Goal: Task Accomplishment & Management: Complete application form

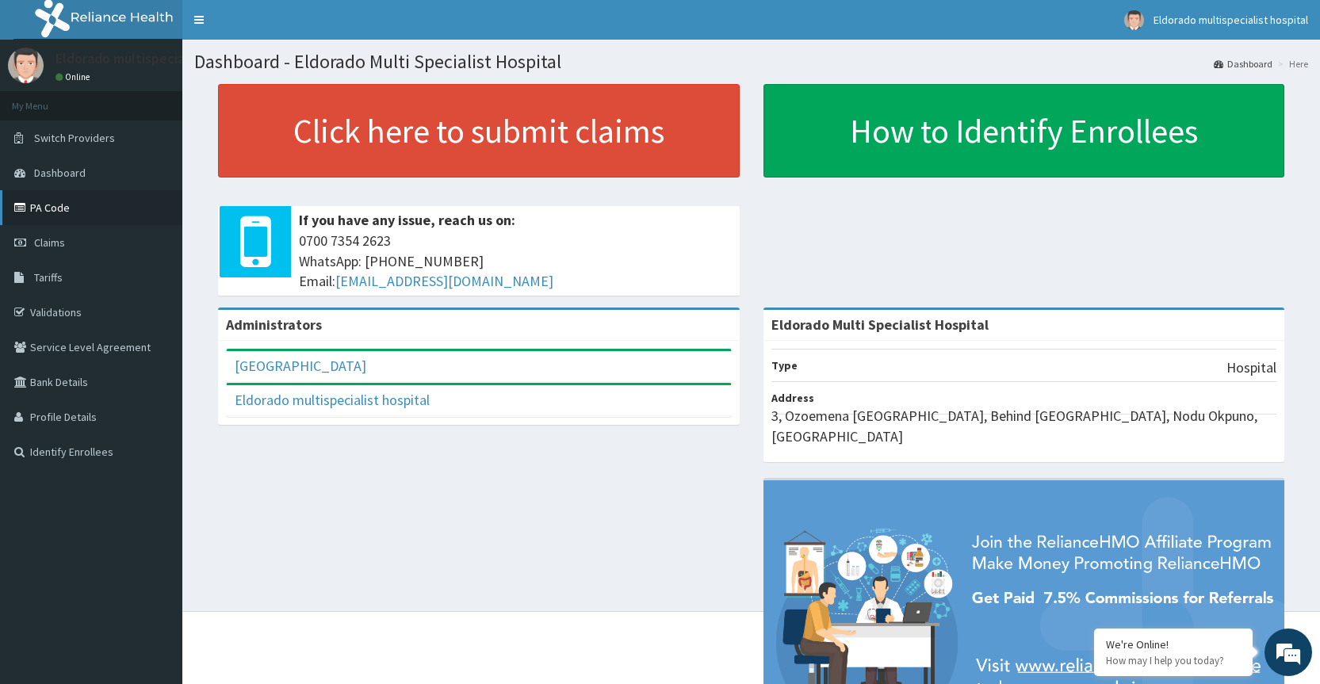
click at [59, 208] on link "PA Code" at bounding box center [91, 207] width 182 height 35
click at [44, 243] on span "Claims" at bounding box center [49, 242] width 31 height 14
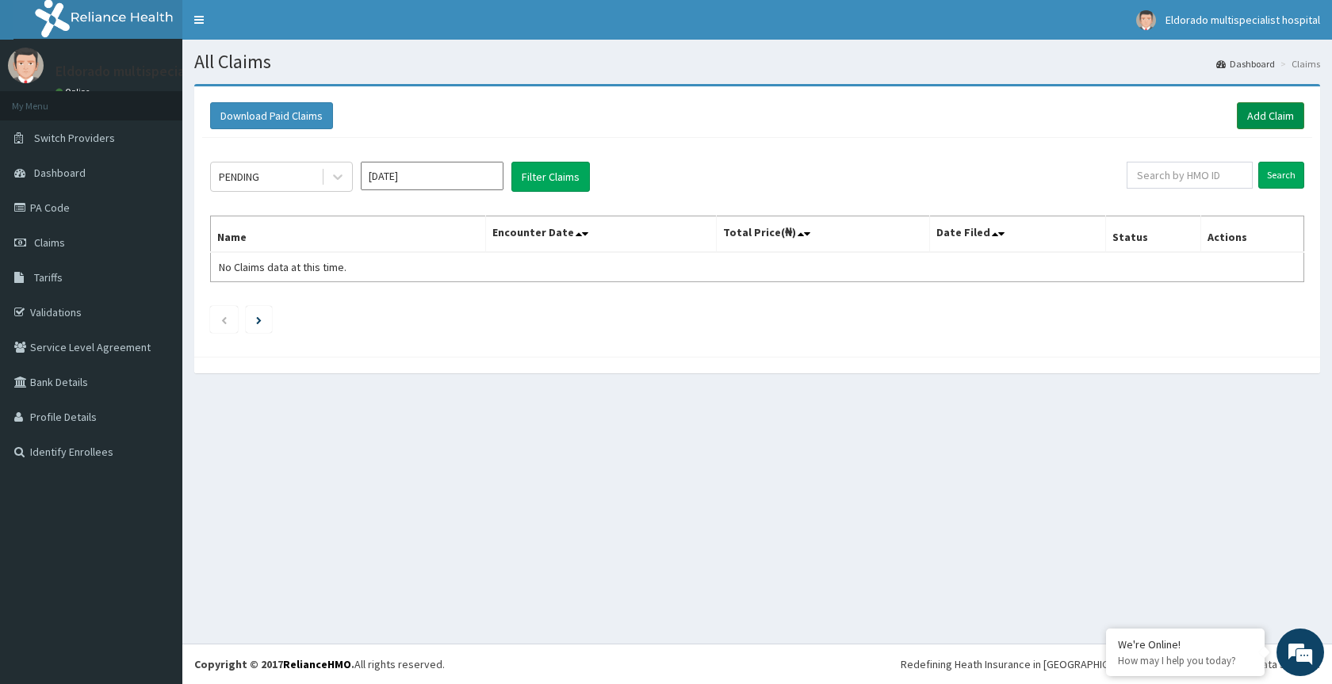
click at [1265, 113] on link "Add Claim" at bounding box center [1270, 115] width 67 height 27
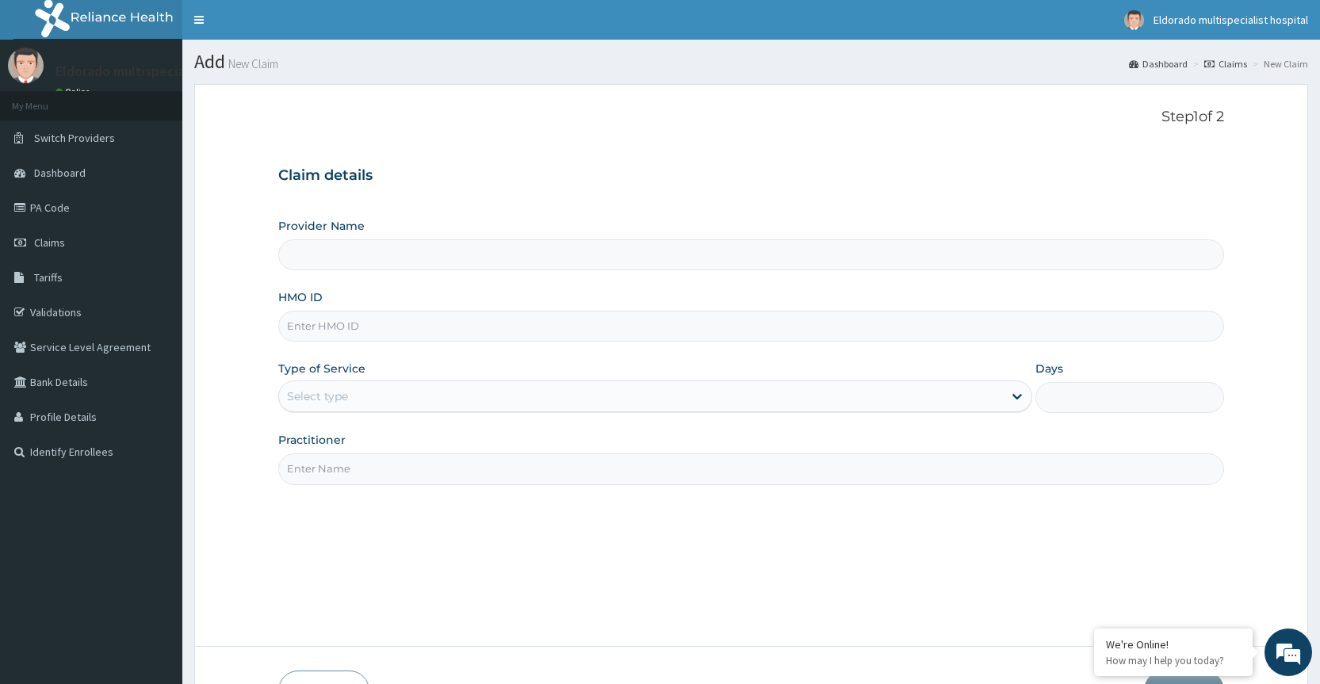
type input "Eldorado Multi Specialist Hospital"
paste input "epi/10031/a"
type input "epi/10031/a"
click at [361, 403] on div "Select type" at bounding box center [641, 396] width 724 height 25
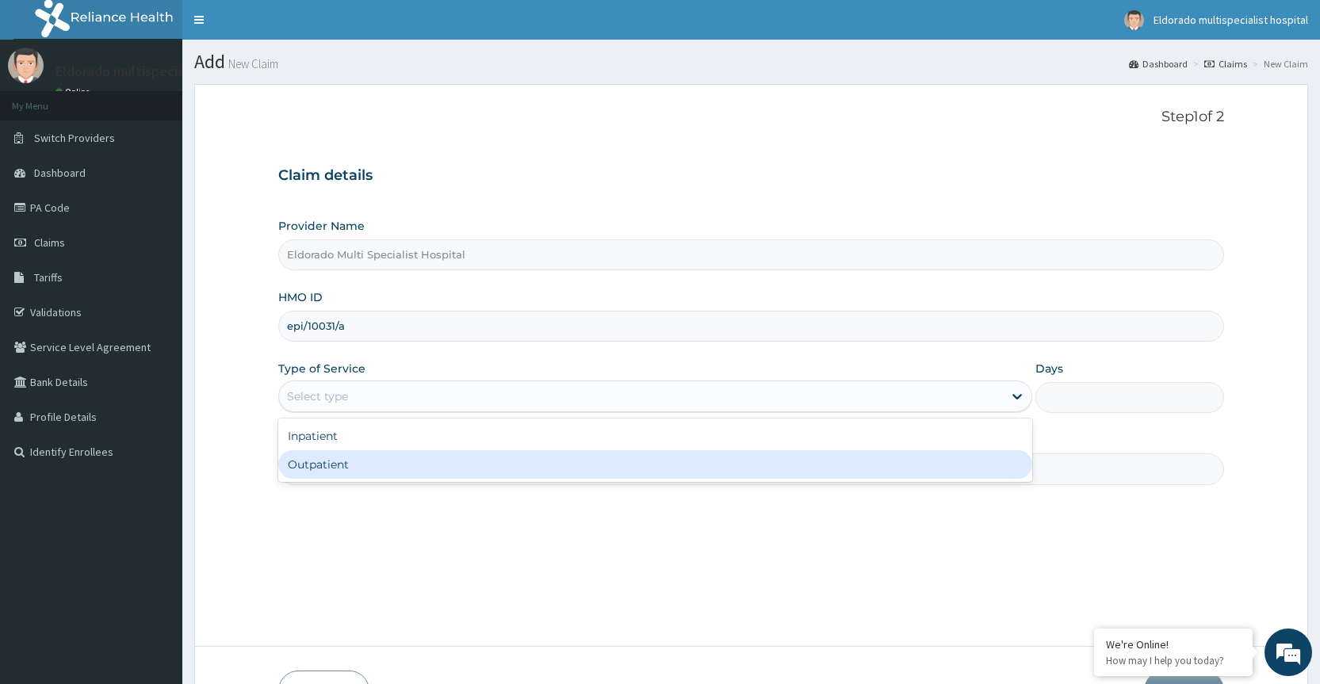
click at [334, 472] on div "Outpatient" at bounding box center [655, 464] width 754 height 29
type input "1"
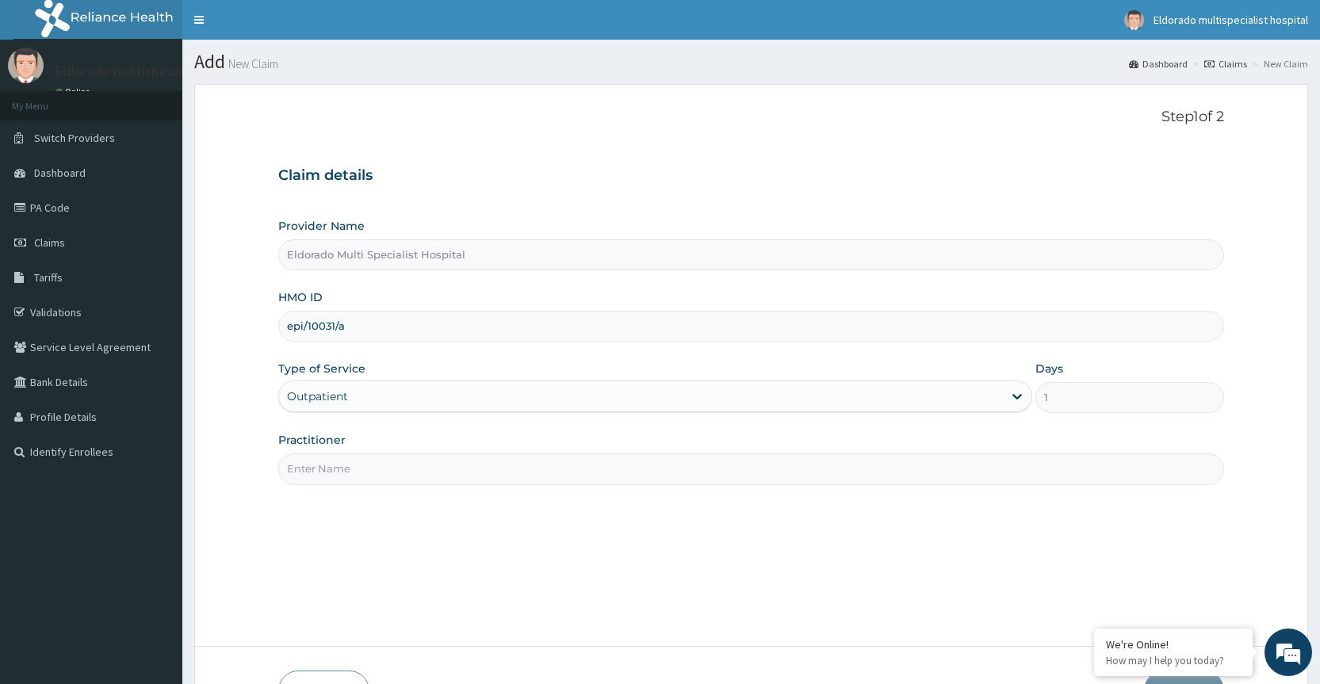
click at [305, 469] on input "Practitioner" at bounding box center [751, 468] width 946 height 31
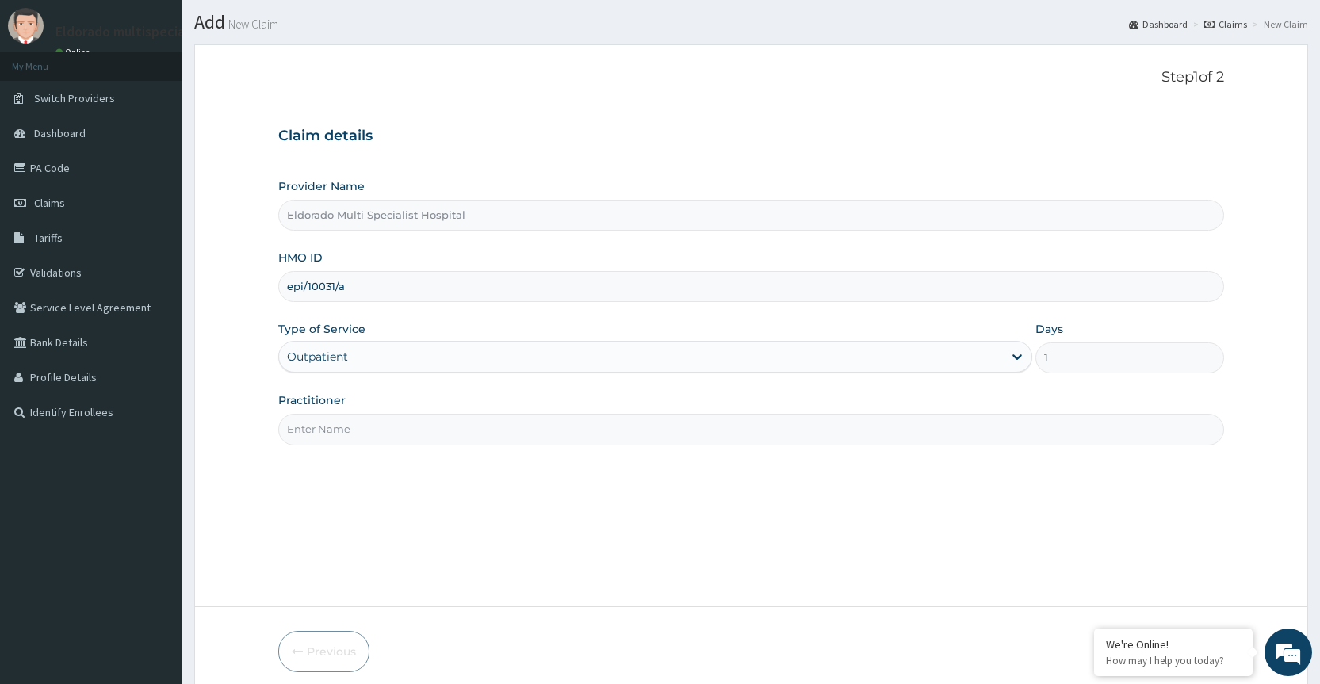
scroll to position [105, 0]
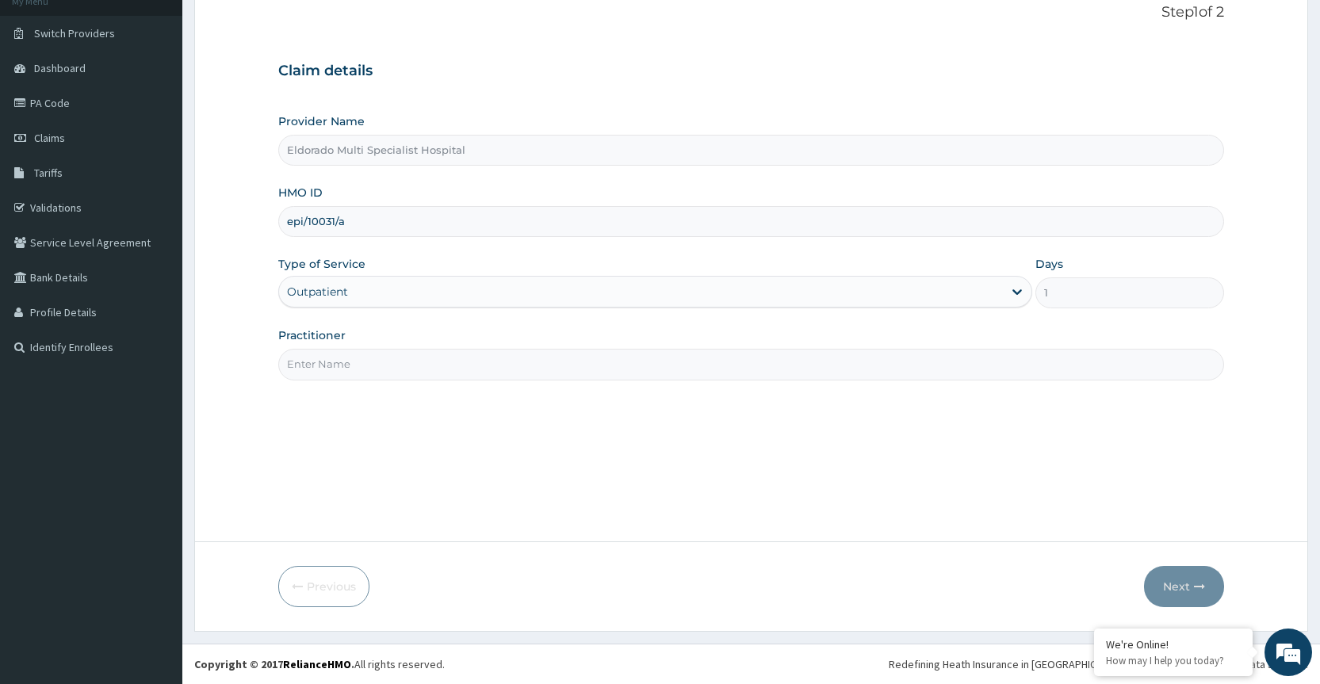
click at [305, 365] on input "Practitioner" at bounding box center [751, 364] width 946 height 31
click at [294, 362] on input "dr okafor" at bounding box center [751, 364] width 946 height 31
type input "Dr okafor"
click at [1182, 582] on button "Next" at bounding box center [1184, 586] width 80 height 41
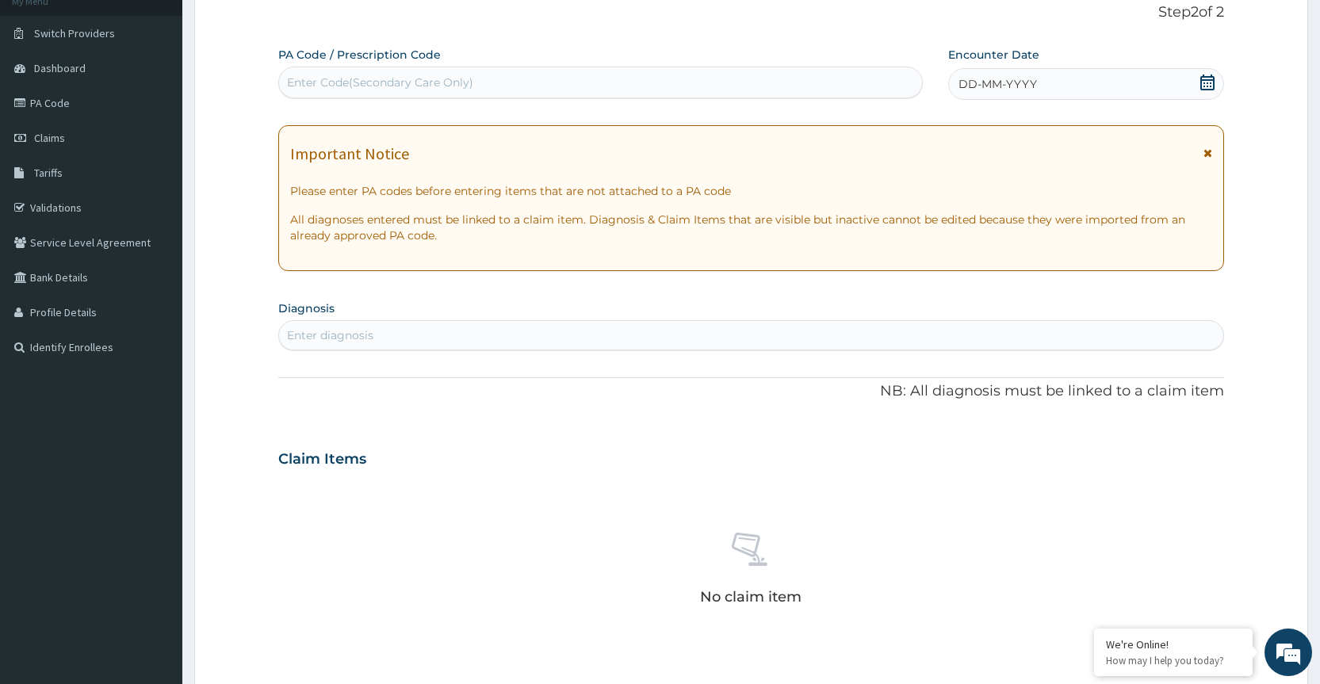
click at [299, 81] on div "Enter Code(Secondary Care Only)" at bounding box center [380, 83] width 186 height 16
type input "PA/0AB9200"
click at [284, 83] on div "PA/0AB9200 PA/0AB9200" at bounding box center [600, 82] width 642 height 25
click at [327, 73] on div "PA/0AB9200 PA/0AB9200" at bounding box center [600, 82] width 642 height 25
click at [364, 64] on div "PA Code / Prescription Code Use Up and Down to choose options, press Enter to s…" at bounding box center [600, 73] width 644 height 52
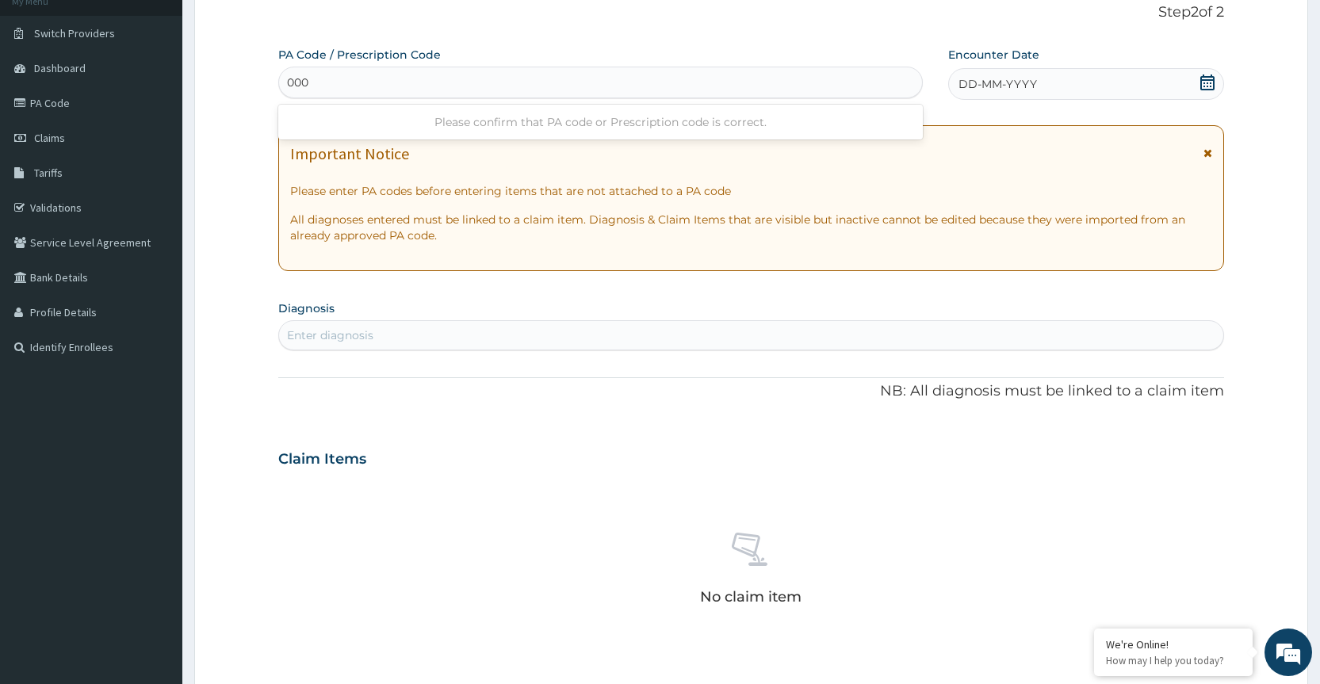
type input "000"
click at [708, 37] on div "Step 2 of 2 PA Code / Prescription Code Use Up and Down to choose options, pres…" at bounding box center [751, 435] width 946 height 863
click at [331, 64] on div "PA Code / Prescription Code Use Up and Down to choose options, press Enter to s…" at bounding box center [600, 73] width 644 height 52
click at [442, 98] on div "Use Up and Down to choose options, press Enter to select the currently focused …" at bounding box center [600, 83] width 644 height 32
click at [525, 134] on div "PA Code / Prescription Code Use Up and Down to choose options, press Enter to s…" at bounding box center [751, 457] width 946 height 821
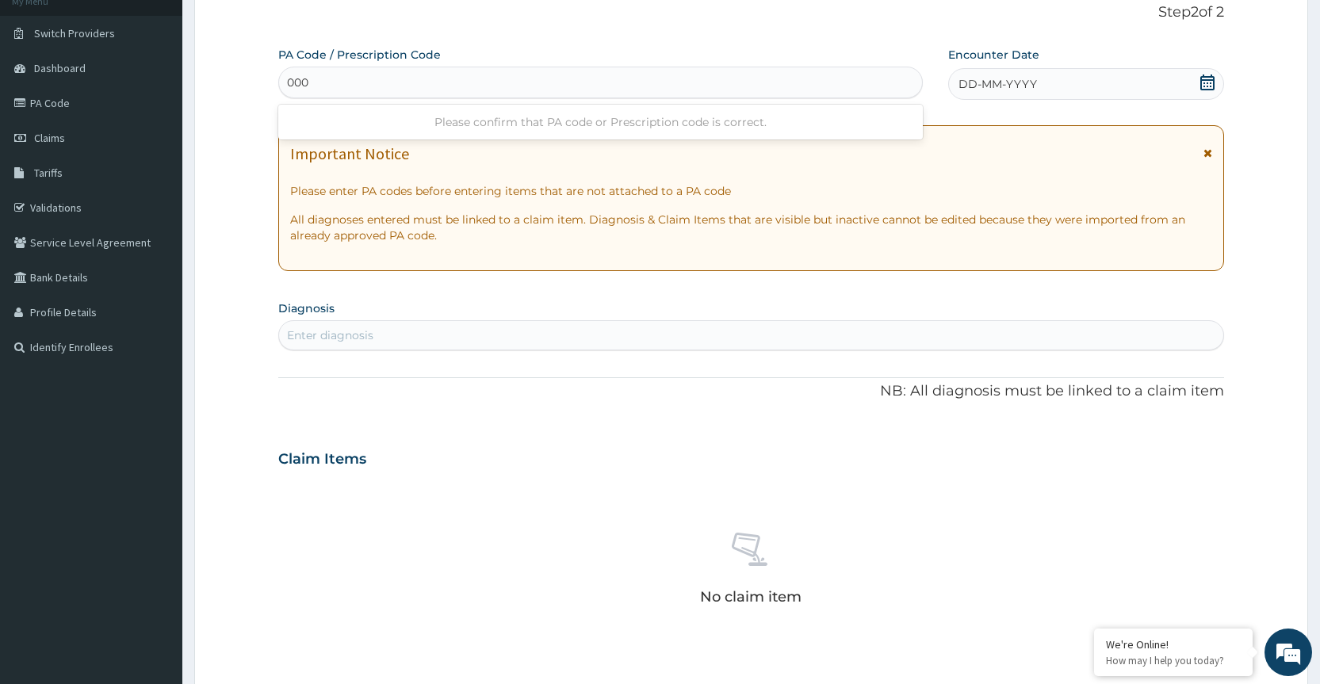
click at [497, 53] on div "PA Code / Prescription Code Use Up and Down to choose options, press Enter to s…" at bounding box center [600, 73] width 644 height 52
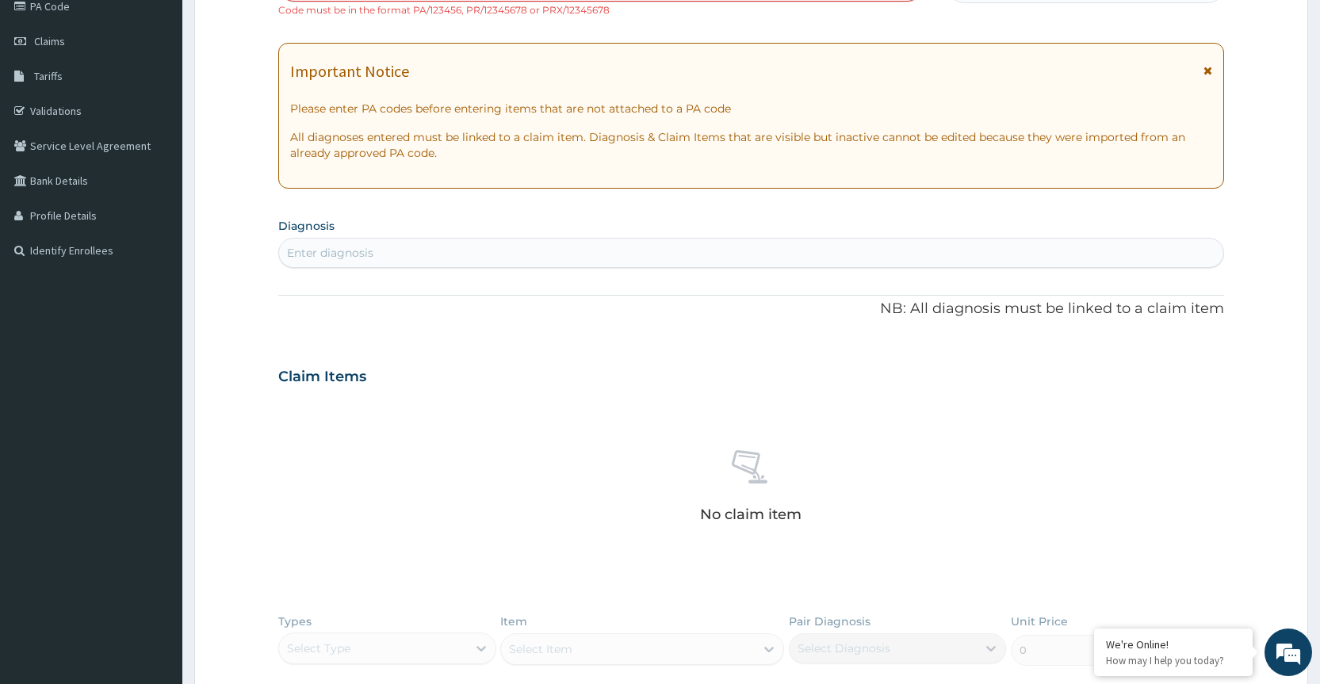
scroll to position [0, 0]
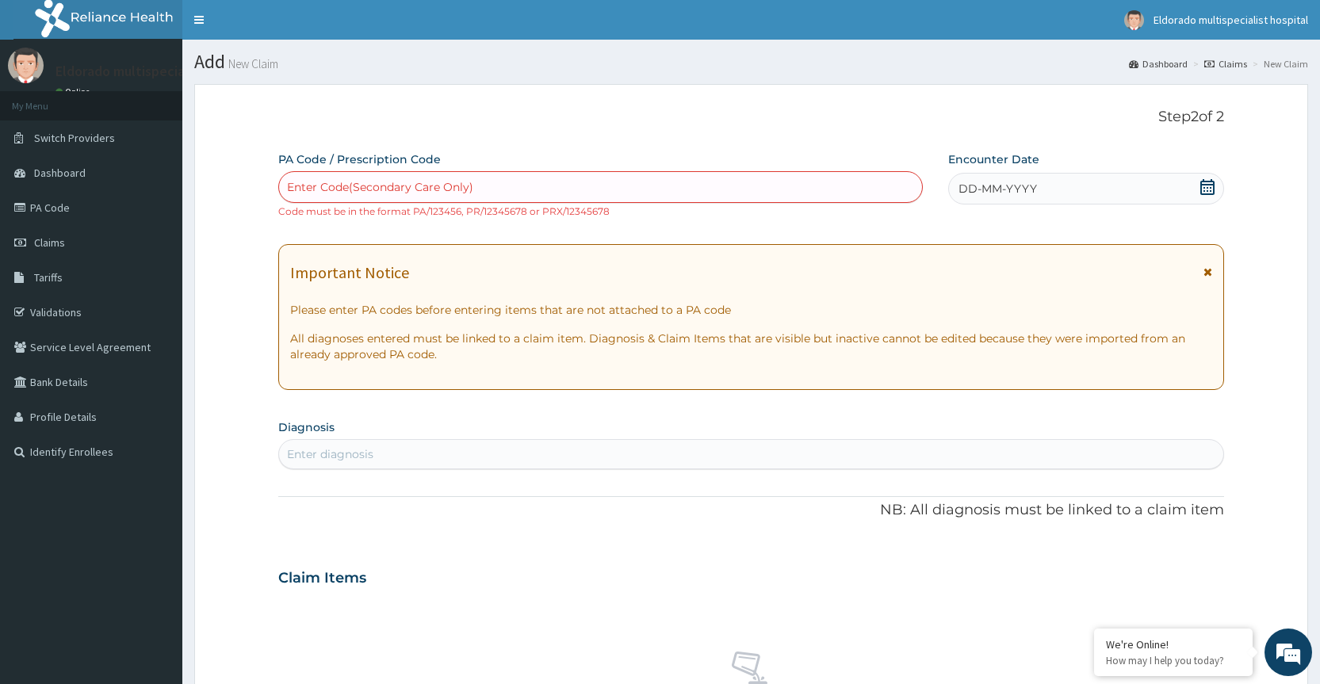
click at [314, 188] on div "Enter Code(Secondary Care Only)" at bounding box center [380, 187] width 186 height 16
click at [311, 185] on input "PA/0AB20" at bounding box center [316, 187] width 58 height 16
type input "PA/0AB20"
click at [1203, 271] on icon at bounding box center [1207, 271] width 9 height 11
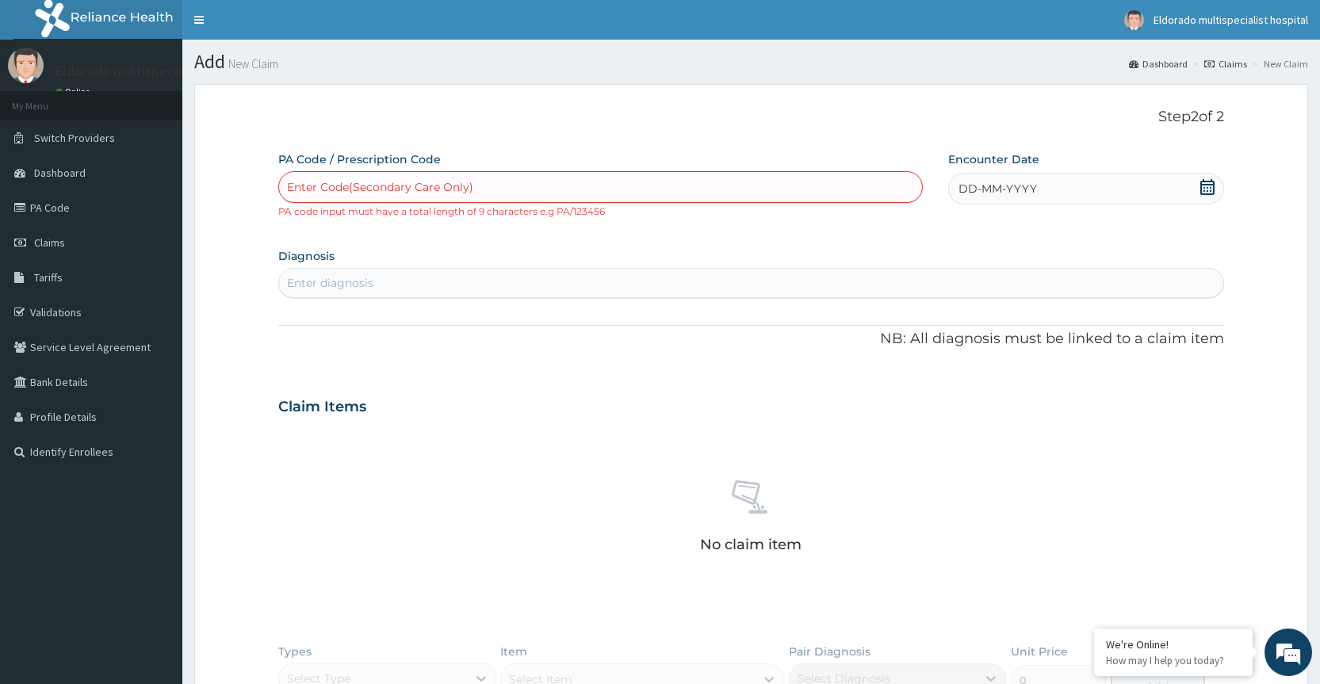
click at [326, 186] on div "Enter Code(Secondary Care Only)" at bounding box center [380, 187] width 186 height 16
type input "PA/0AB920"
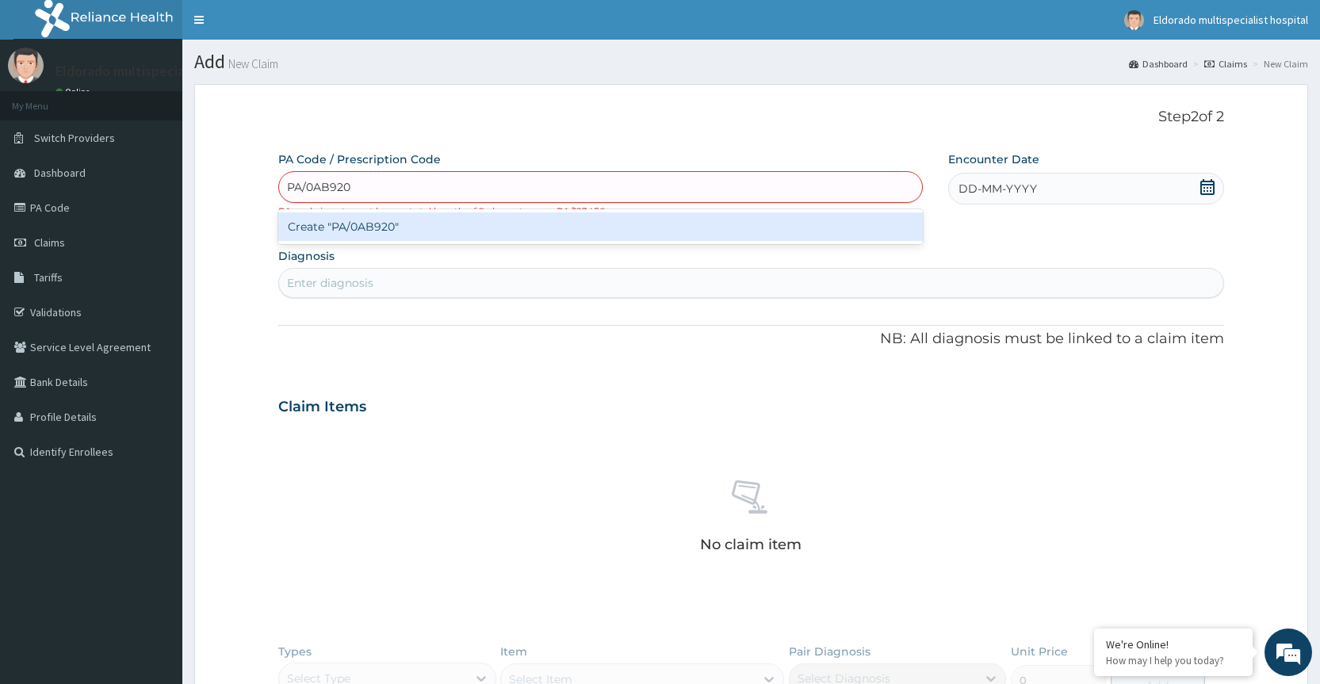
click at [354, 233] on div "Create "PA/0AB920"" at bounding box center [600, 226] width 644 height 29
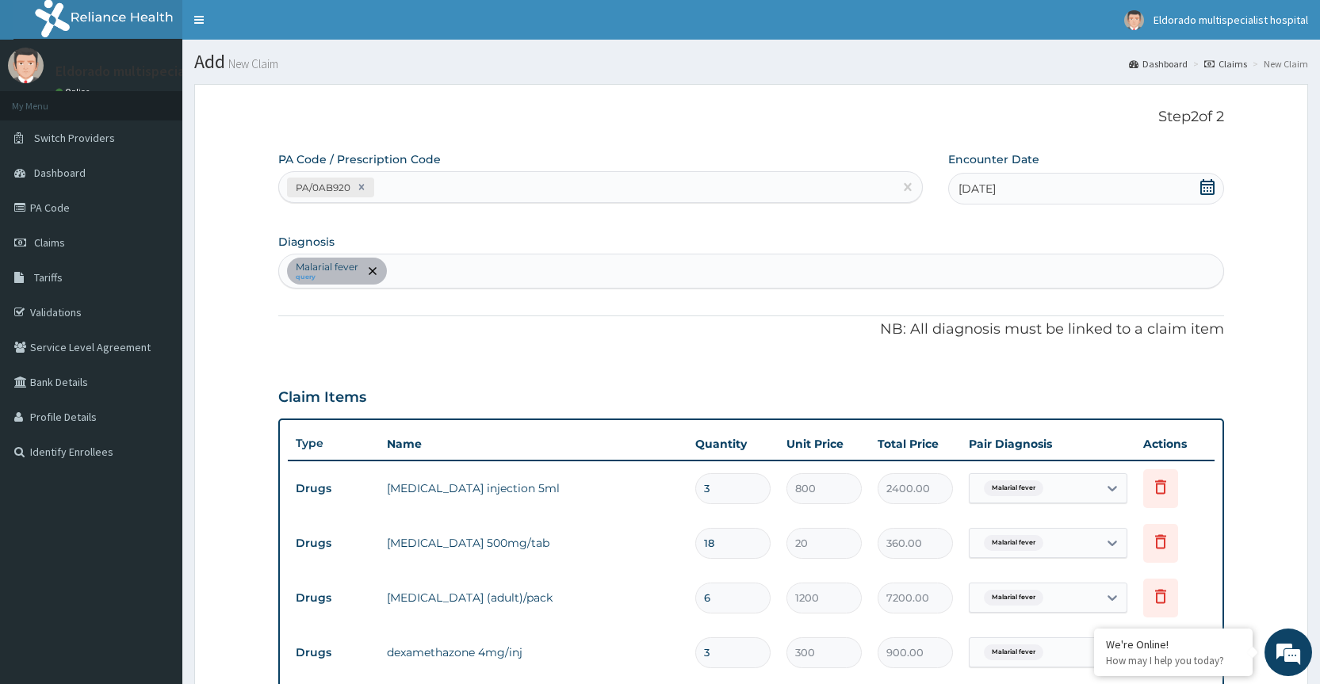
scroll to position [431, 0]
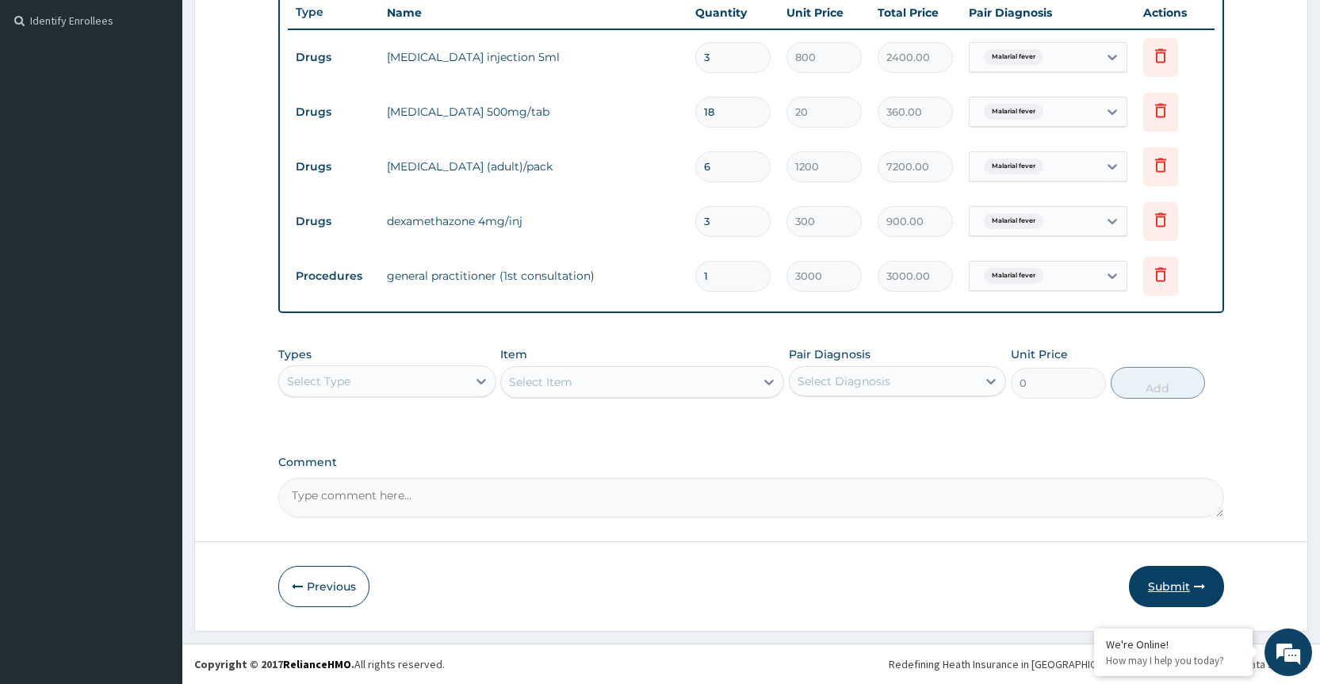
click at [1166, 587] on button "Submit" at bounding box center [1176, 586] width 95 height 41
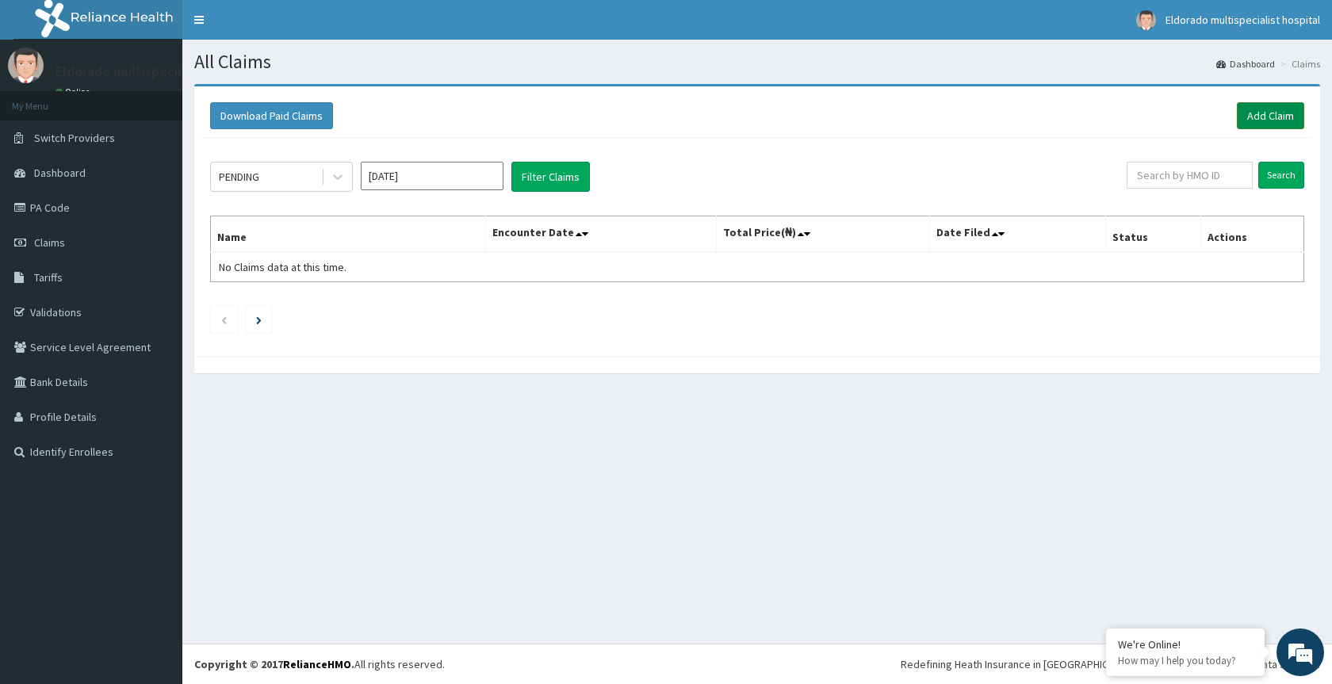
click at [1258, 118] on link "Add Claim" at bounding box center [1270, 115] width 67 height 27
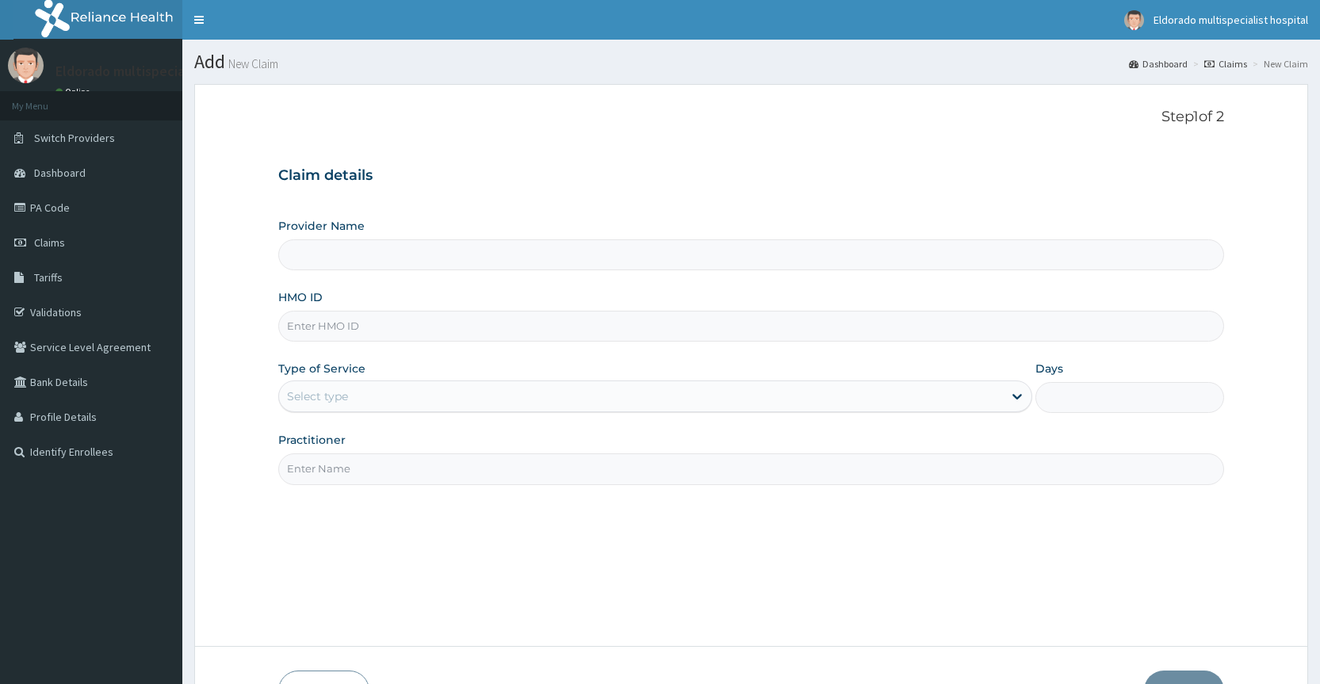
click at [377, 330] on input "HMO ID" at bounding box center [751, 326] width 946 height 31
type input "Eldorado Multi Specialist Hospital"
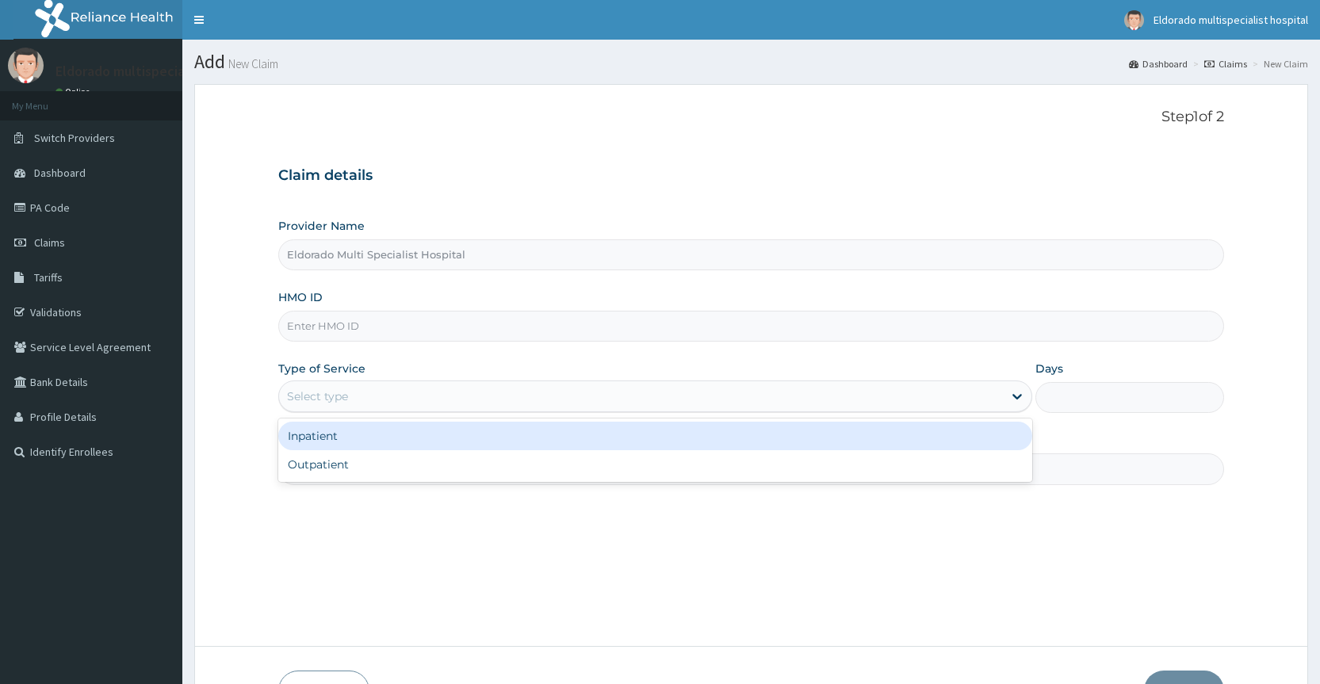
click at [300, 401] on div "Select type" at bounding box center [317, 396] width 61 height 16
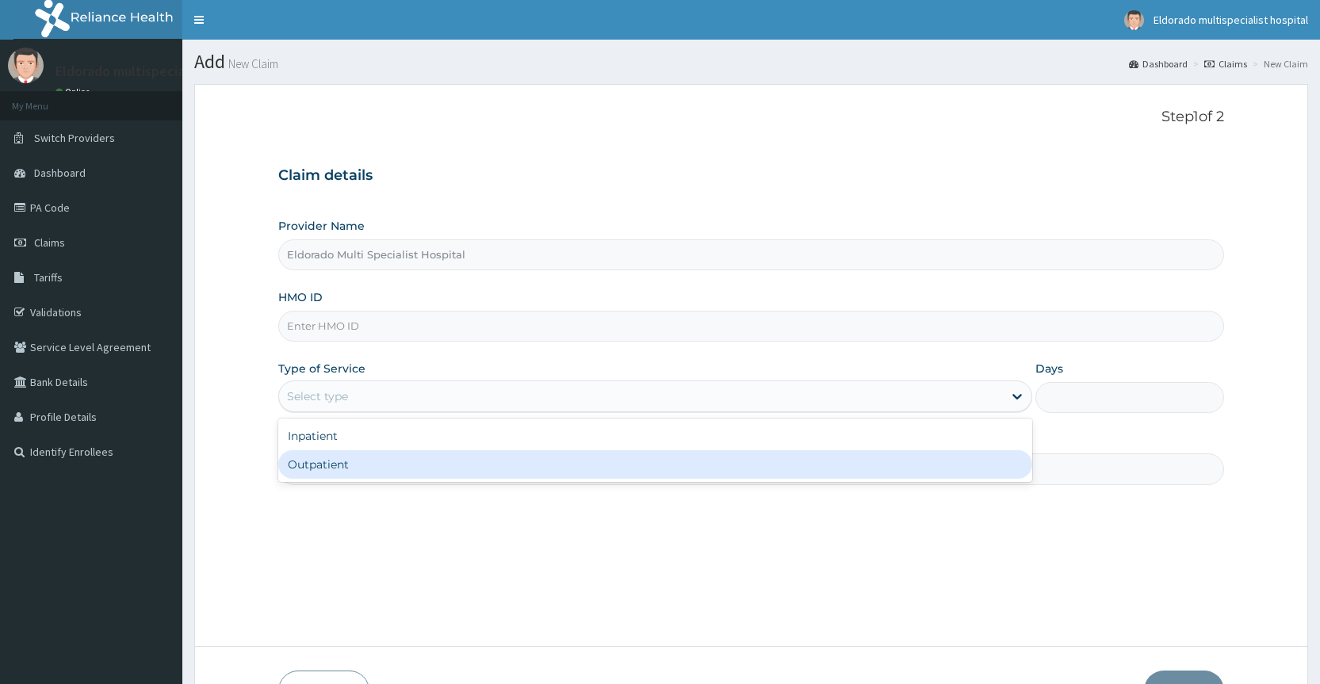
click at [331, 467] on div "Outpatient" at bounding box center [655, 464] width 754 height 29
type input "1"
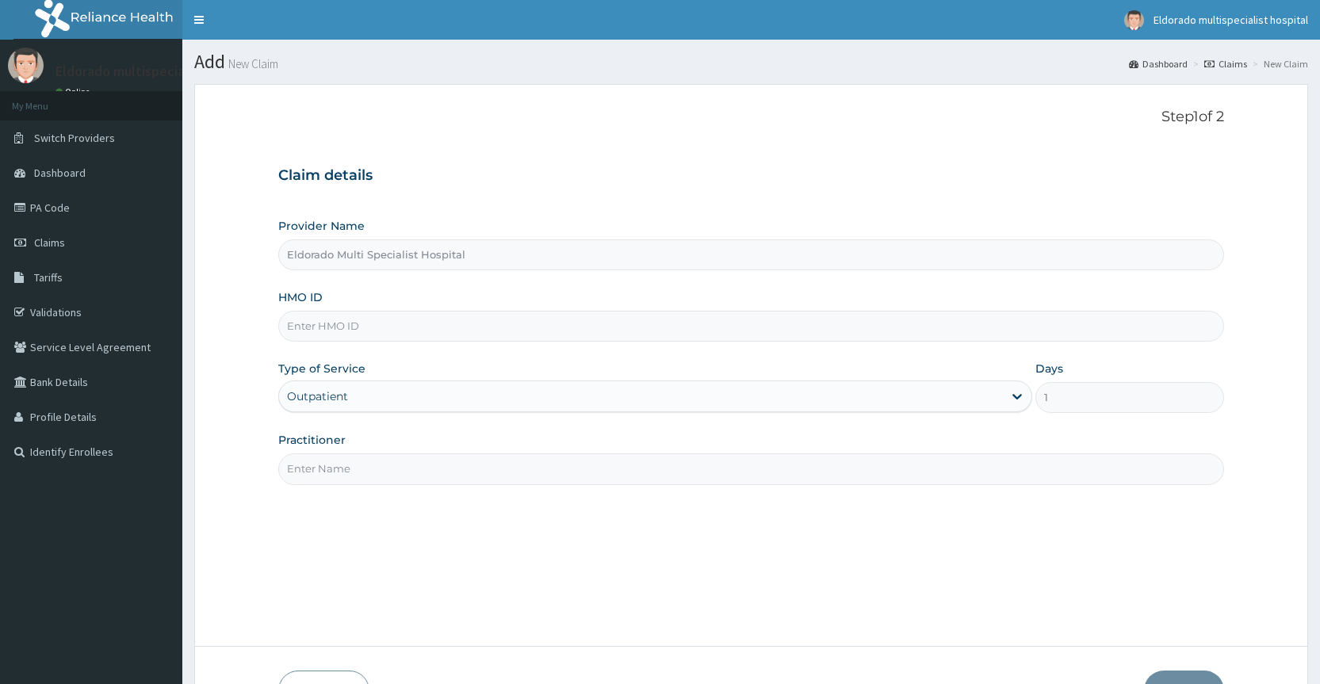
paste input "slb/10544/a"
type input "slb/10544/a"
click at [327, 478] on input "Practitioner" at bounding box center [751, 468] width 946 height 31
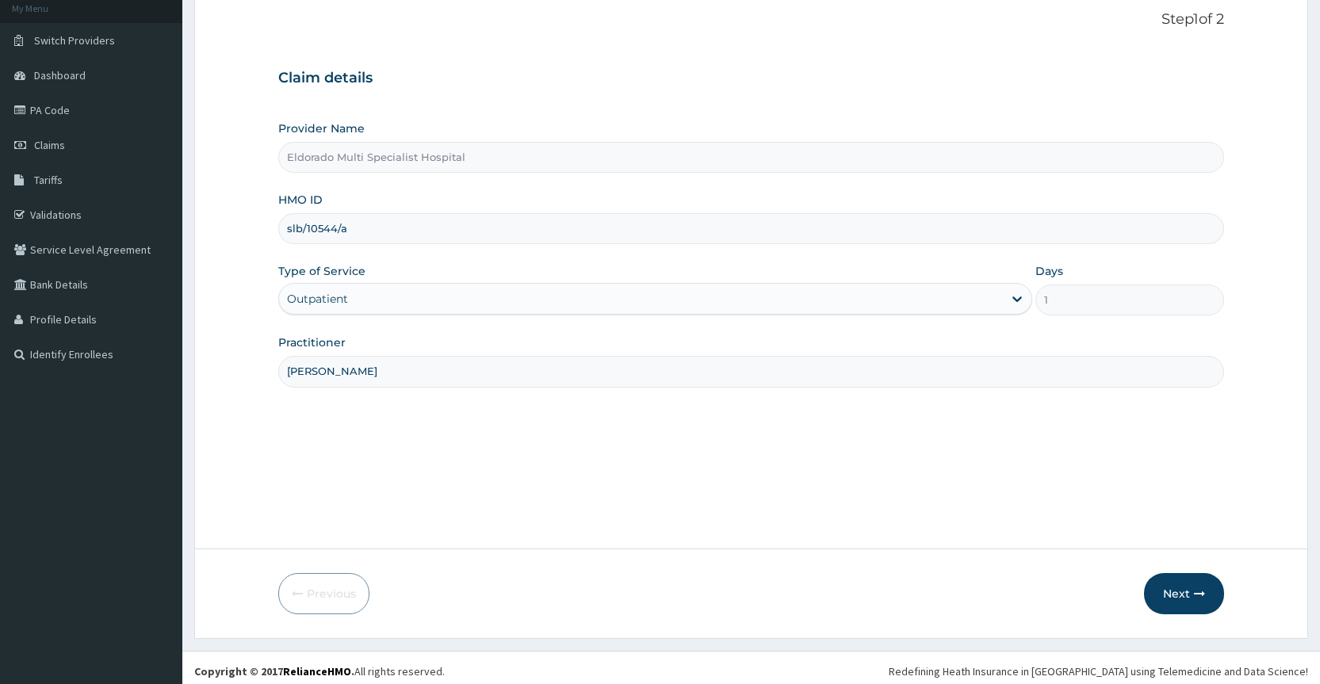
scroll to position [105, 0]
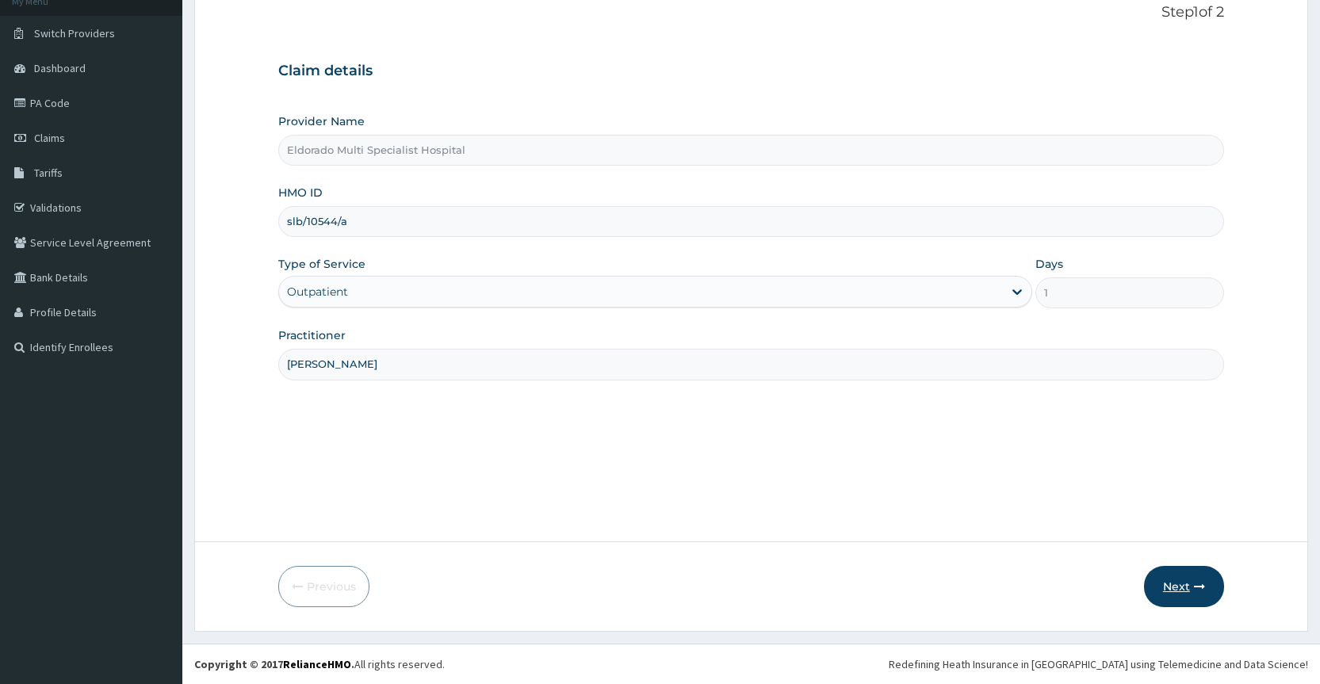
type input "DR ANIEROBI"
click at [1166, 583] on button "Next" at bounding box center [1184, 586] width 80 height 41
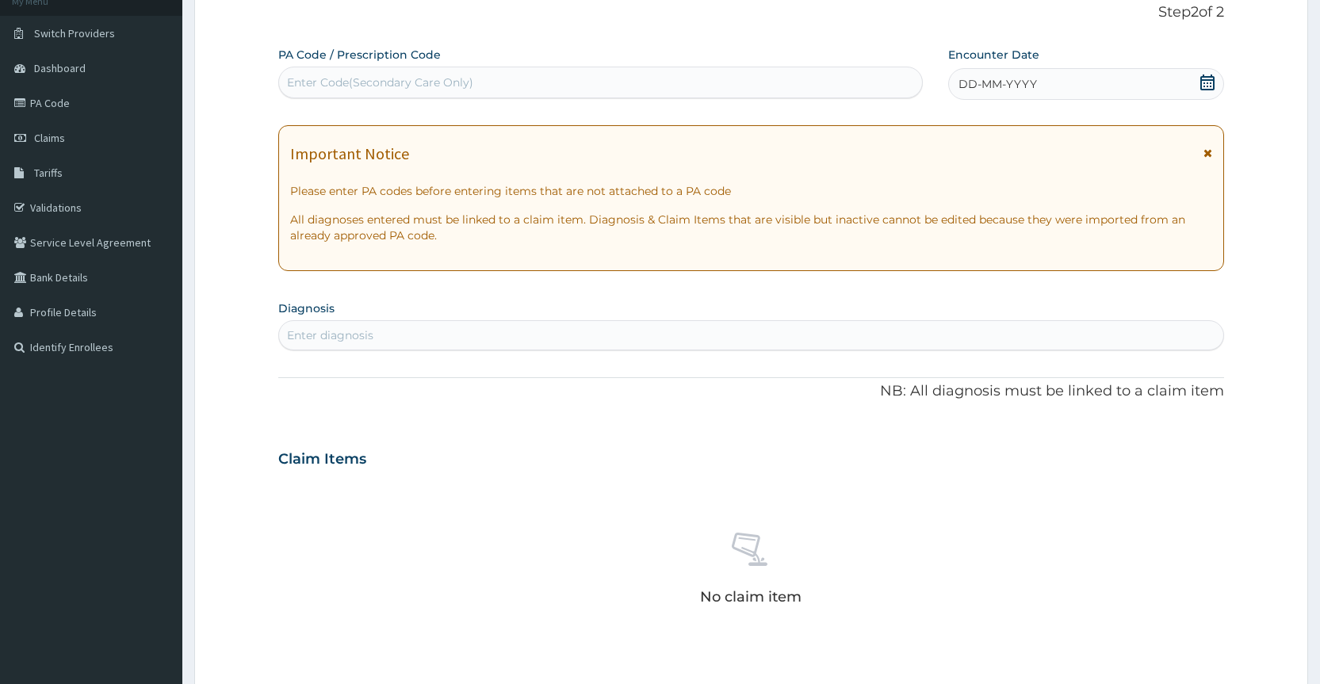
click at [301, 79] on div "Enter Code(Secondary Care Only)" at bounding box center [380, 83] width 186 height 16
type input "PA/1B434B"
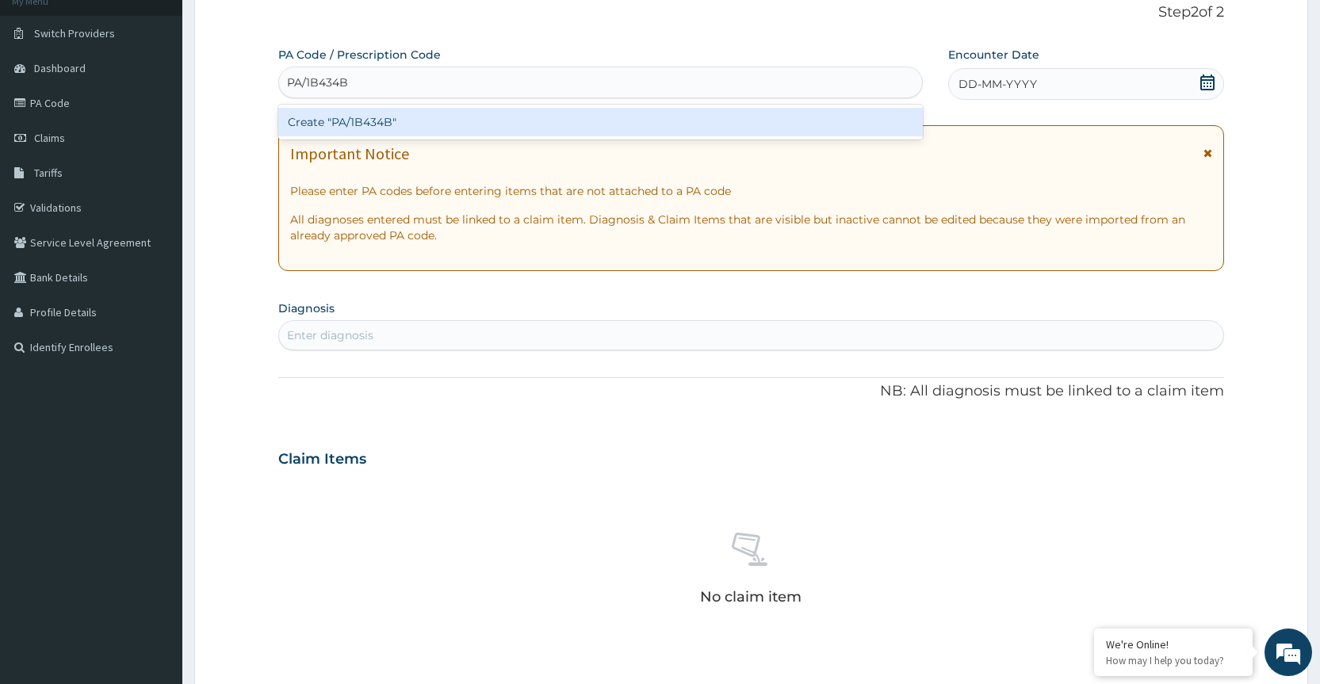
click at [356, 121] on div "Create "PA/1B434B"" at bounding box center [600, 122] width 644 height 29
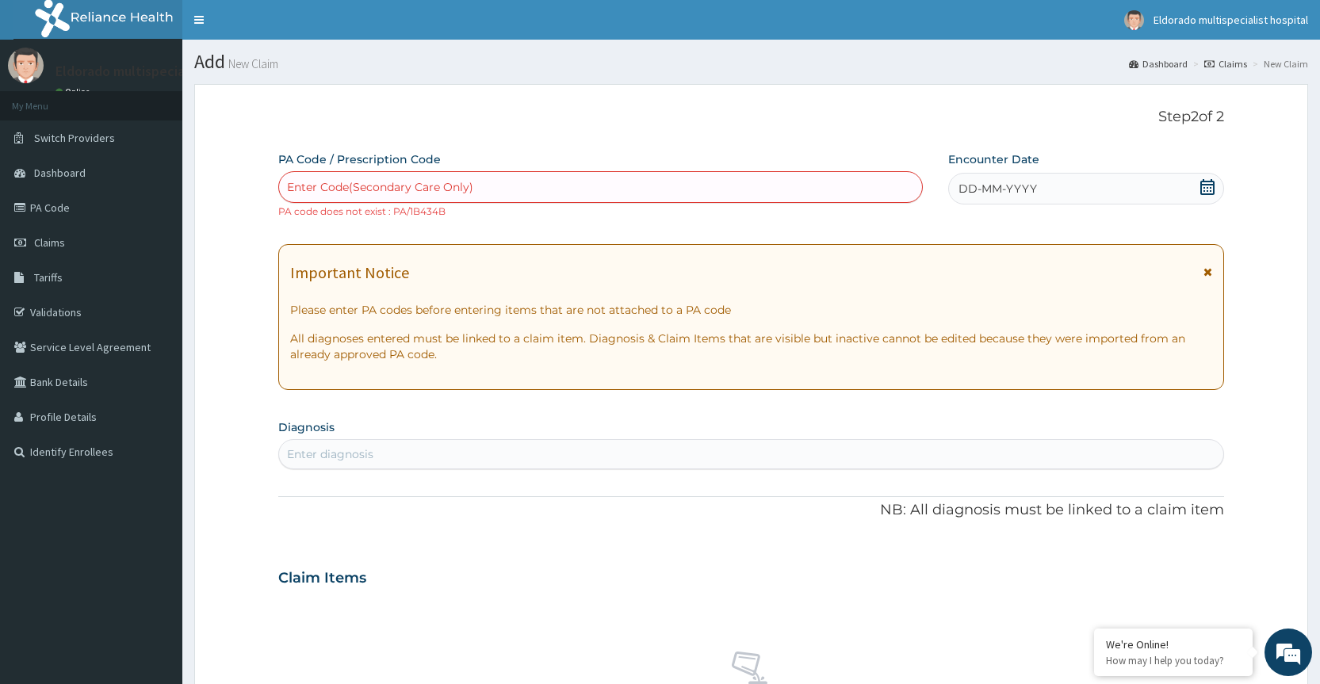
scroll to position [0, 0]
click at [316, 179] on div "Enter Code(Secondary Care Only)" at bounding box center [380, 187] width 186 height 16
click at [316, 186] on div "Enter Code(Secondary Care Only)" at bounding box center [380, 187] width 186 height 16
type input "IB434B"
click at [1207, 272] on icon at bounding box center [1207, 271] width 9 height 11
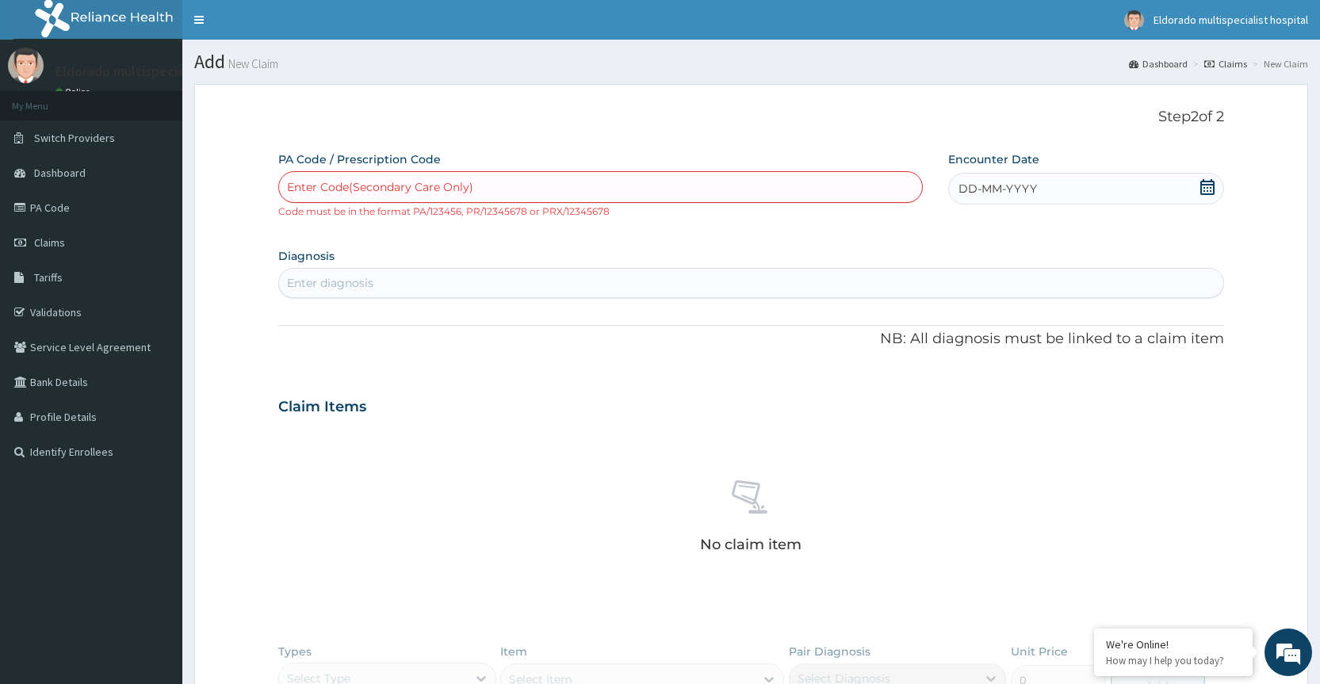
click at [342, 187] on div "Enter Code(Secondary Care Only)" at bounding box center [380, 187] width 186 height 16
type input "PA/IB434B"
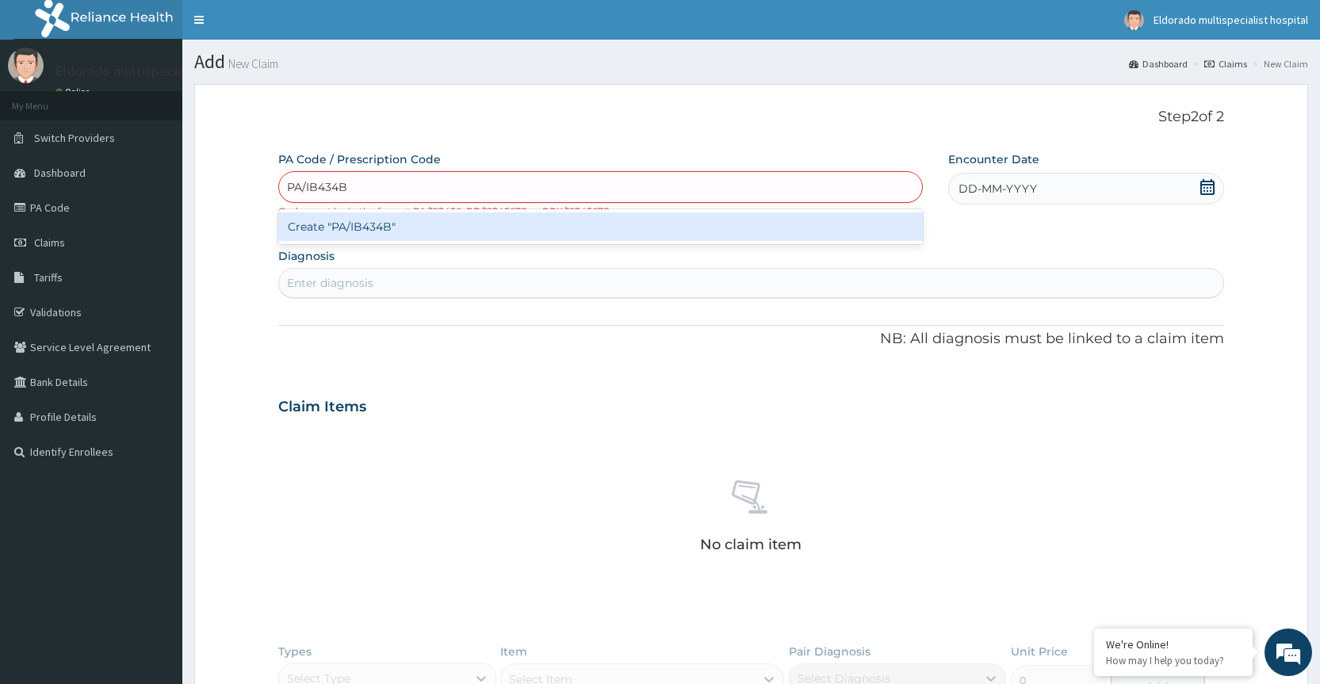
click at [362, 232] on div "Create "PA/IB434B"" at bounding box center [600, 226] width 644 height 29
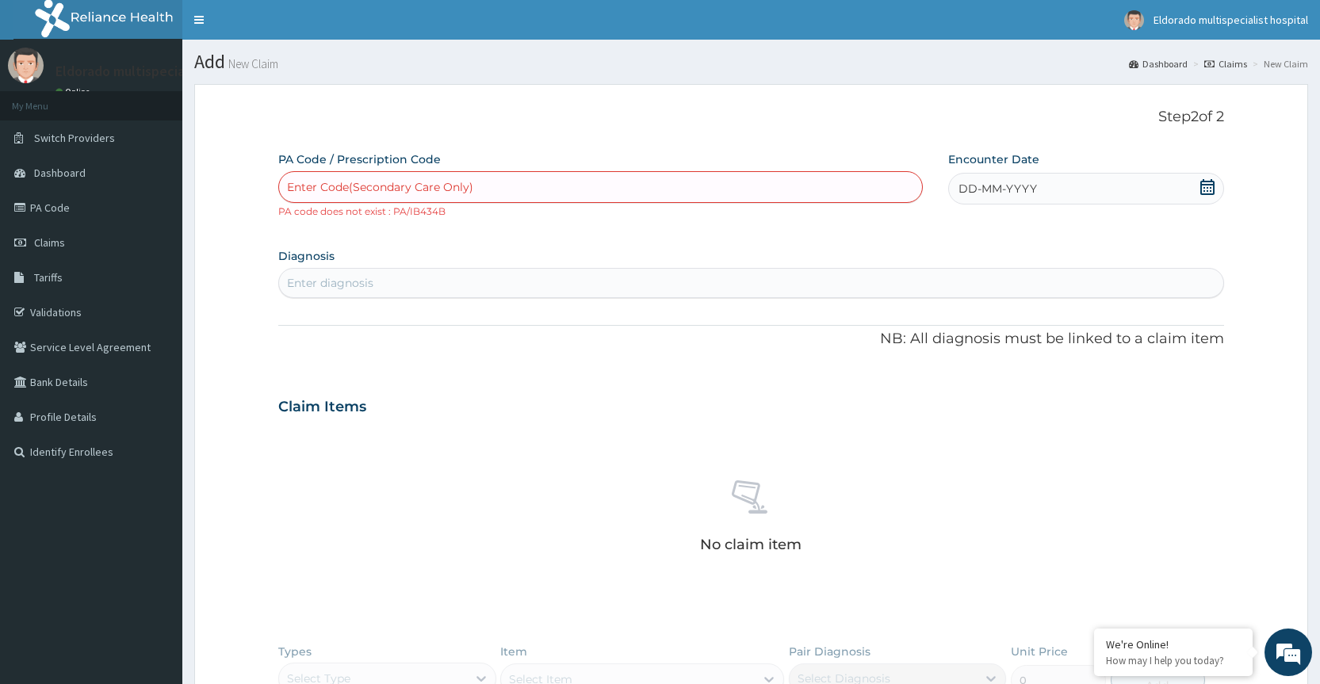
click at [301, 186] on div "Enter Code(Secondary Care Only)" at bounding box center [380, 187] width 186 height 16
type input "PA/1B434B"
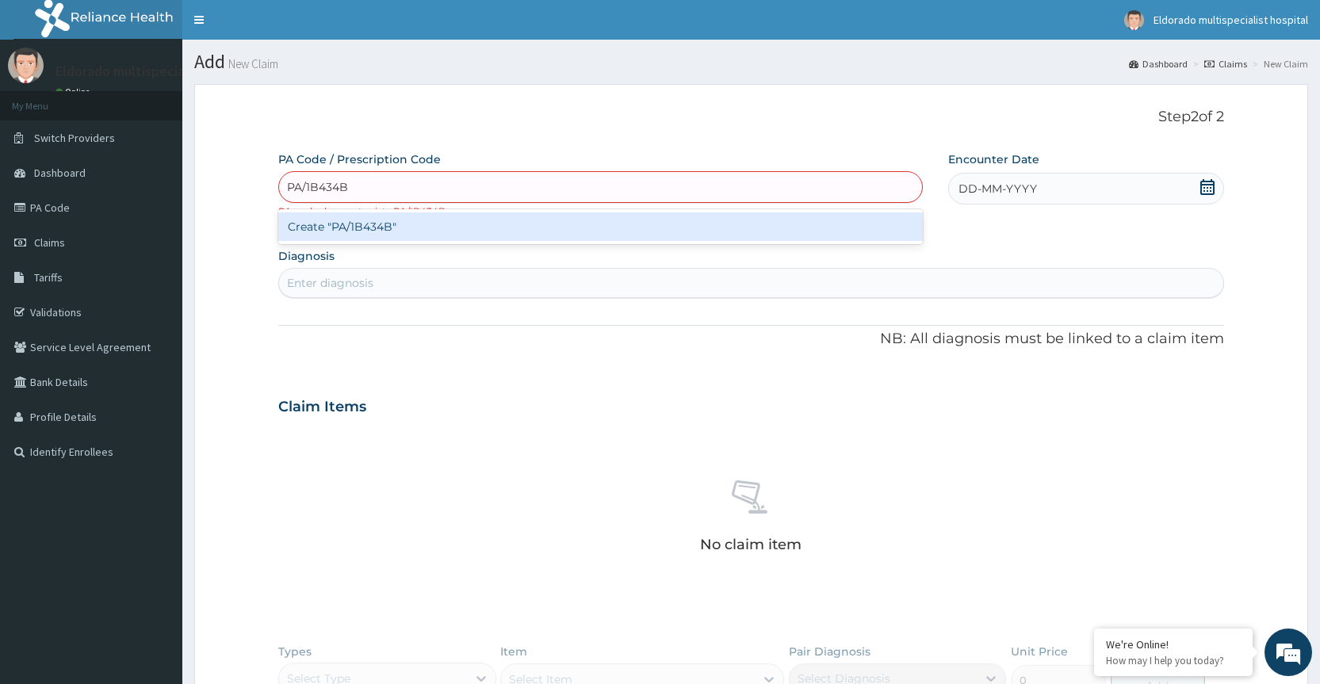
click at [381, 230] on div "Create "PA/1B434B"" at bounding box center [600, 226] width 644 height 29
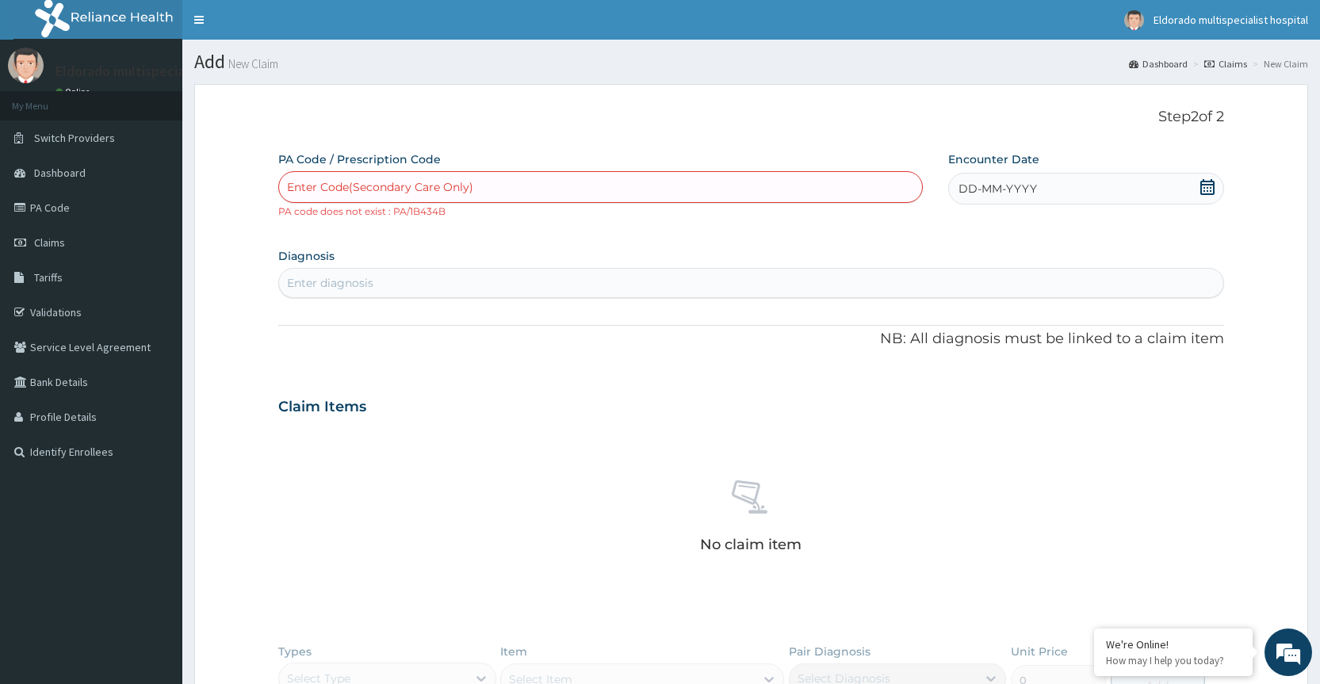
drag, startPoint x: 305, startPoint y: 182, endPoint x: 294, endPoint y: 184, distance: 11.2
drag, startPoint x: 294, startPoint y: 184, endPoint x: 557, endPoint y: 187, distance: 263.2
click at [557, 187] on div "Enter Code(Secondary Care Only)" at bounding box center [600, 186] width 642 height 25
type input "PA/1B43BD"
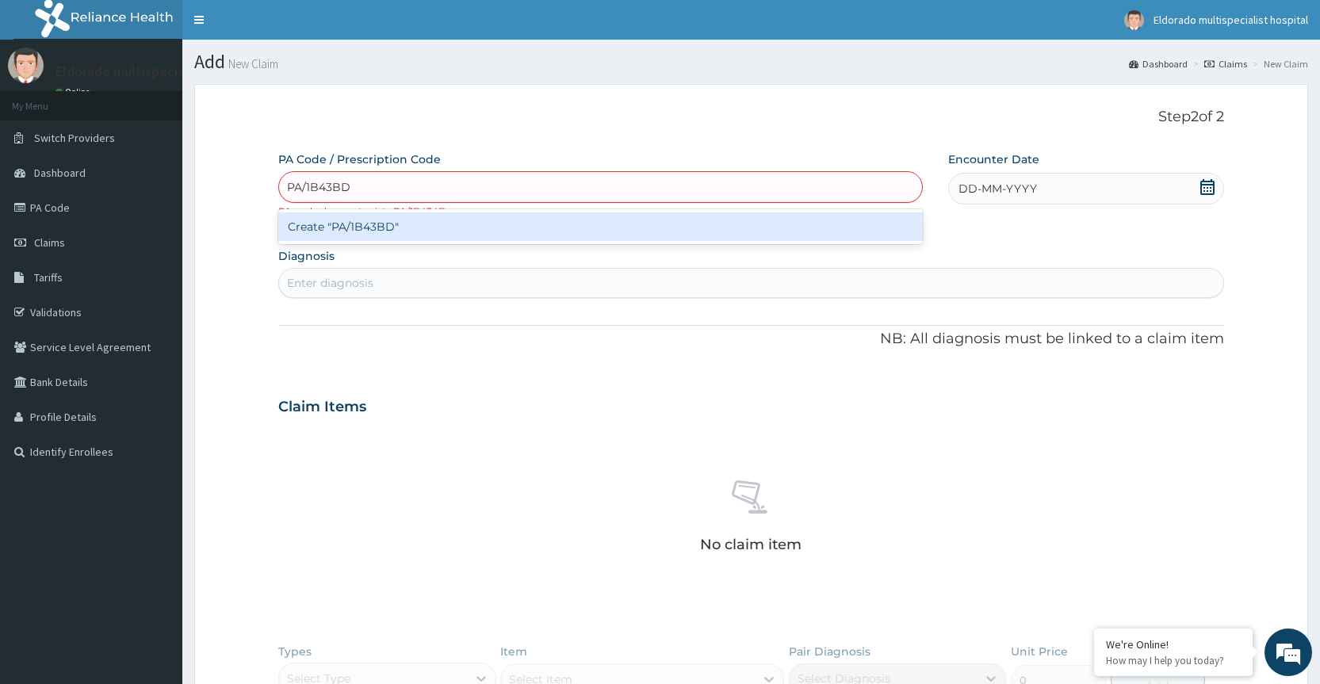
click at [343, 231] on div "Create "PA/1B43BD"" at bounding box center [600, 226] width 644 height 29
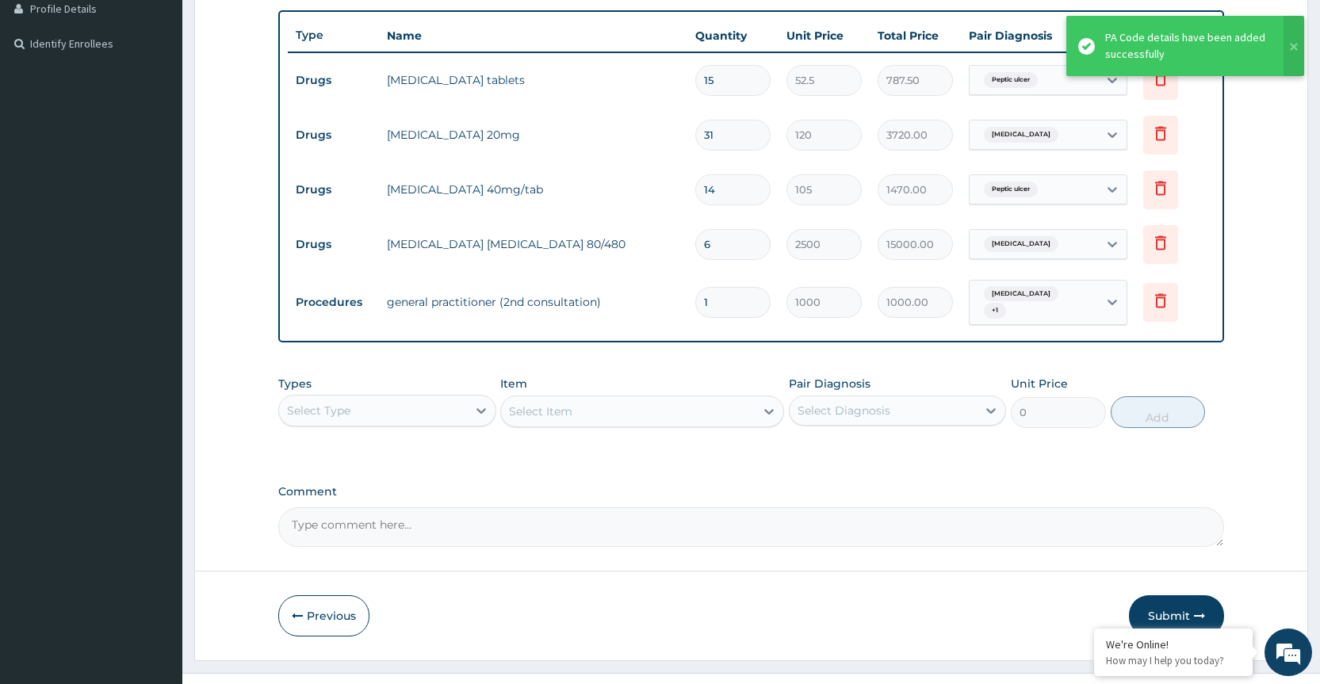
scroll to position [431, 0]
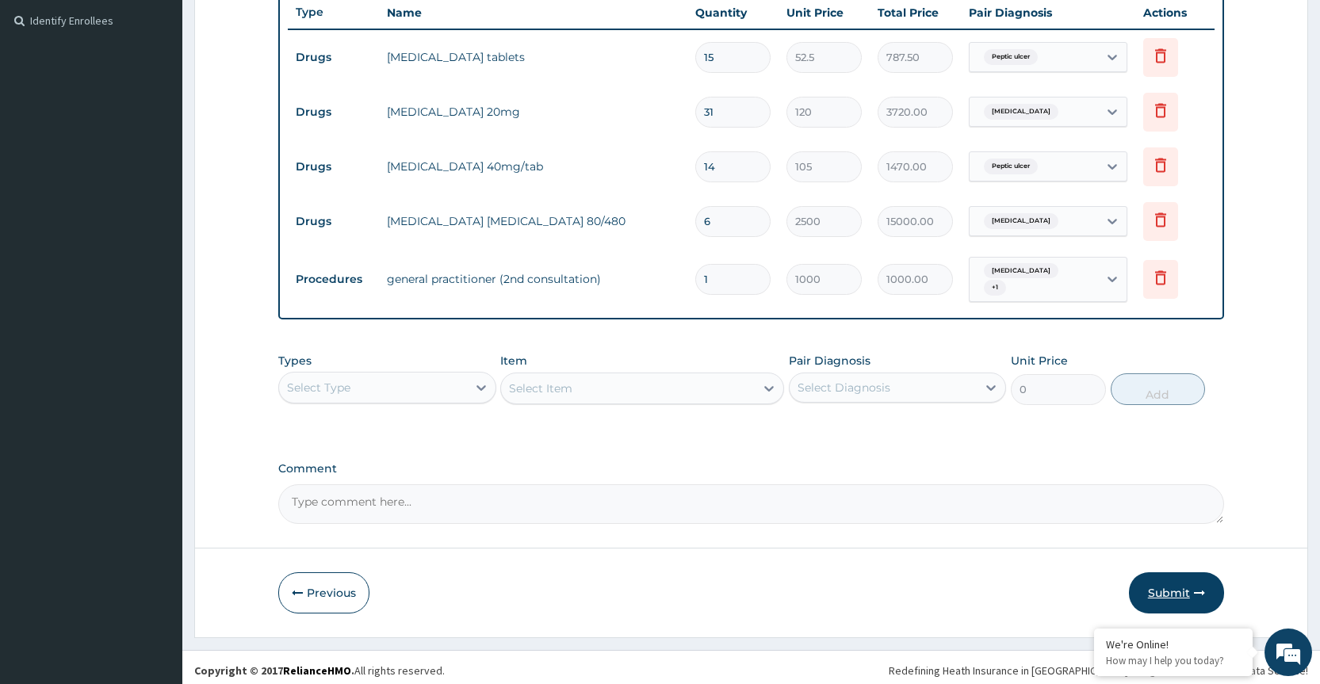
click at [1174, 586] on button "Submit" at bounding box center [1176, 592] width 95 height 41
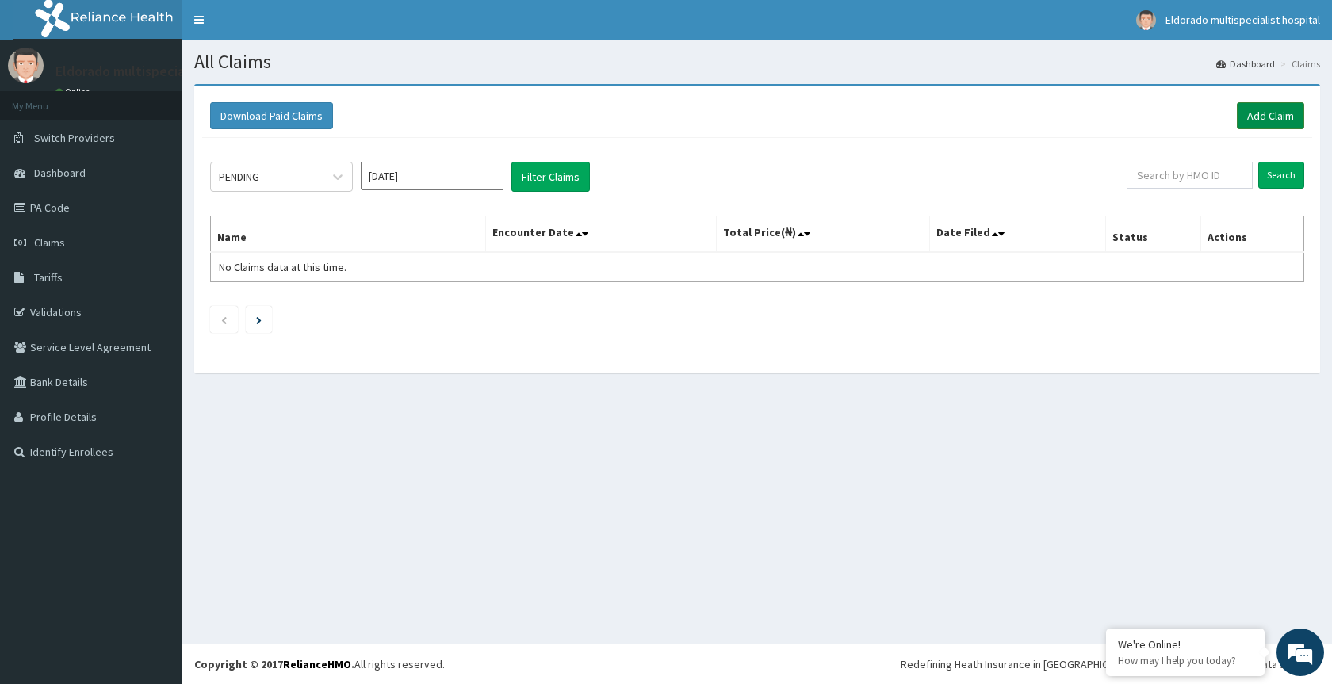
click at [1263, 116] on link "Add Claim" at bounding box center [1270, 115] width 67 height 27
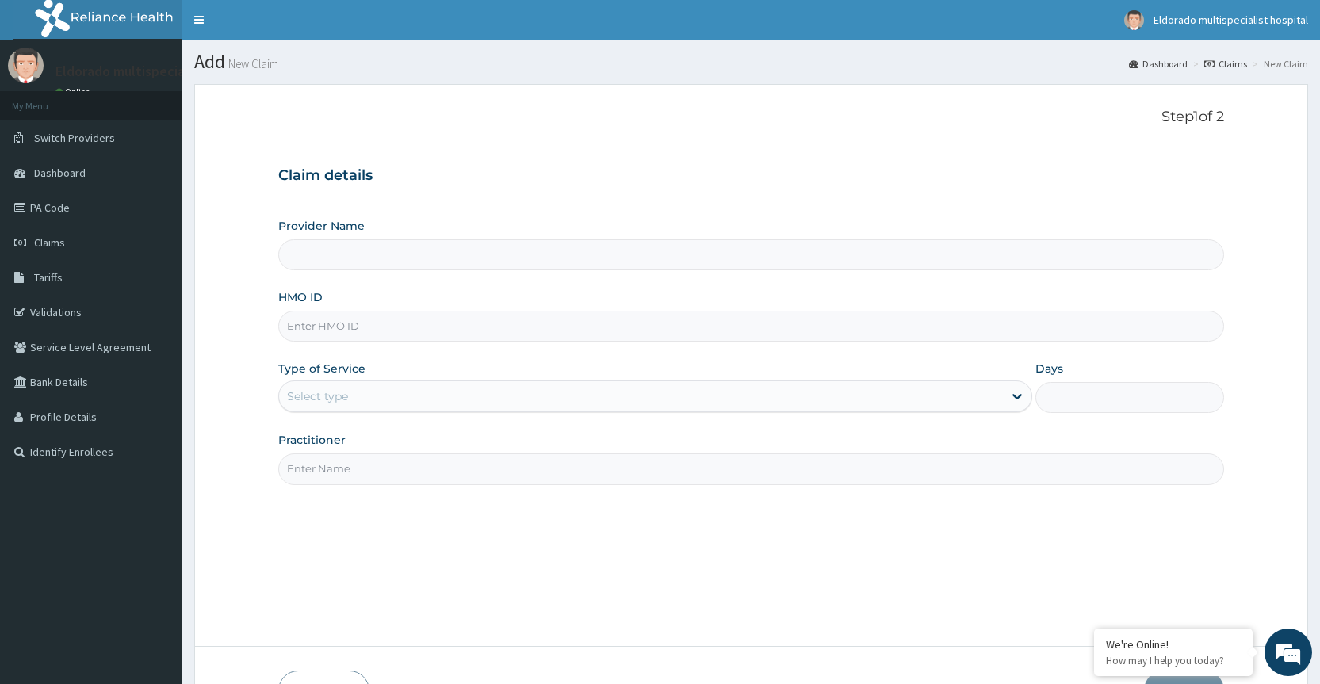
click at [367, 326] on input "HMO ID" at bounding box center [751, 326] width 946 height 31
paste input "epi/10031/a"
type input "epi/10031/a"
click at [350, 397] on div "Select type" at bounding box center [641, 396] width 724 height 25
click at [1153, 201] on div "Claim details Provider Name HMO ID epi/10031/a Type of Service Use Up and Down …" at bounding box center [751, 317] width 946 height 333
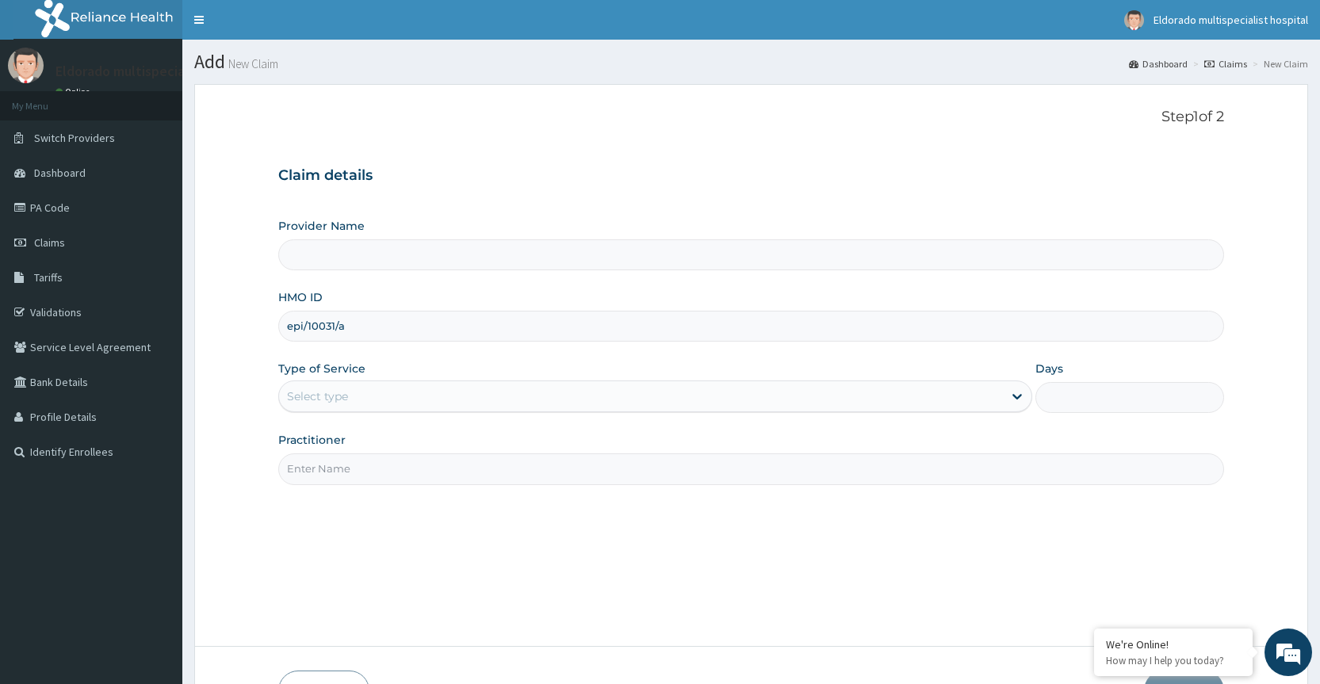
click at [325, 484] on input "Practitioner" at bounding box center [751, 468] width 946 height 31
type input "DR OKAFOR"
click at [821, 396] on div "Select type" at bounding box center [641, 396] width 724 height 25
click at [1018, 396] on icon at bounding box center [1017, 396] width 16 height 16
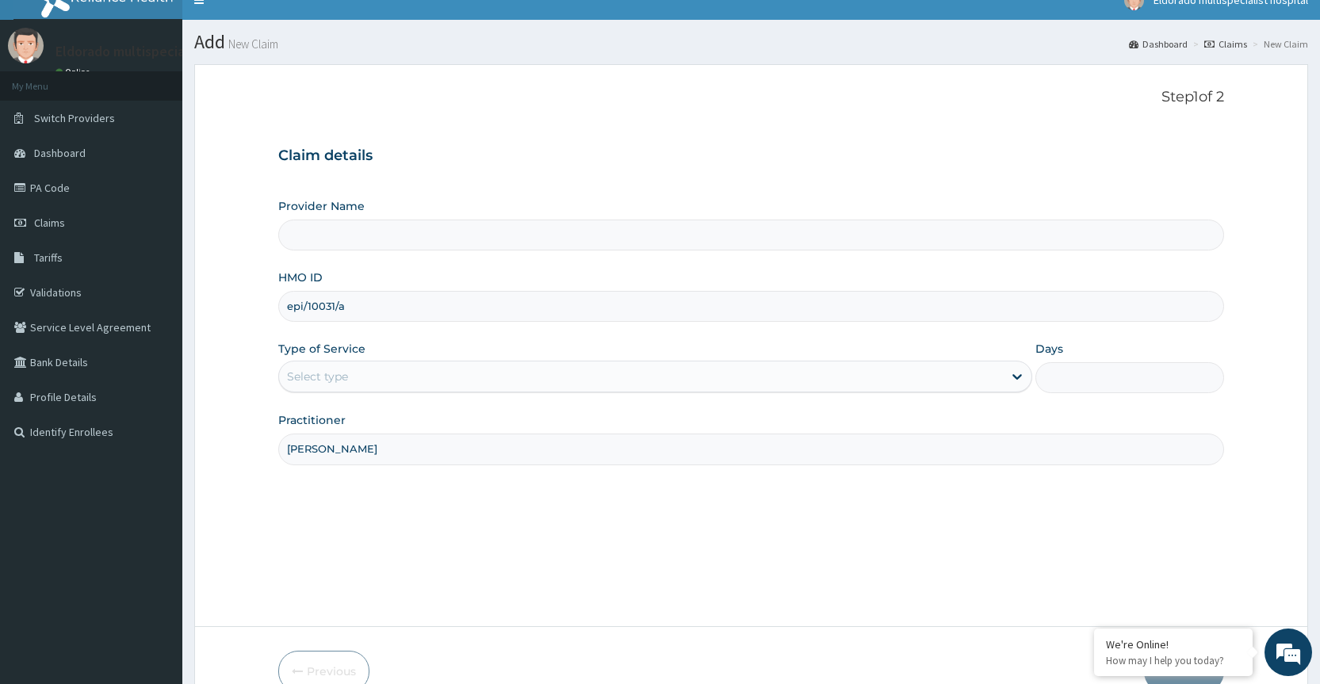
scroll to position [105, 0]
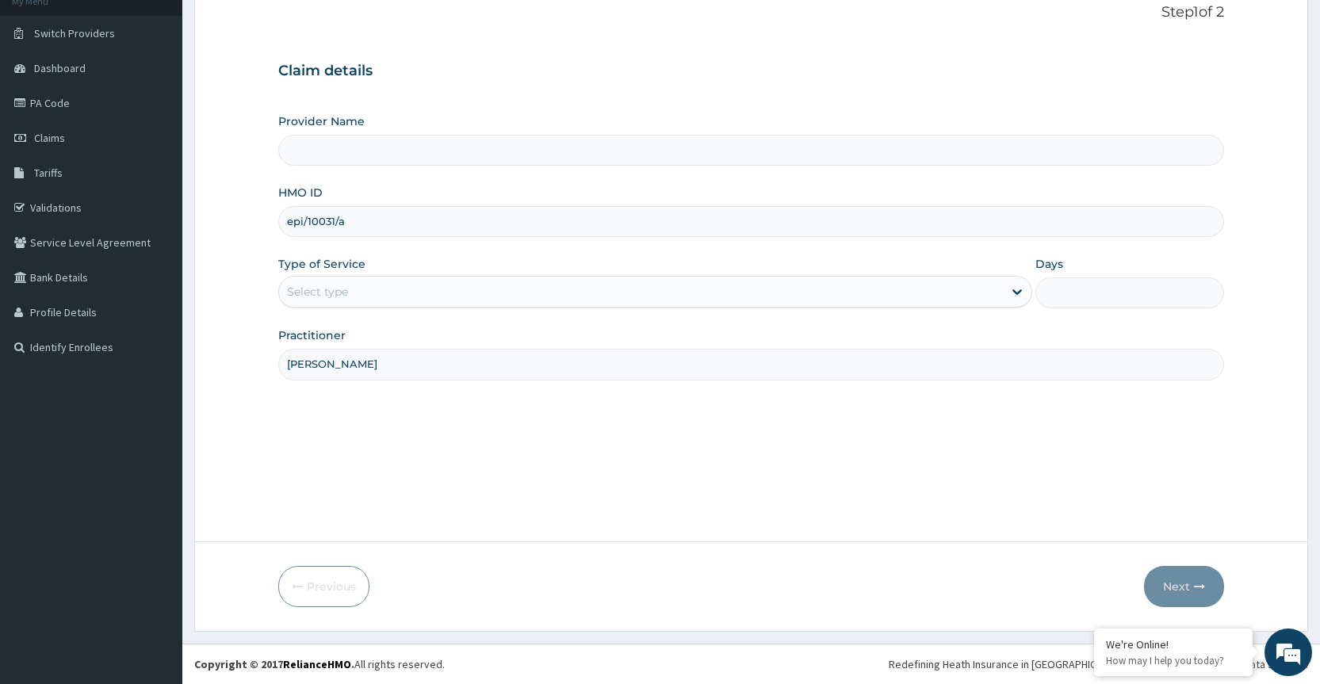
click at [314, 285] on div "Select type" at bounding box center [317, 292] width 61 height 16
click at [335, 289] on div "Select type" at bounding box center [317, 292] width 61 height 16
click at [297, 151] on input "Provider Name" at bounding box center [751, 150] width 946 height 31
drag, startPoint x: 446, startPoint y: 114, endPoint x: 465, endPoint y: 117, distance: 18.4
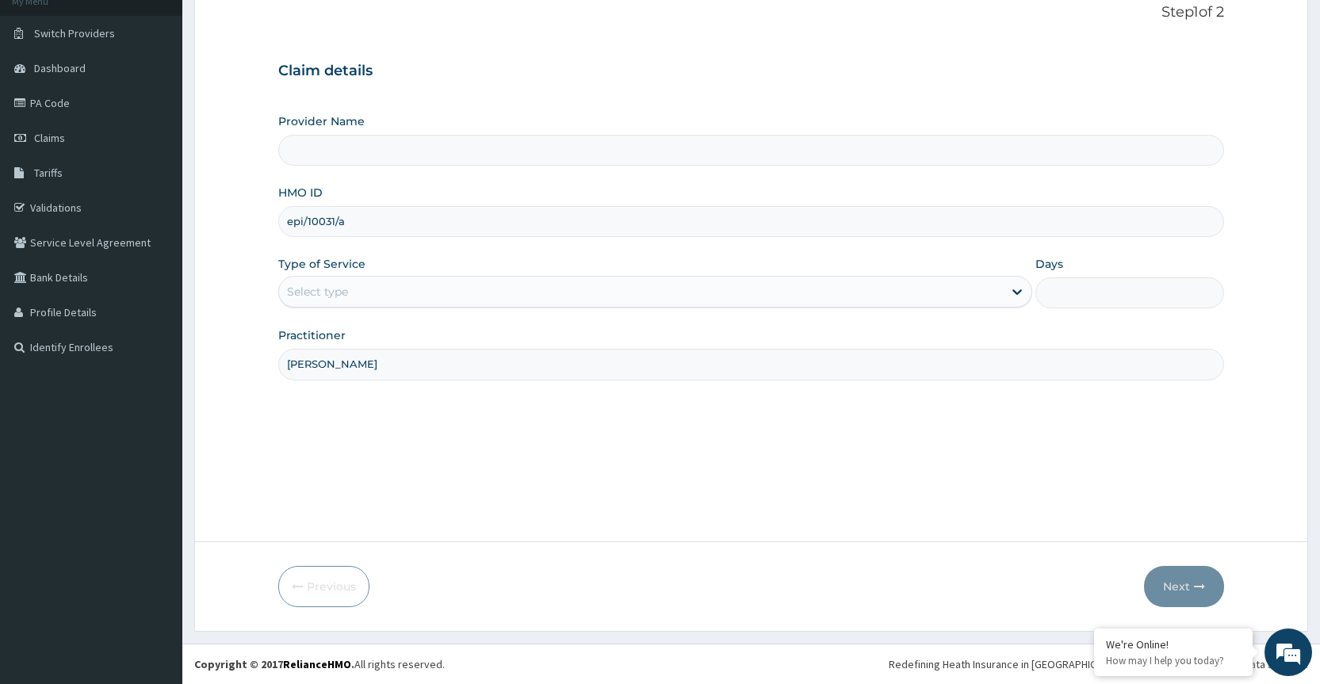
click at [454, 115] on div "Provider Name" at bounding box center [751, 139] width 946 height 52
click at [677, 155] on input "Provider Name" at bounding box center [751, 150] width 946 height 31
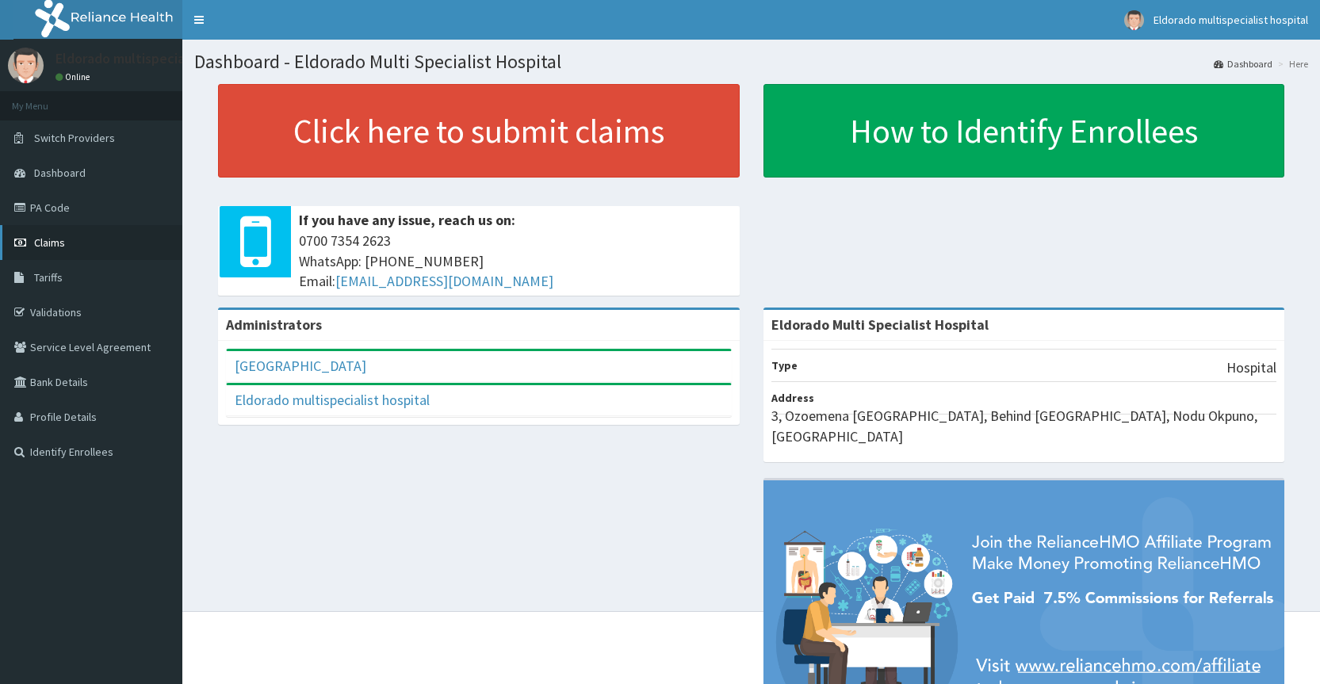
click at [63, 239] on span "Claims" at bounding box center [49, 242] width 31 height 14
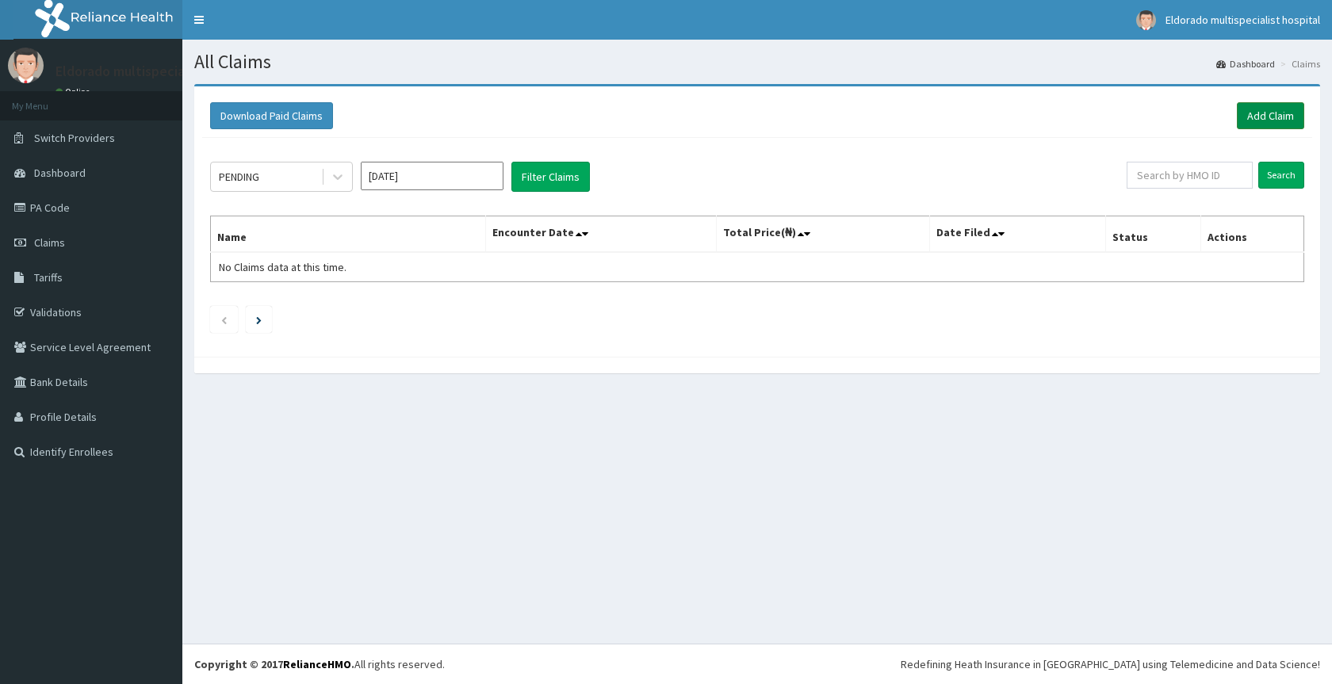
click at [1272, 117] on link "Add Claim" at bounding box center [1270, 115] width 67 height 27
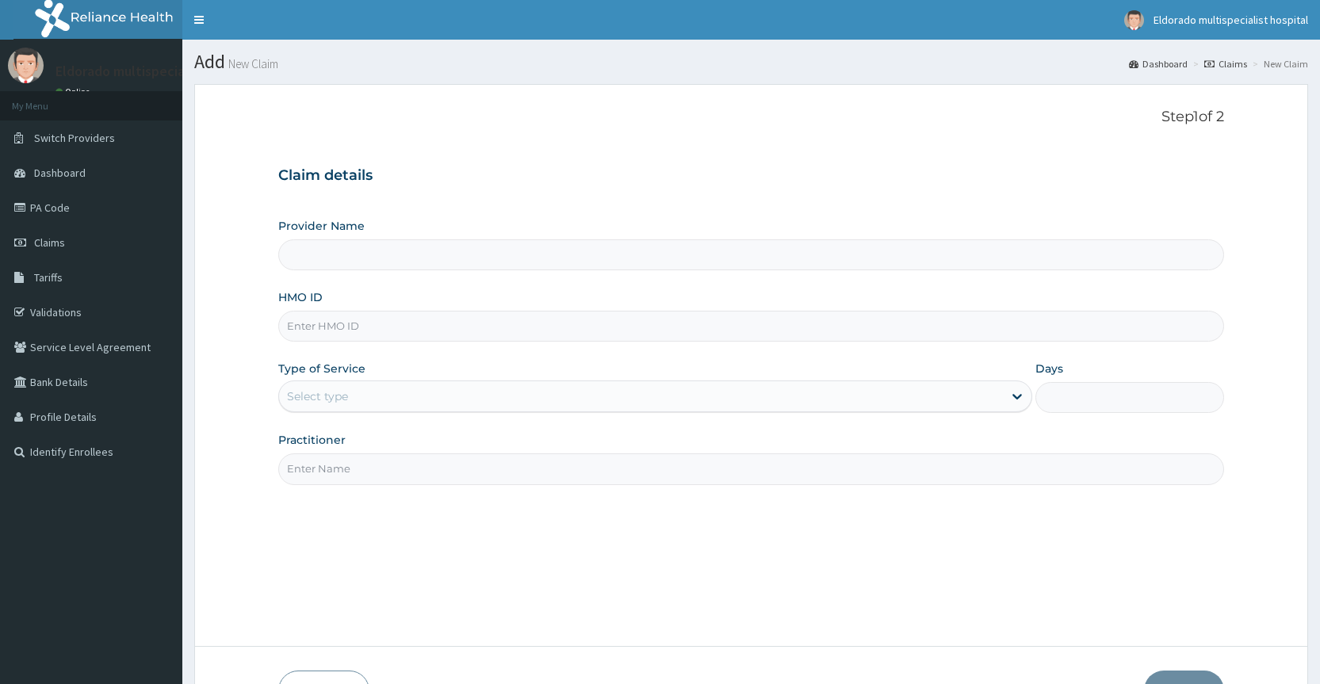
type input "Eldorado Multi Specialist Hospital"
paste input "mop/10005/c"
type input "mop/10005/c"
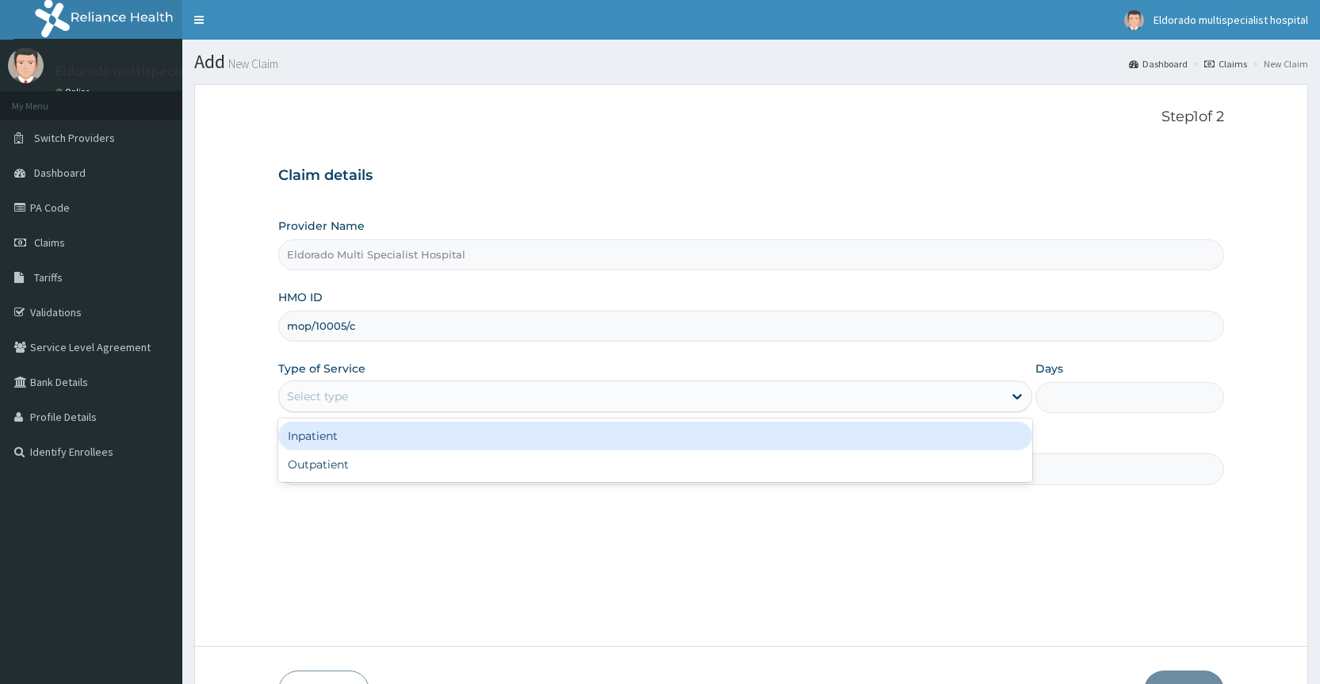
click at [325, 404] on div "Select type" at bounding box center [317, 396] width 61 height 16
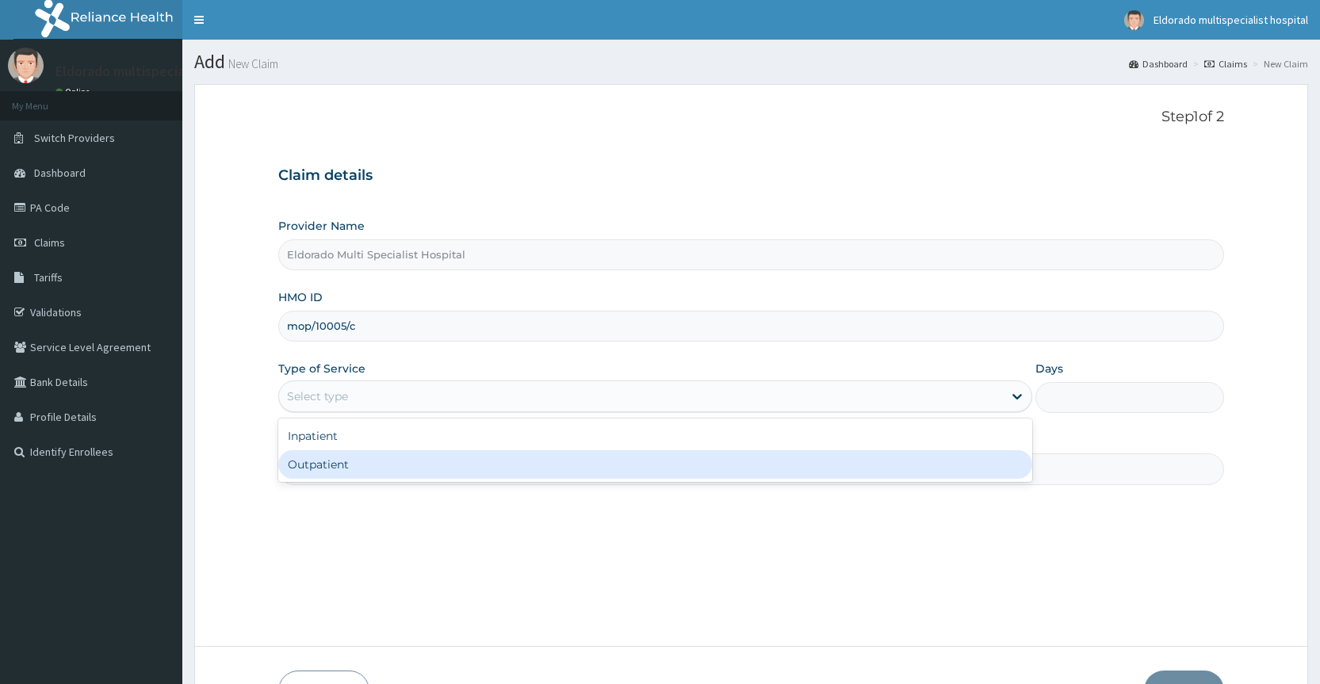
click at [345, 462] on div "Outpatient" at bounding box center [655, 464] width 754 height 29
type input "1"
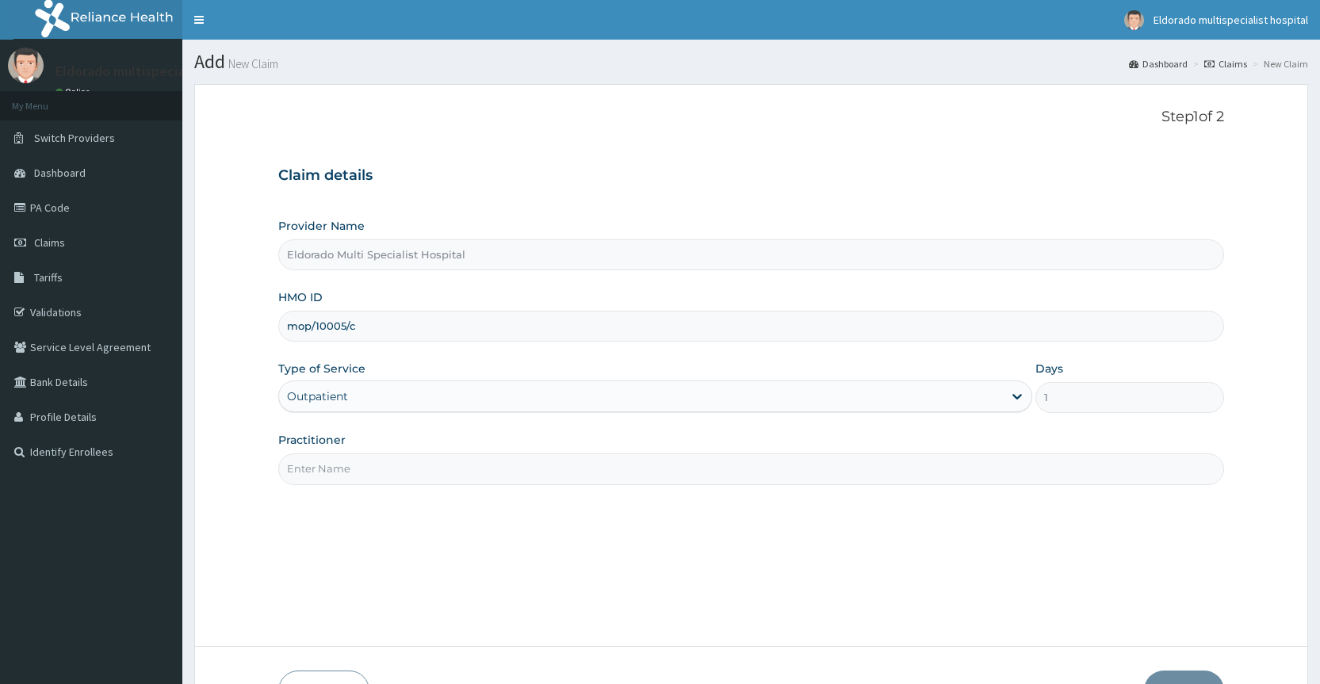
click at [339, 469] on input "Practitioner" at bounding box center [751, 468] width 946 height 31
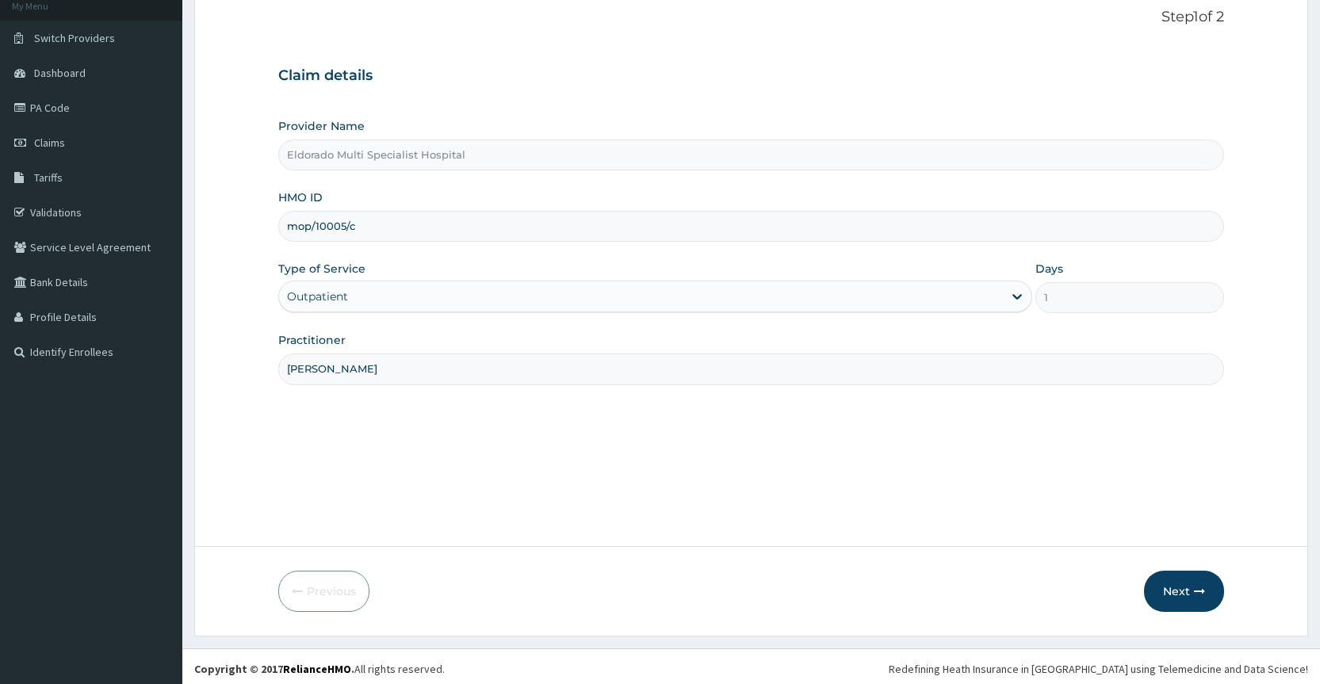
scroll to position [105, 0]
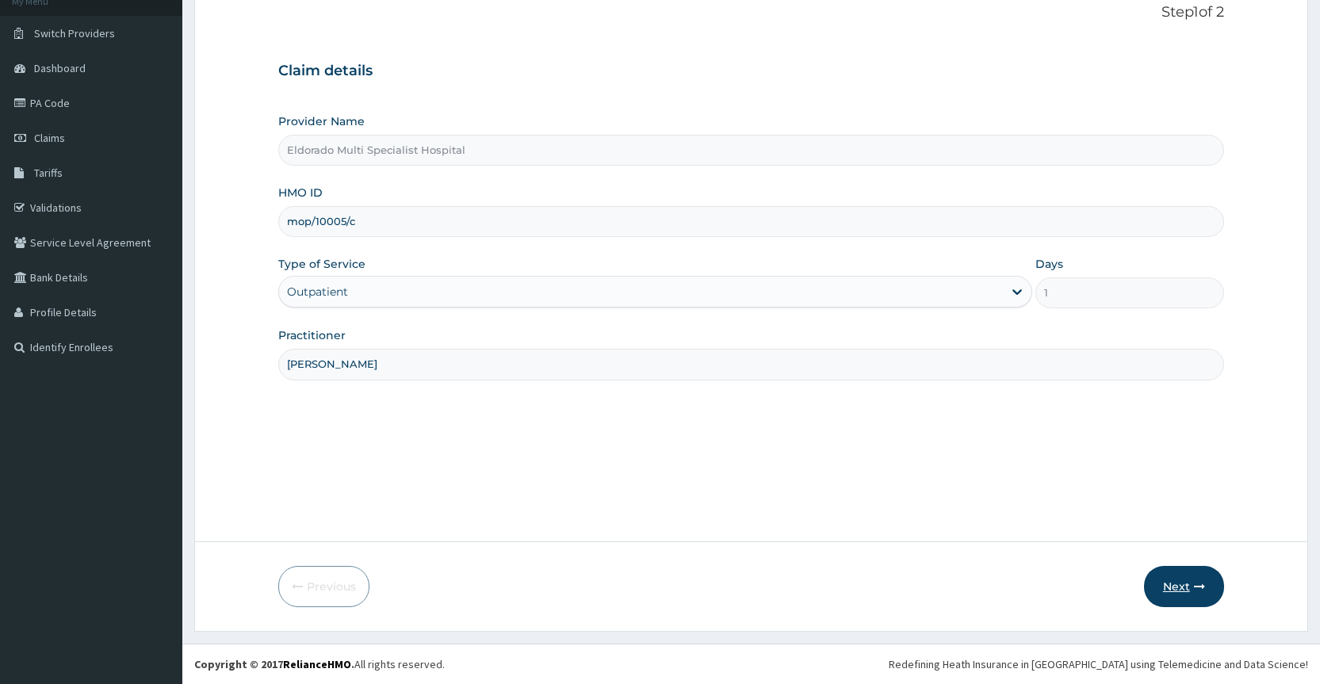
type input "DR OKAFOR"
click at [1170, 587] on button "Next" at bounding box center [1184, 586] width 80 height 41
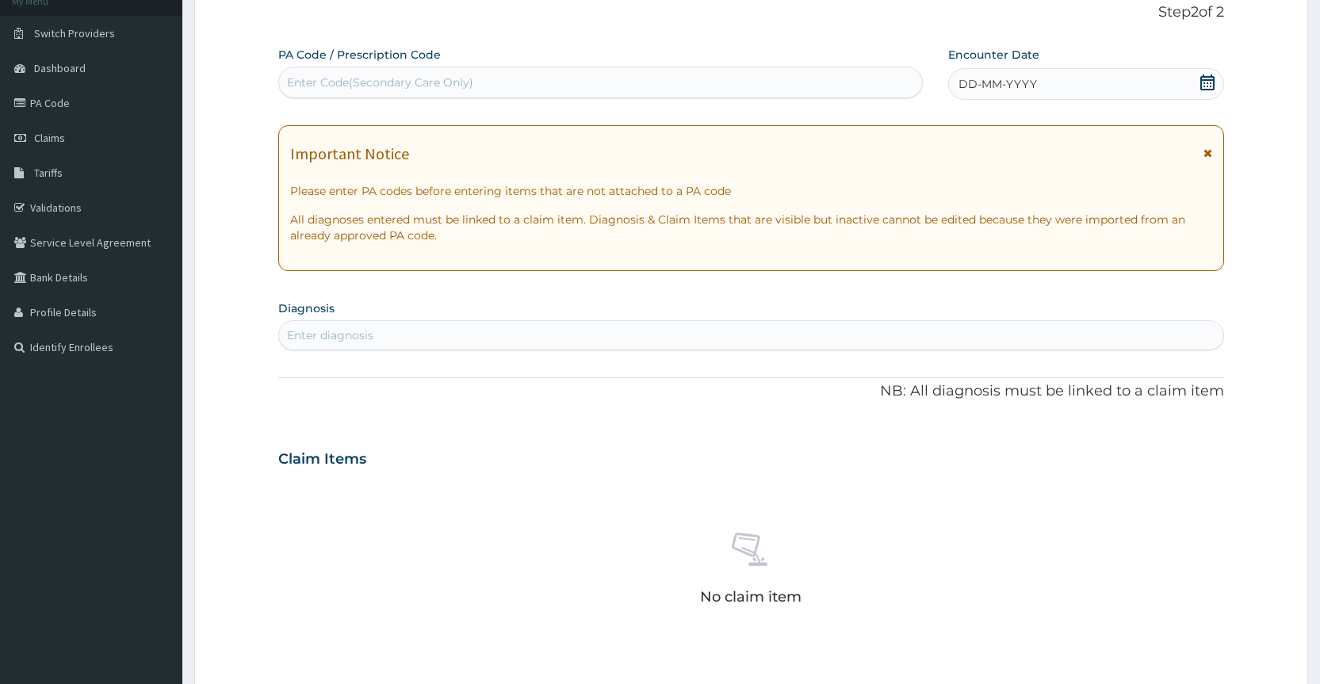
click at [330, 76] on div "Enter Code(Secondary Care Only)" at bounding box center [380, 83] width 186 height 16
click at [331, 78] on div "Enter Code(Secondary Care Only)" at bounding box center [380, 83] width 186 height 16
click at [1207, 153] on icon at bounding box center [1207, 152] width 9 height 11
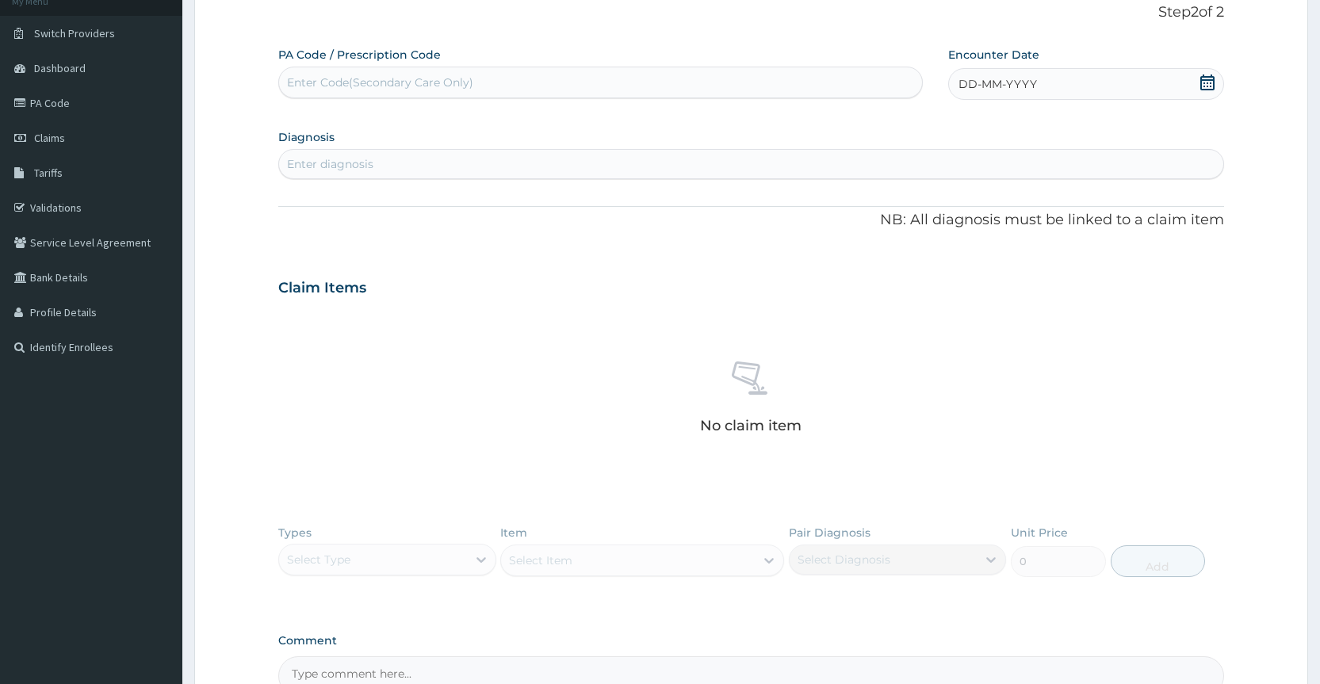
click at [296, 86] on div "Enter Code(Secondary Care Only)" at bounding box center [380, 83] width 186 height 16
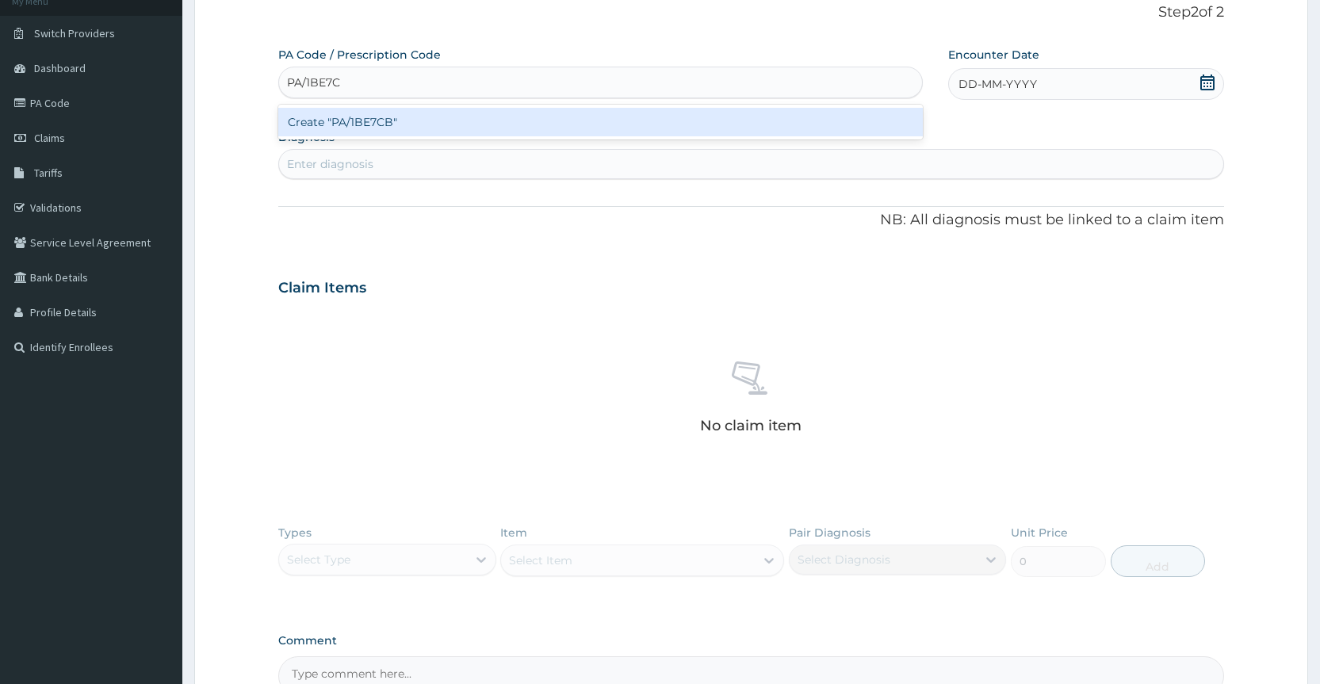
type input "PA/1BE7CB"
click at [369, 121] on div "Create "PA/1BE7CB"" at bounding box center [600, 122] width 644 height 29
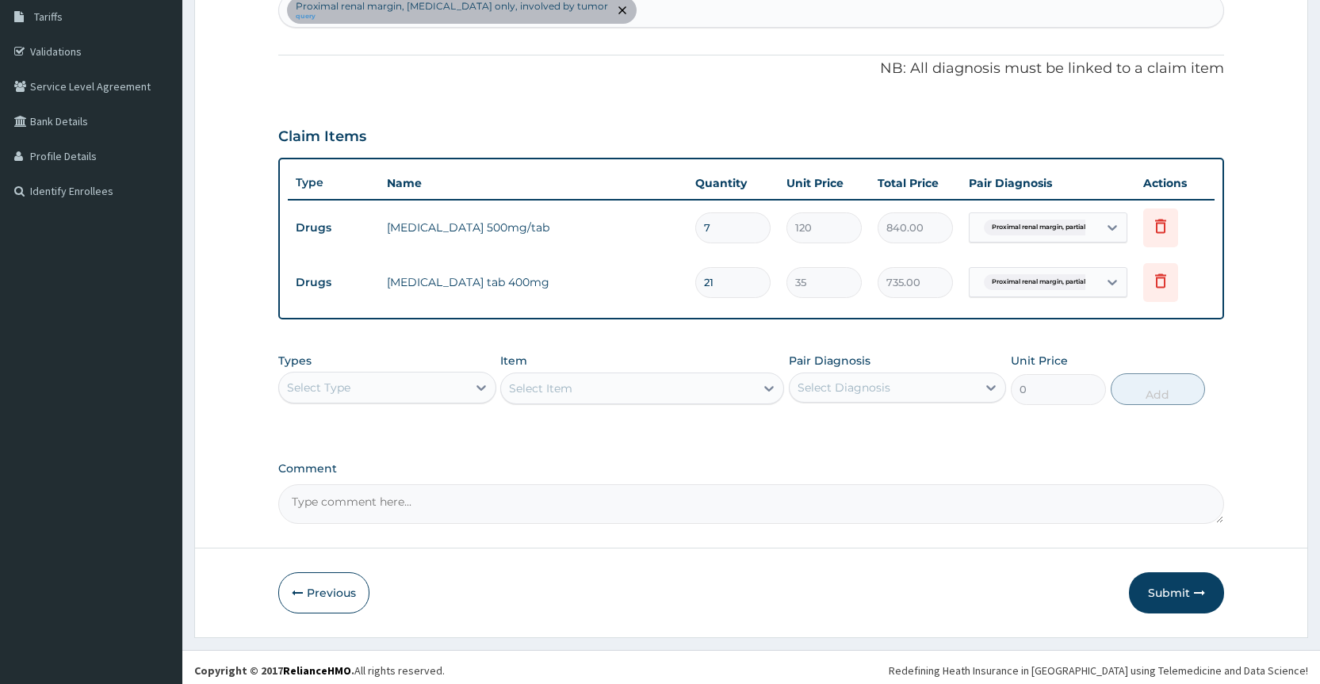
scroll to position [267, 0]
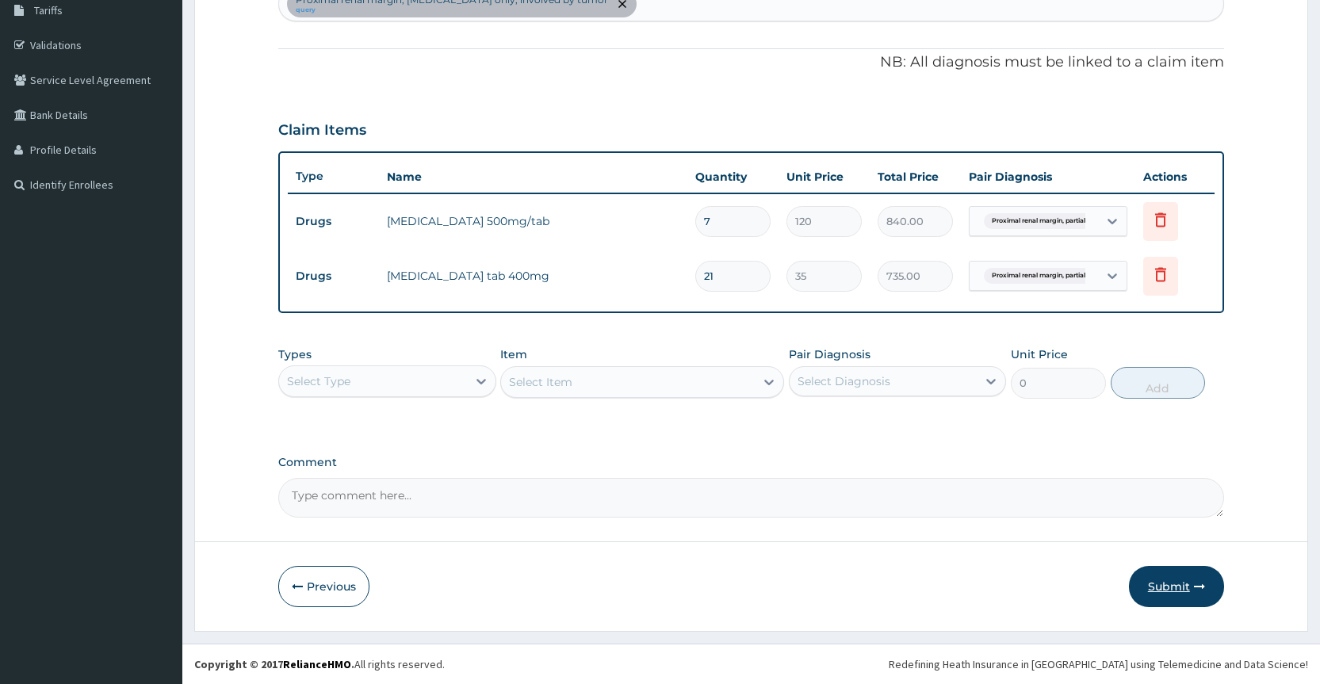
click at [1161, 592] on button "Submit" at bounding box center [1176, 586] width 95 height 41
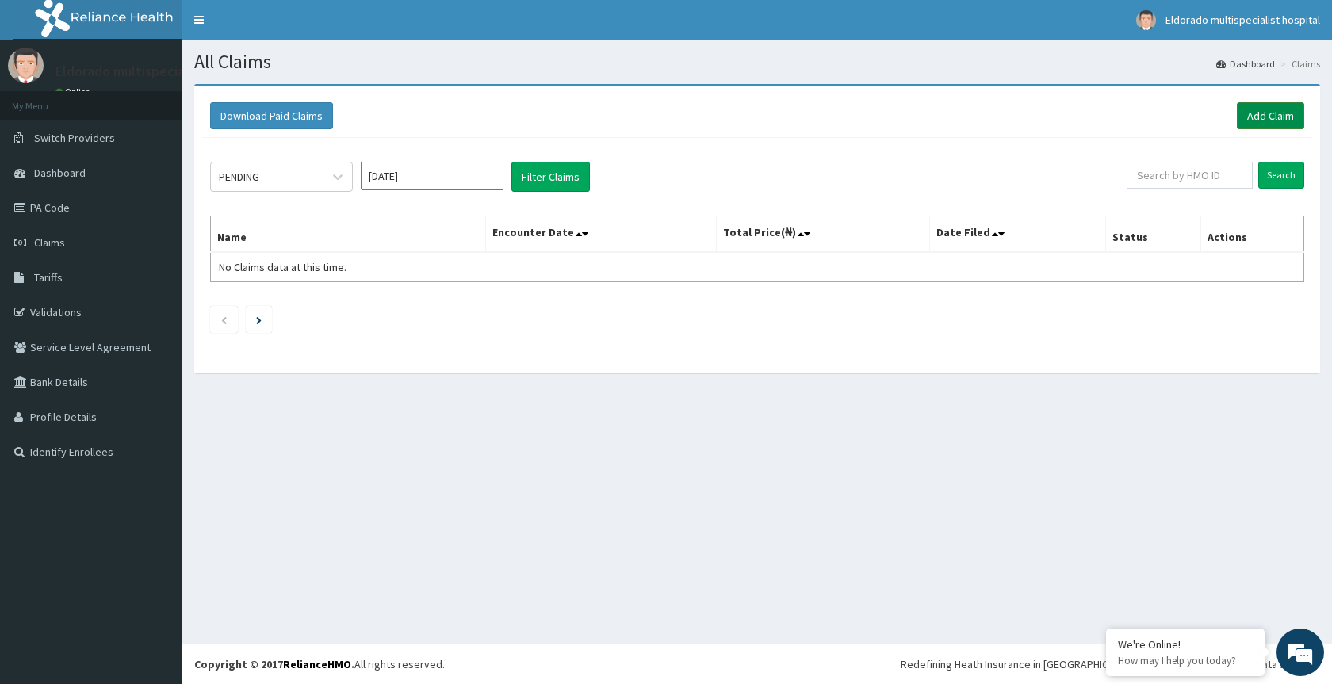
click at [1266, 117] on link "Add Claim" at bounding box center [1270, 115] width 67 height 27
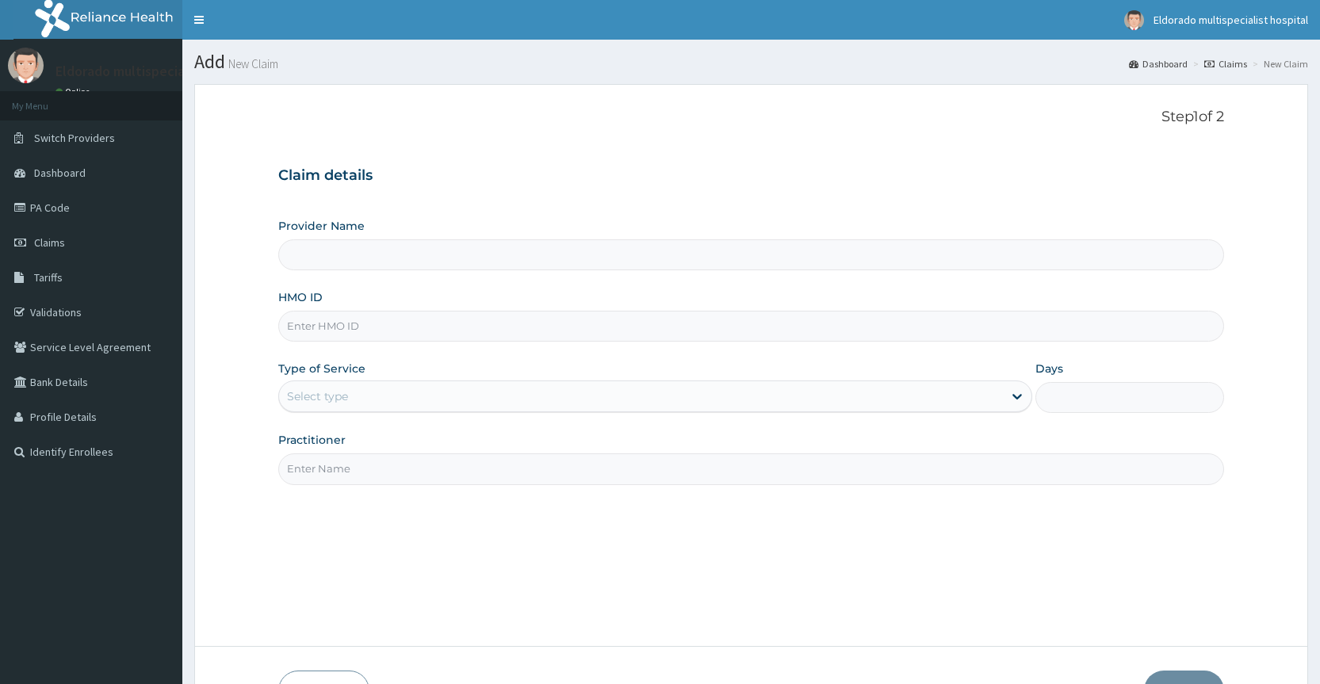
type input "Eldorado Multi Specialist Hospital"
paste input "cyu/10329/c"
type input "cyu/10329/c"
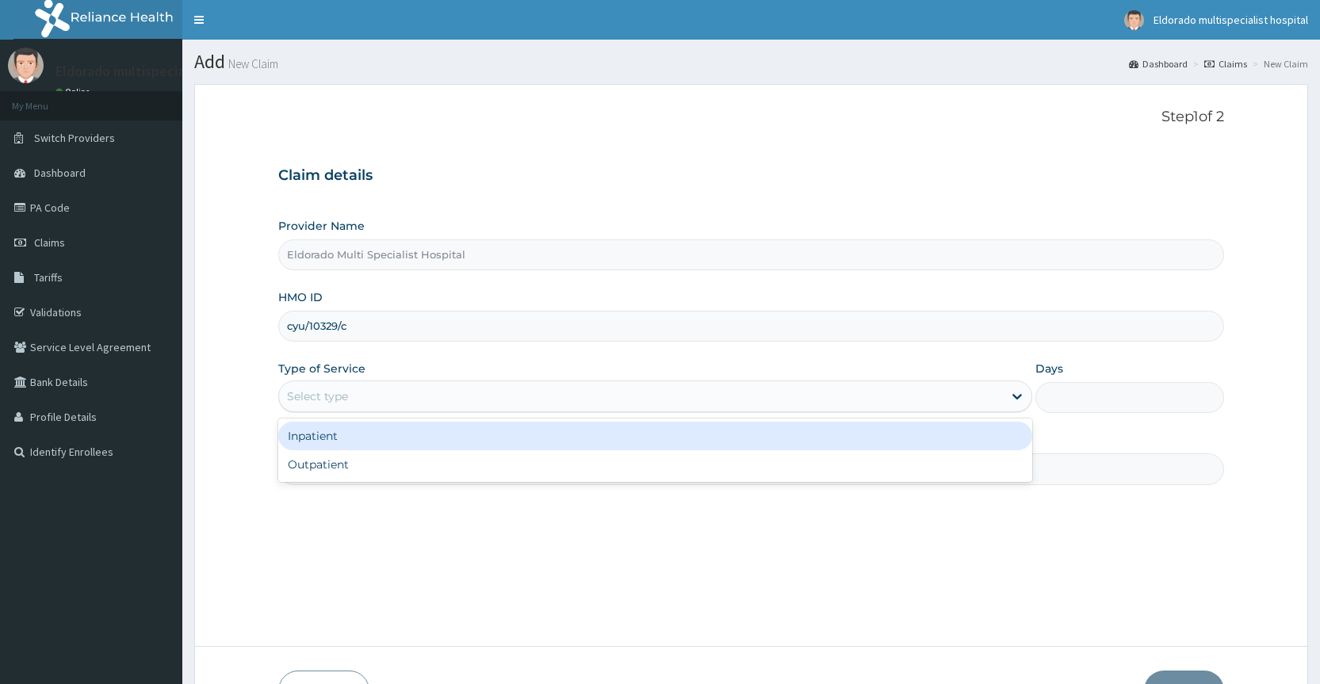
click at [326, 397] on div "Select type" at bounding box center [317, 396] width 61 height 16
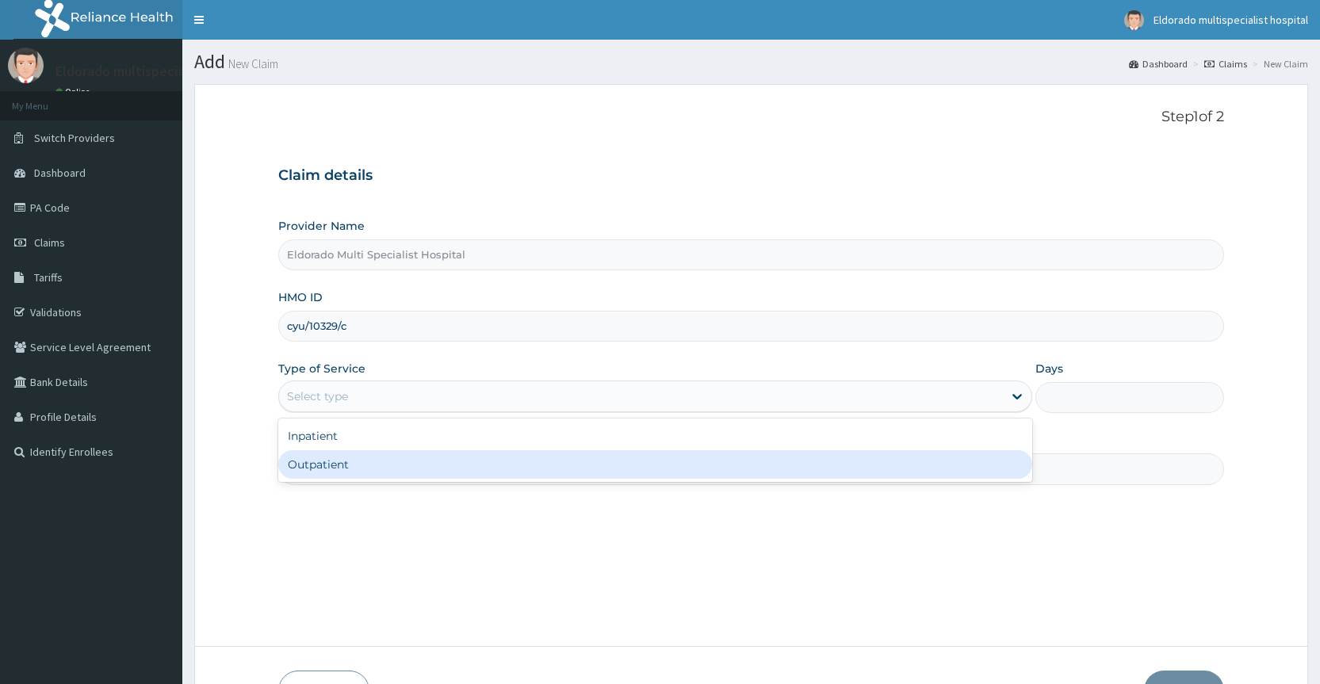
click at [324, 465] on div "Outpatient" at bounding box center [655, 464] width 754 height 29
type input "1"
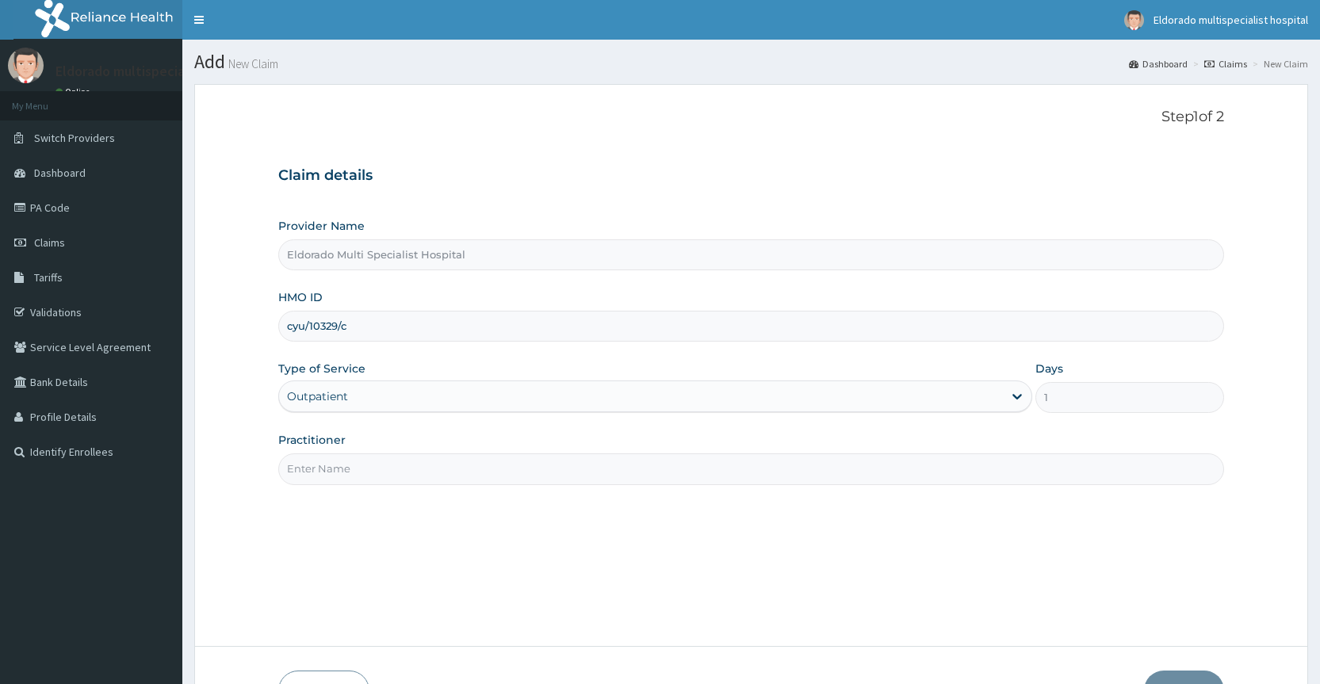
click at [313, 466] on input "Practitioner" at bounding box center [751, 468] width 946 height 31
type input "1"
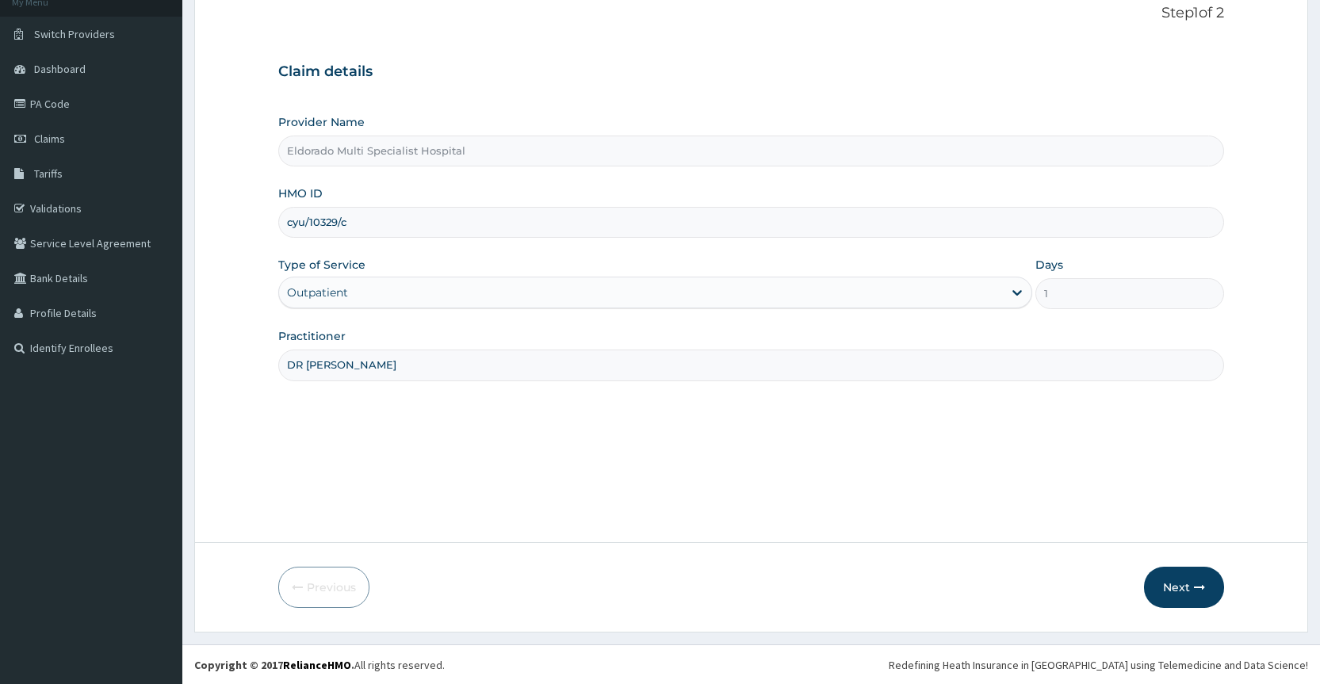
scroll to position [105, 0]
type input "DR AMULUCHE"
click at [1175, 591] on button "Next" at bounding box center [1184, 586] width 80 height 41
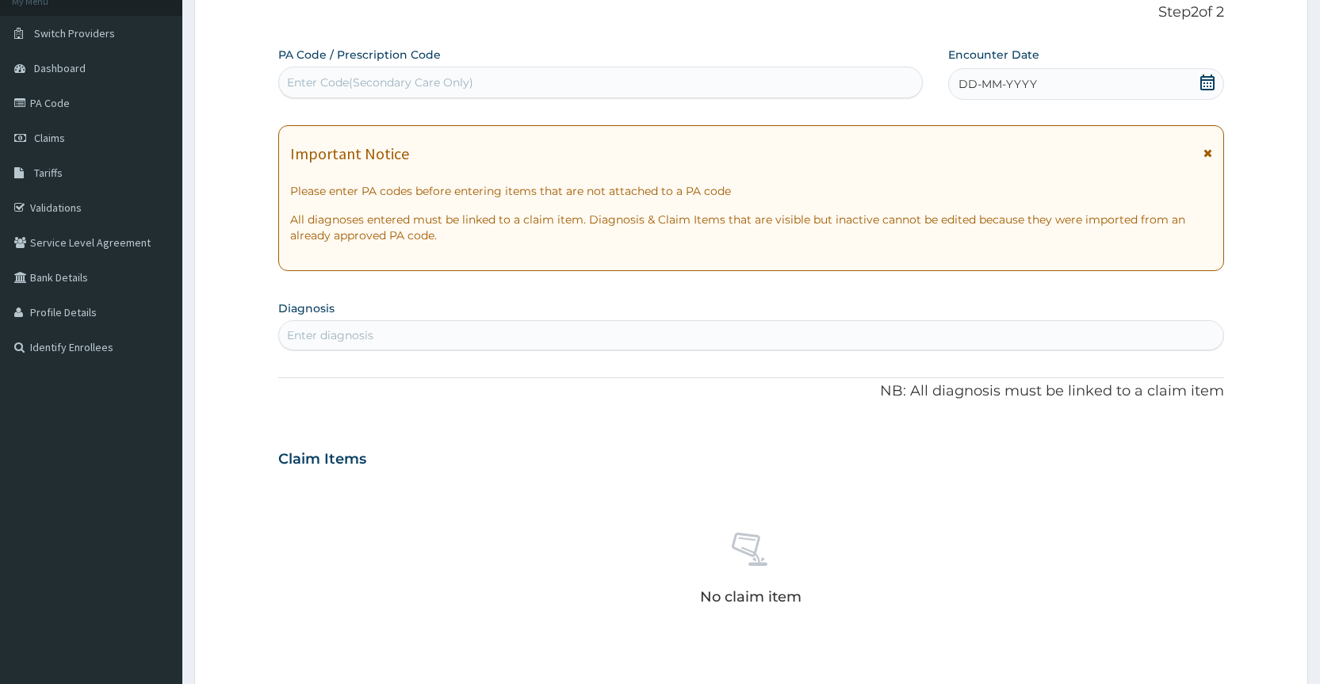
click at [335, 81] on div "Enter Code(Secondary Care Only)" at bounding box center [380, 83] width 186 height 16
type input "PA/185119"
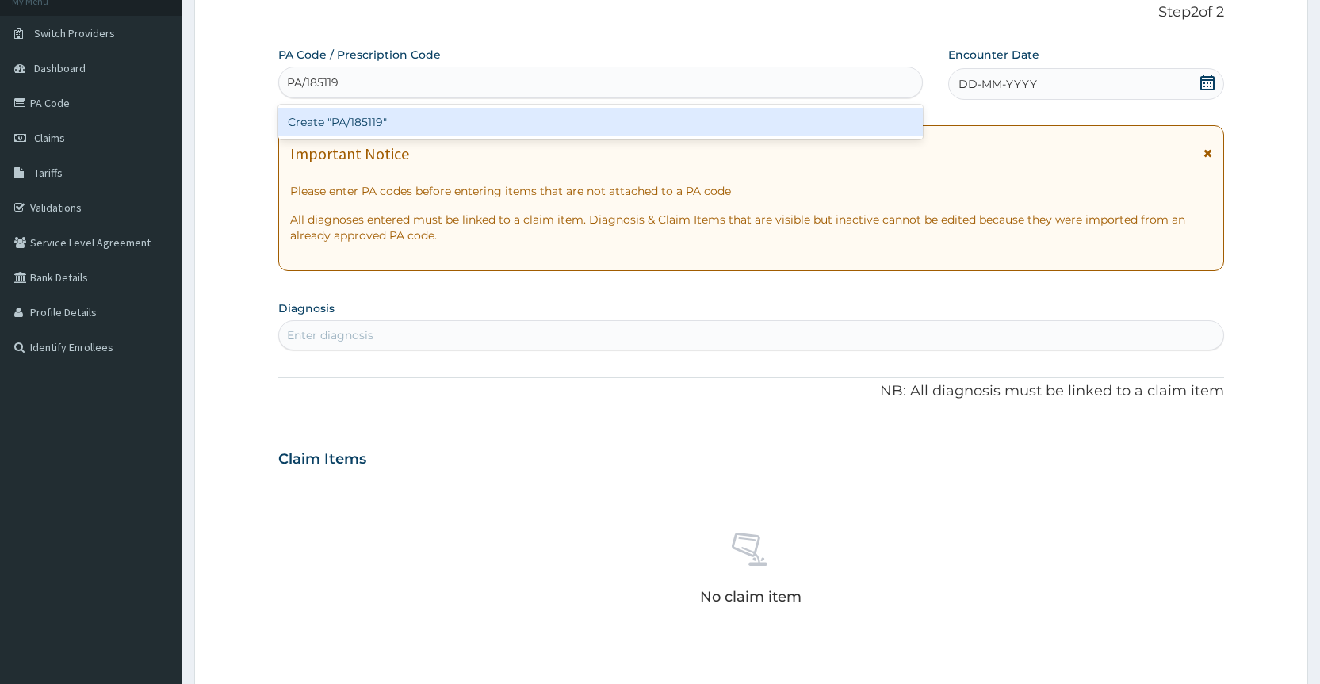
click at [352, 119] on div "Create "PA/185119"" at bounding box center [600, 122] width 644 height 29
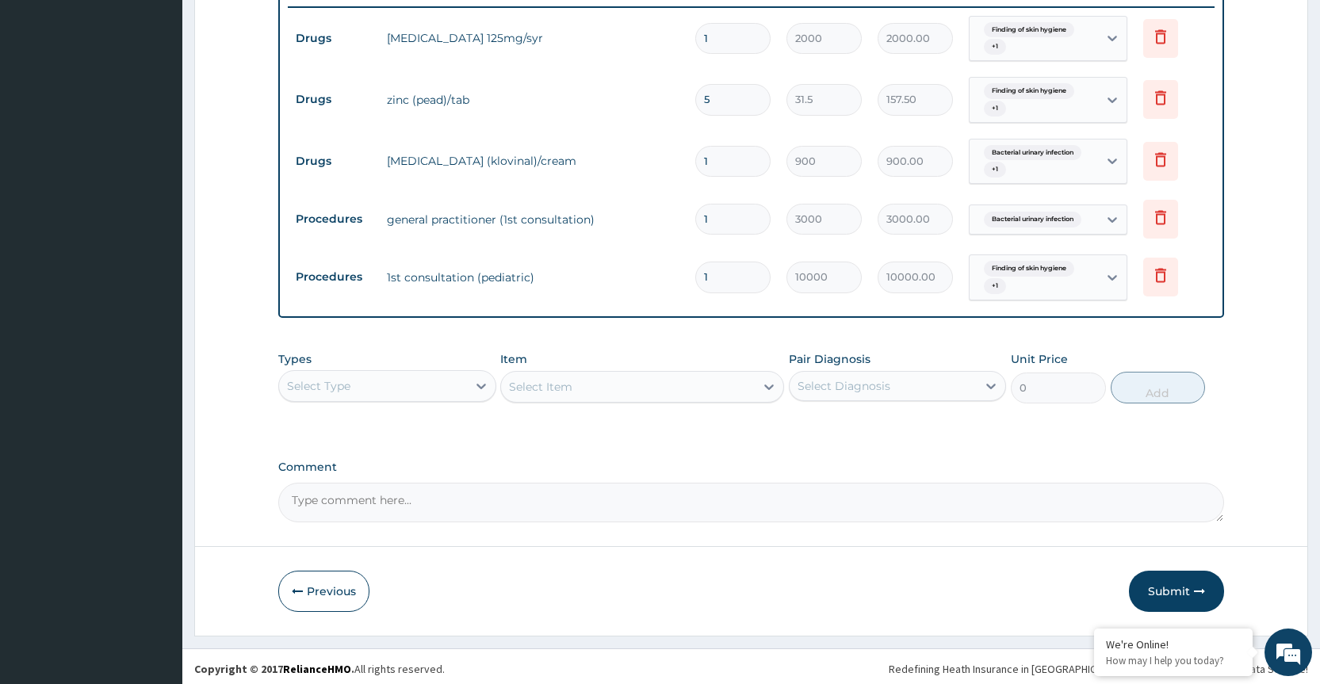
scroll to position [629, 0]
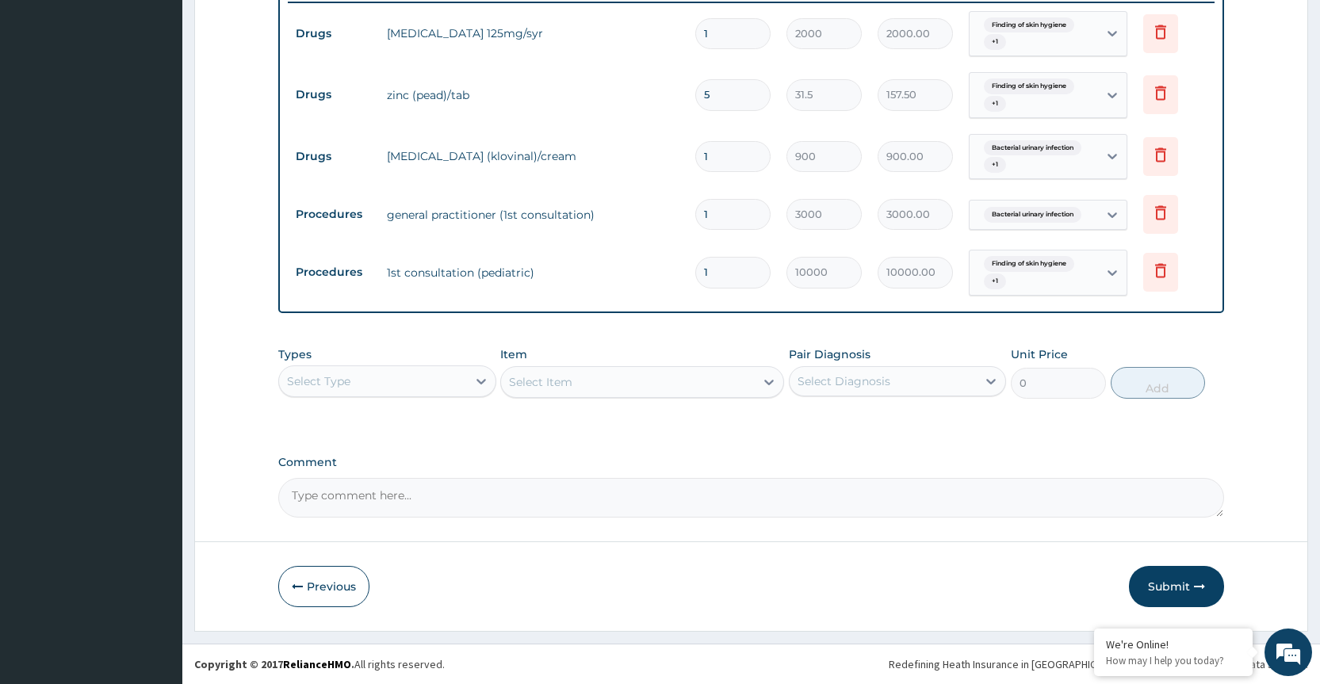
type input "0"
type input "0.00"
type input "0"
click at [1180, 591] on button "Submit" at bounding box center [1176, 586] width 95 height 41
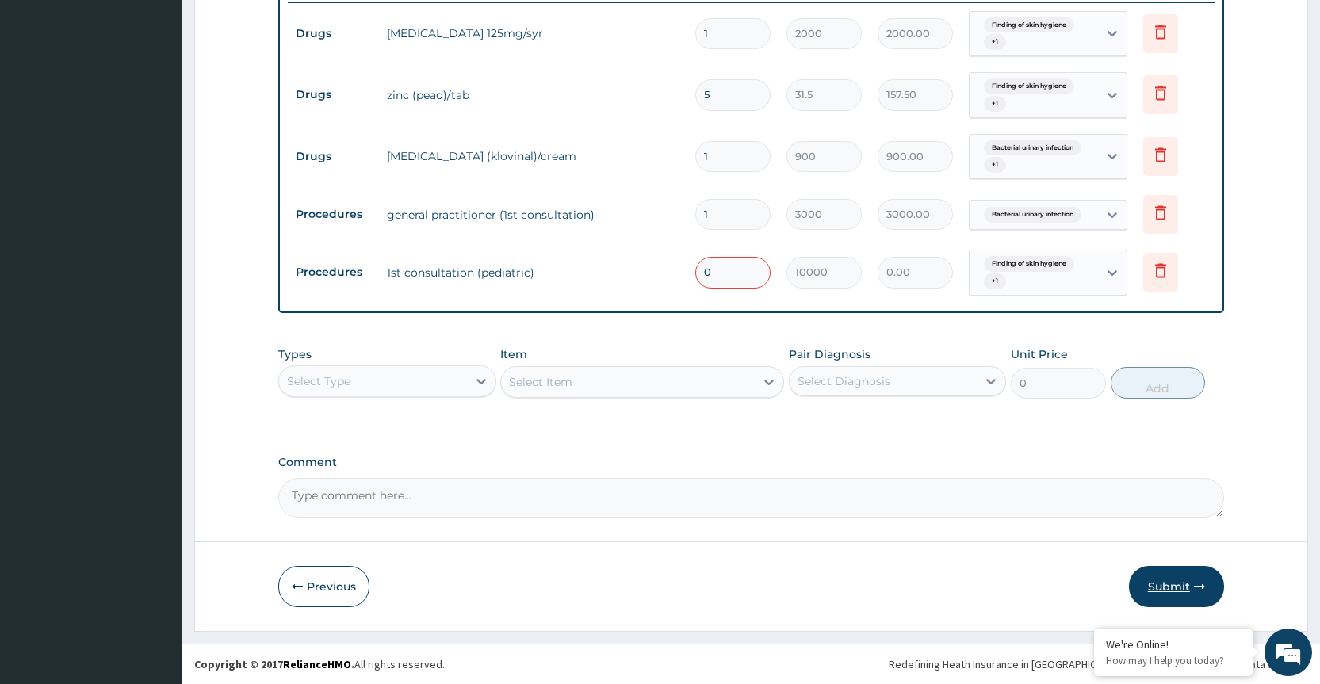
click at [1172, 589] on button "Submit" at bounding box center [1176, 586] width 95 height 41
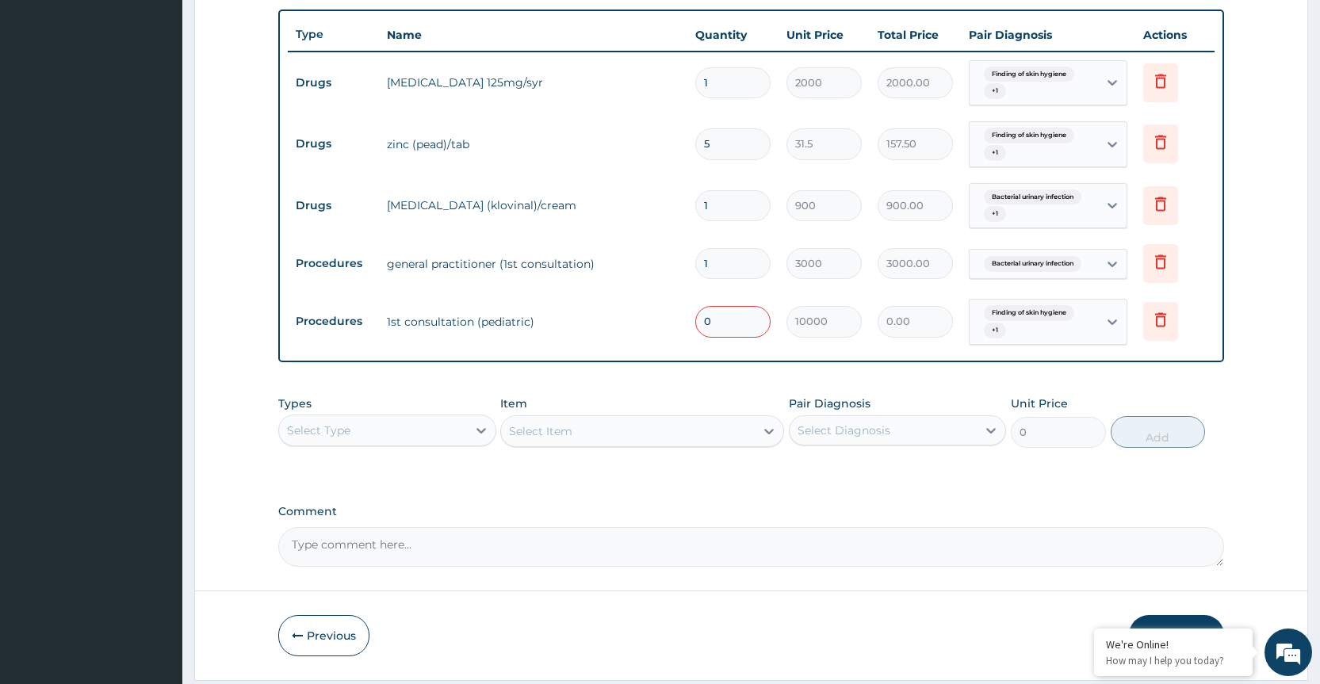
scroll to position [629, 0]
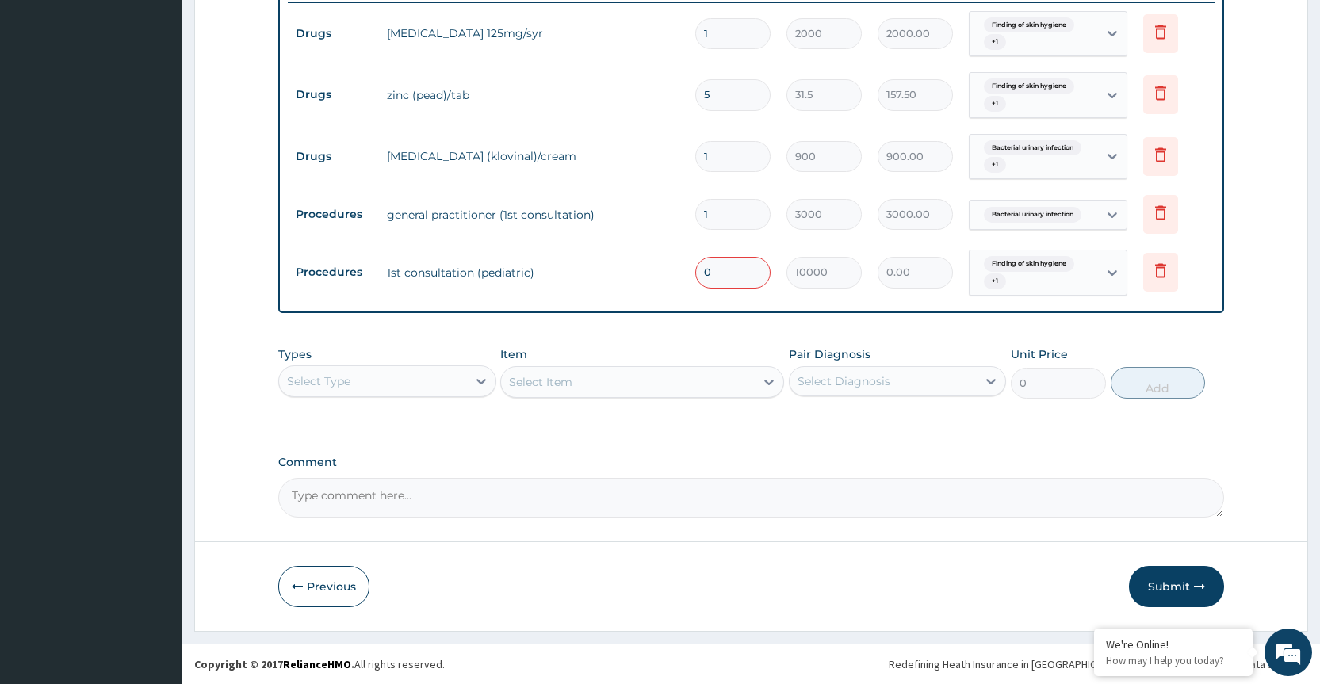
click at [879, 476] on div "Comment" at bounding box center [751, 487] width 946 height 62
click at [805, 453] on div "PA Code / Prescription Code PA/185119 Encounter Date 28-04-2025 Important Notic…" at bounding box center [751, 20] width 946 height 996
click at [1159, 582] on button "Submit" at bounding box center [1176, 586] width 95 height 41
click at [1169, 585] on button "Submit" at bounding box center [1176, 586] width 95 height 41
click at [1199, 583] on icon "button" at bounding box center [1199, 586] width 11 height 11
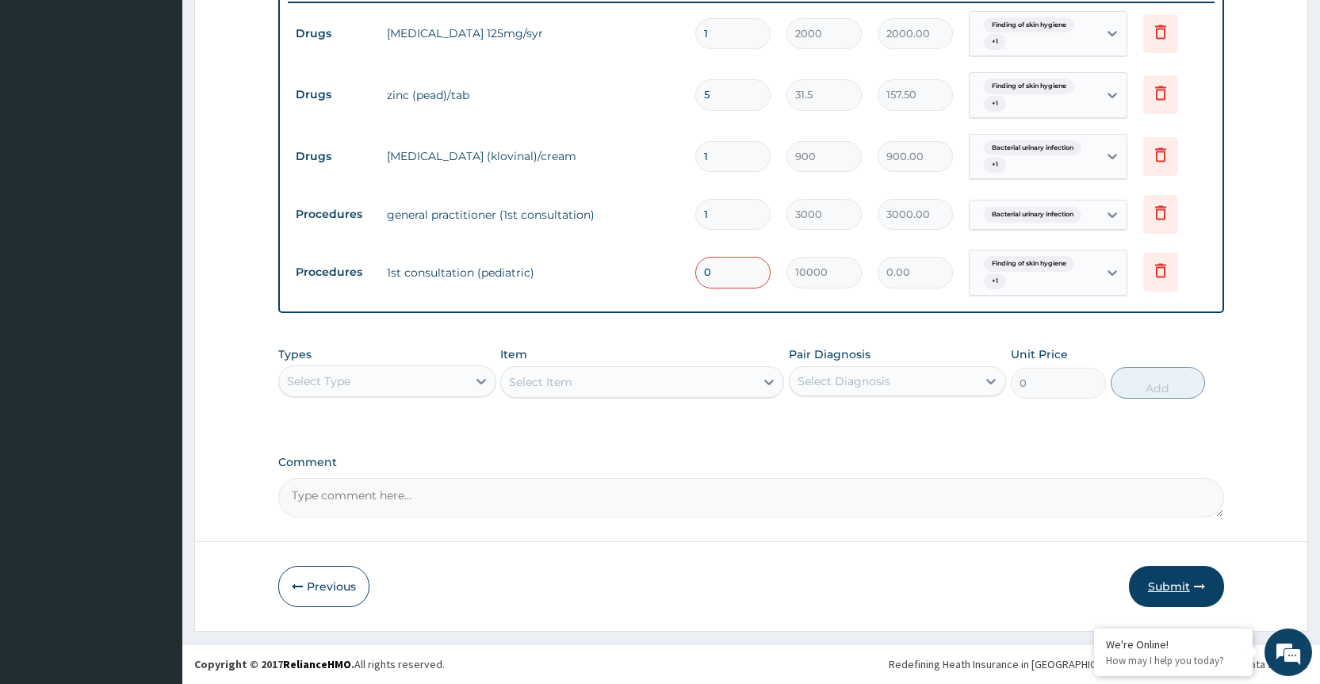
click at [1180, 583] on button "Submit" at bounding box center [1176, 586] width 95 height 41
click at [1178, 581] on button "Submit" at bounding box center [1176, 586] width 95 height 41
click at [1178, 580] on button "Submit" at bounding box center [1176, 586] width 95 height 41
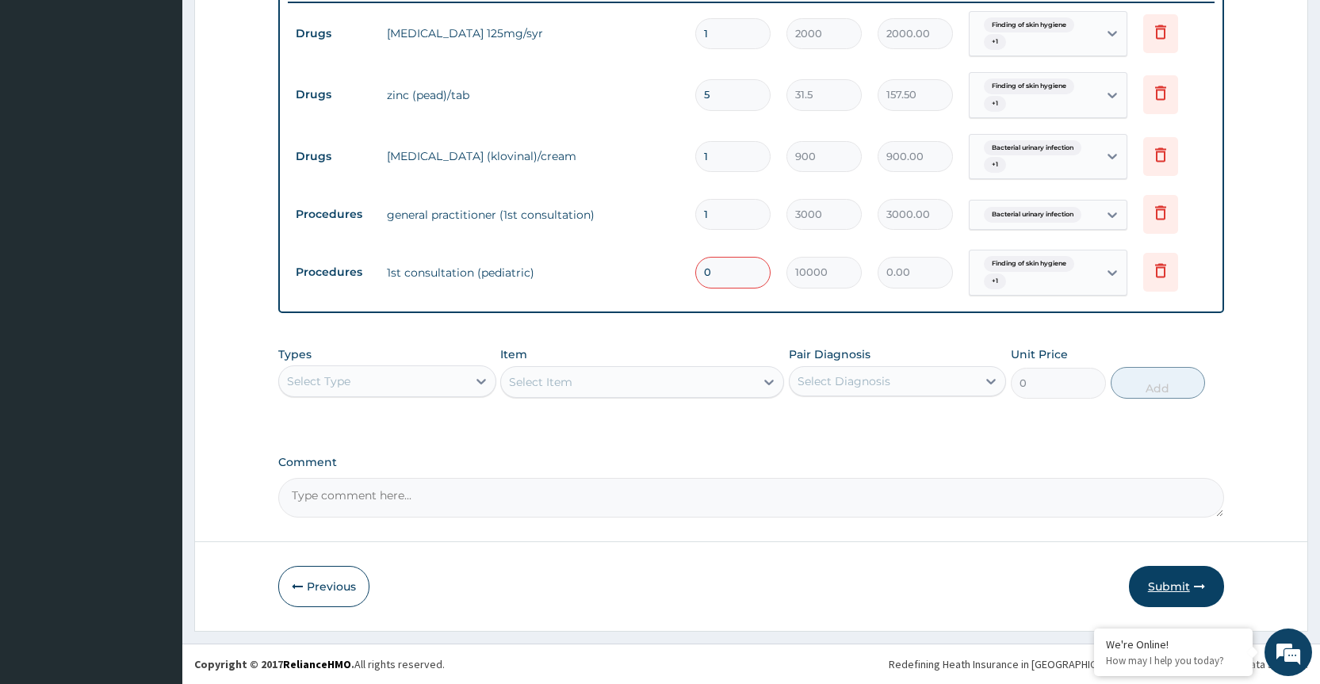
click at [1178, 580] on button "Submit" at bounding box center [1176, 586] width 95 height 41
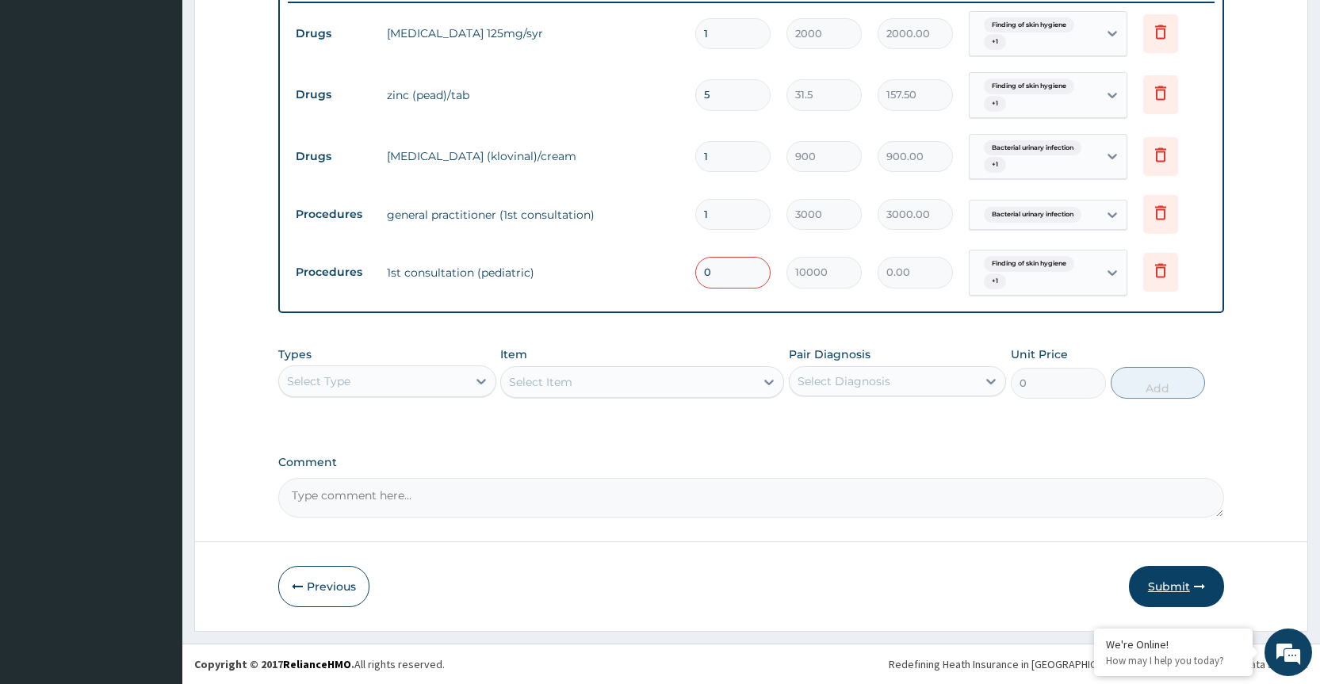
click at [1178, 580] on button "Submit" at bounding box center [1176, 586] width 95 height 41
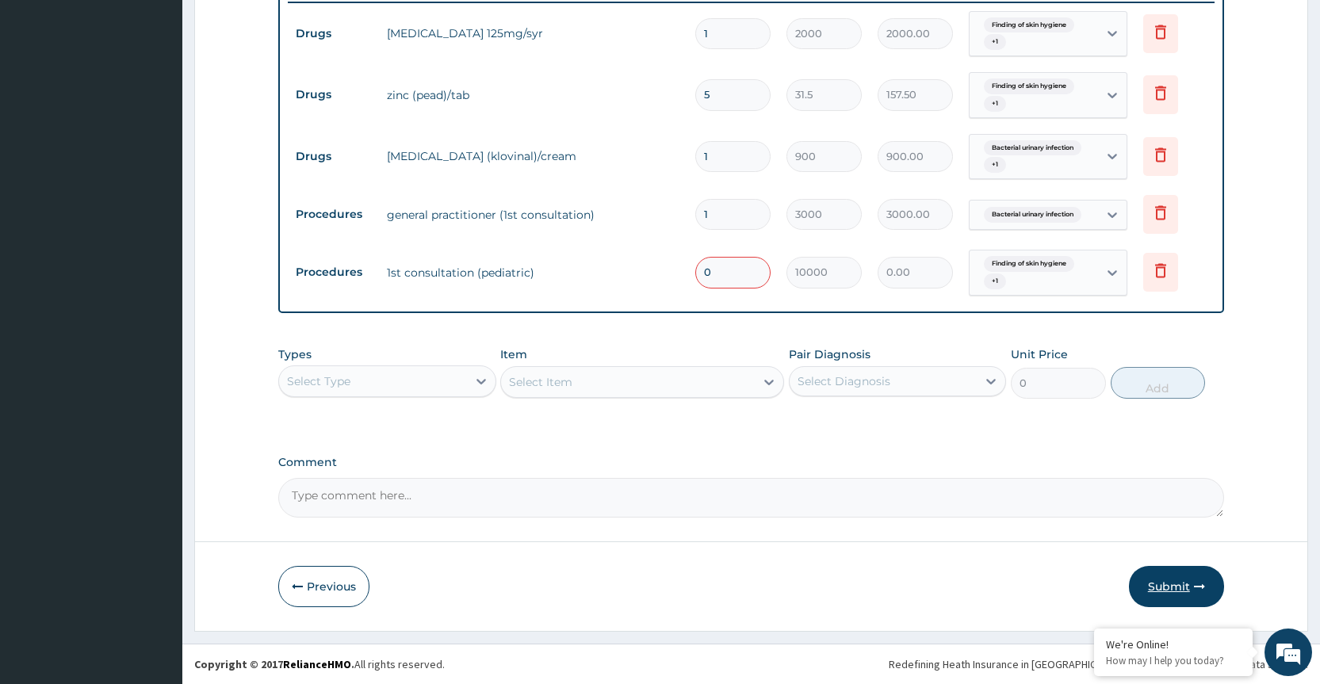
click at [1178, 580] on button "Submit" at bounding box center [1176, 586] width 95 height 41
click at [1177, 580] on button "Submit" at bounding box center [1176, 586] width 95 height 41
click at [1177, 582] on button "Submit" at bounding box center [1176, 586] width 95 height 41
click at [1177, 583] on button "Submit" at bounding box center [1176, 586] width 95 height 41
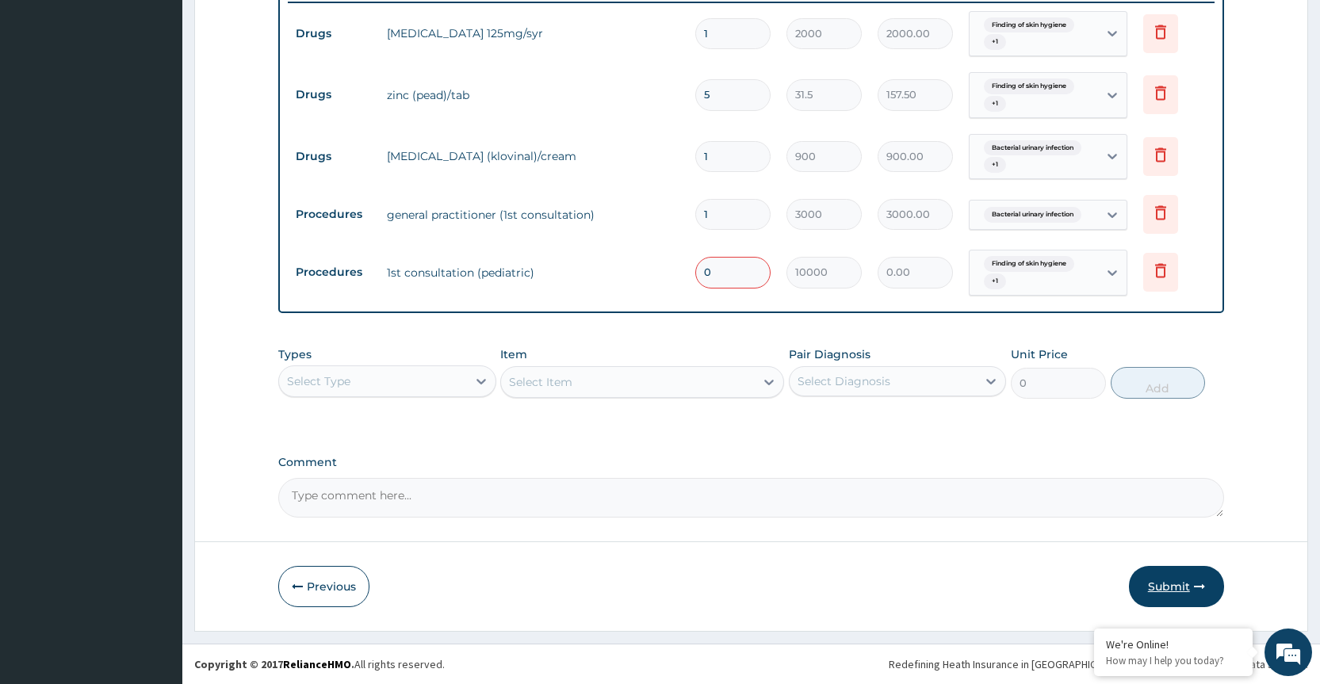
click at [1177, 583] on button "Submit" at bounding box center [1176, 586] width 95 height 41
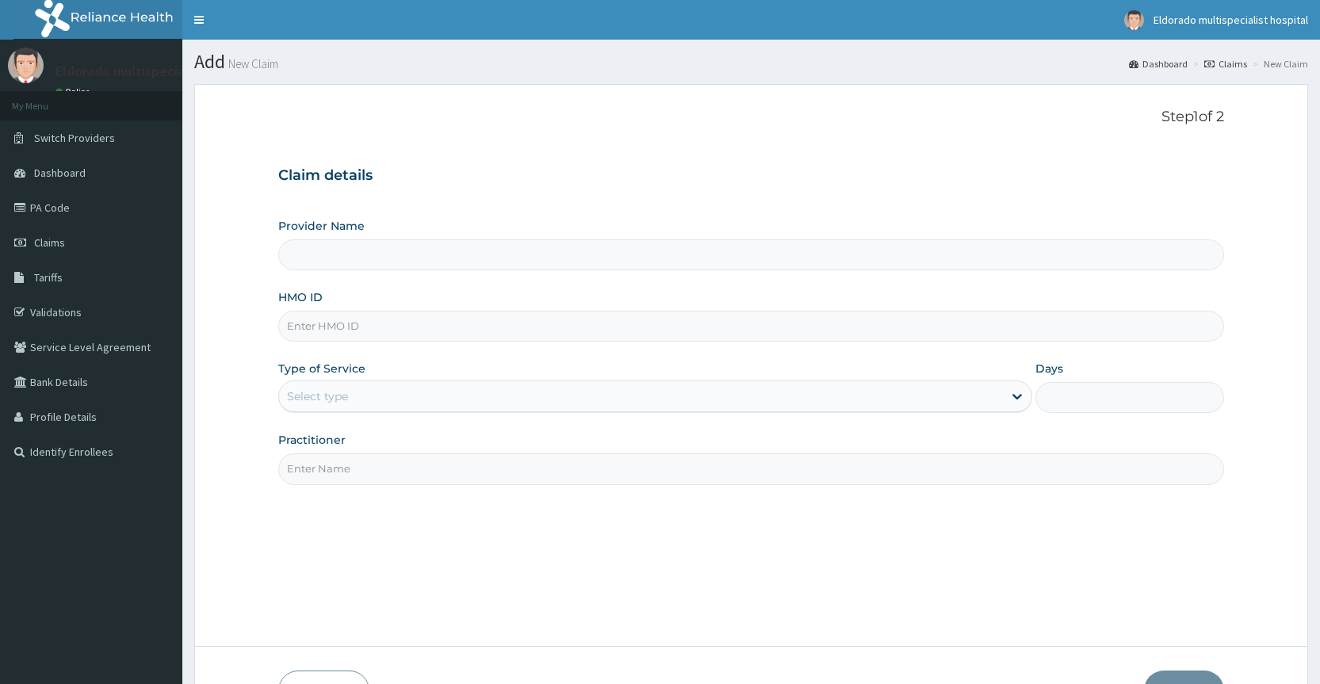
scroll to position [105, 0]
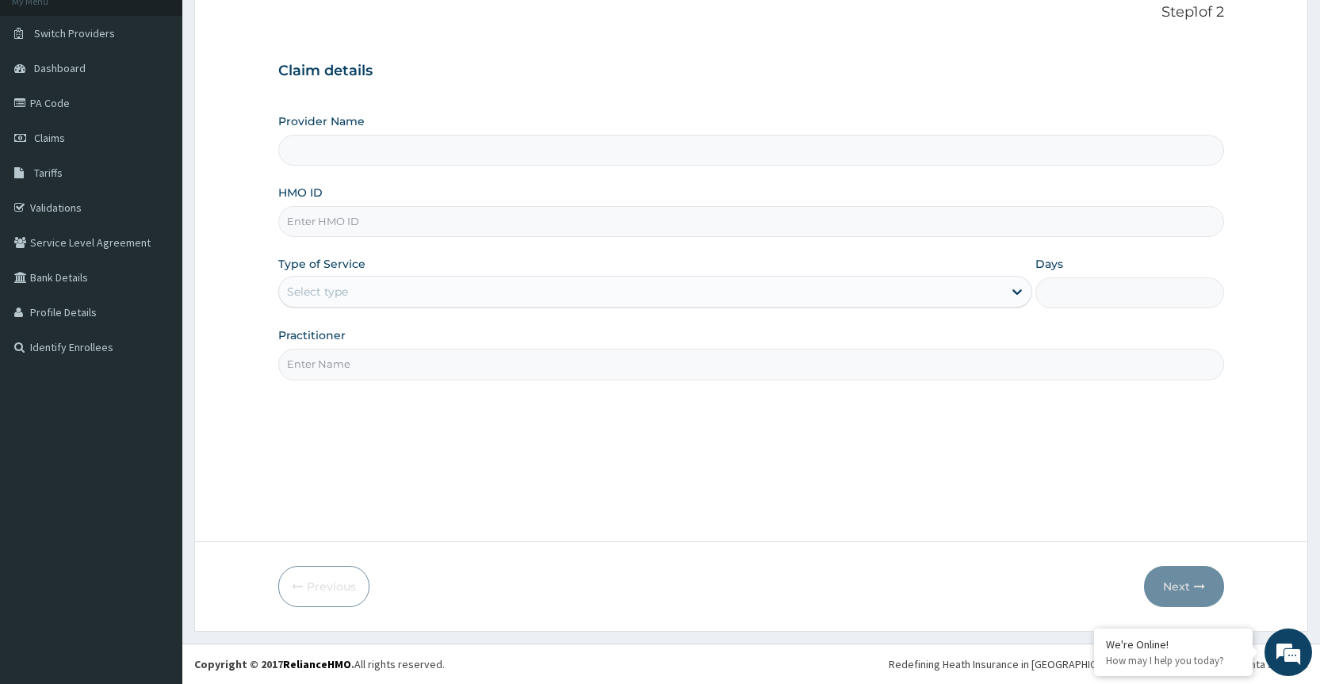
paste input "cyu/10329/c"
type input "cyu/10329/c"
type input "Eldorado Multi Specialist Hospital"
type input "cyu/10329/c"
click at [380, 294] on div "Select type" at bounding box center [641, 291] width 724 height 25
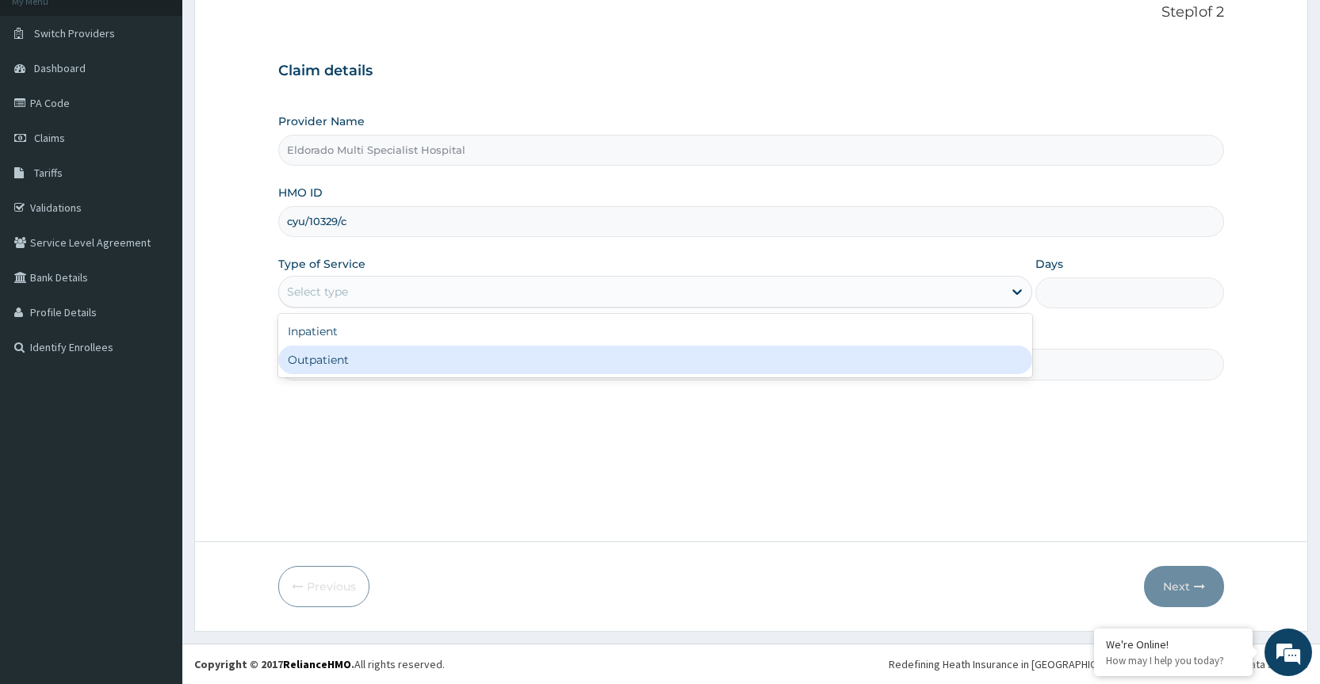
click at [335, 365] on div "Outpatient" at bounding box center [655, 360] width 754 height 29
type input "1"
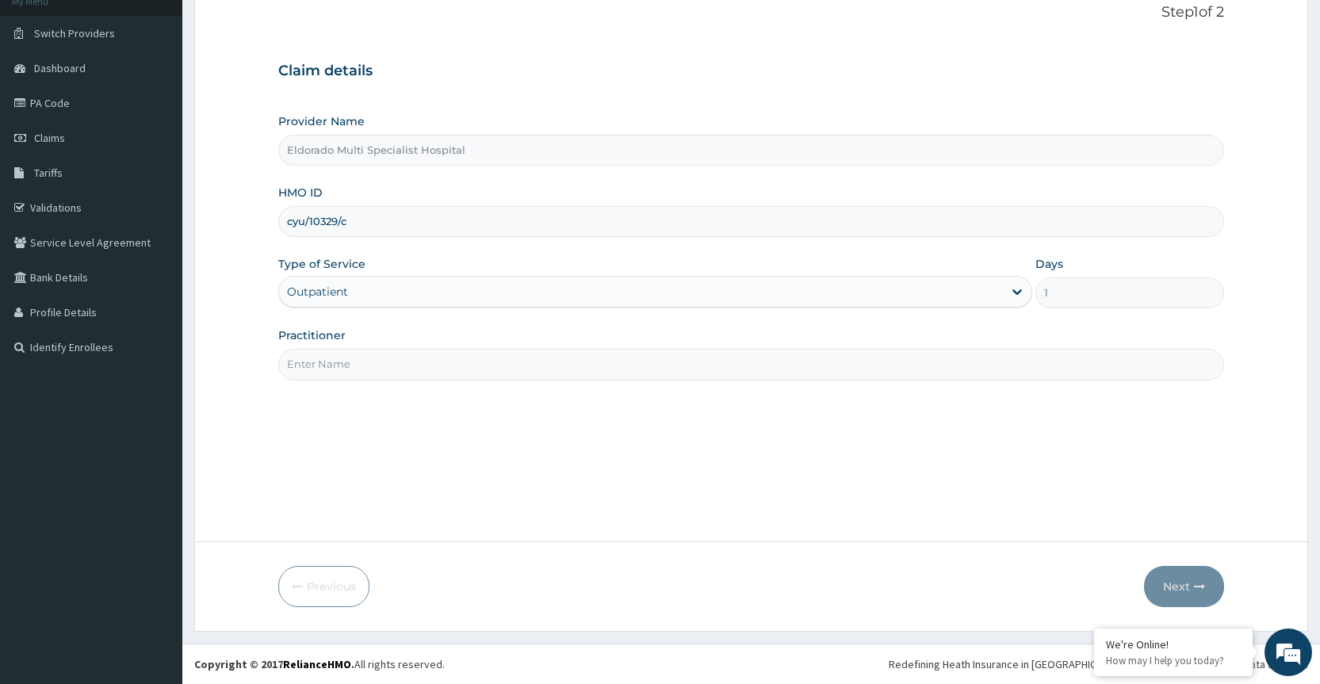
click at [359, 361] on input "Practitioner" at bounding box center [751, 364] width 946 height 31
type input "DR [PERSON_NAME]"
click at [1199, 583] on icon "button" at bounding box center [1199, 586] width 11 height 11
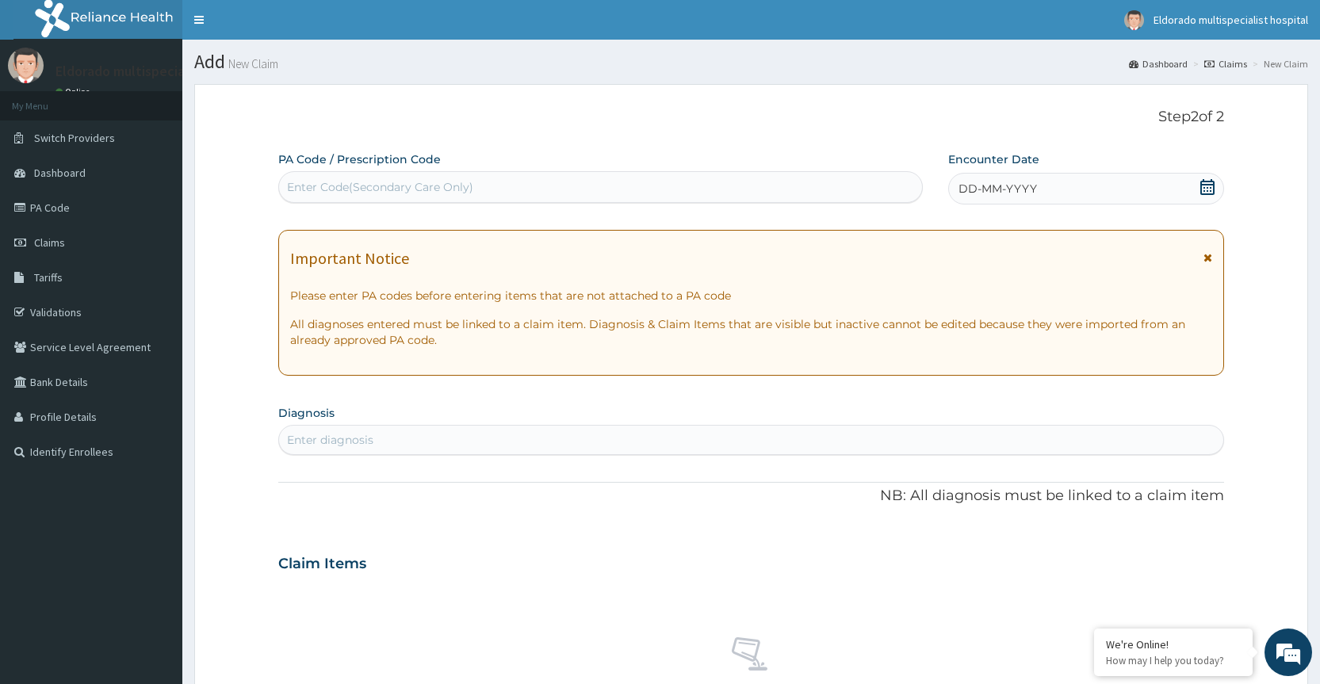
click at [318, 180] on div "Enter Code(Secondary Care Only)" at bounding box center [380, 187] width 186 height 16
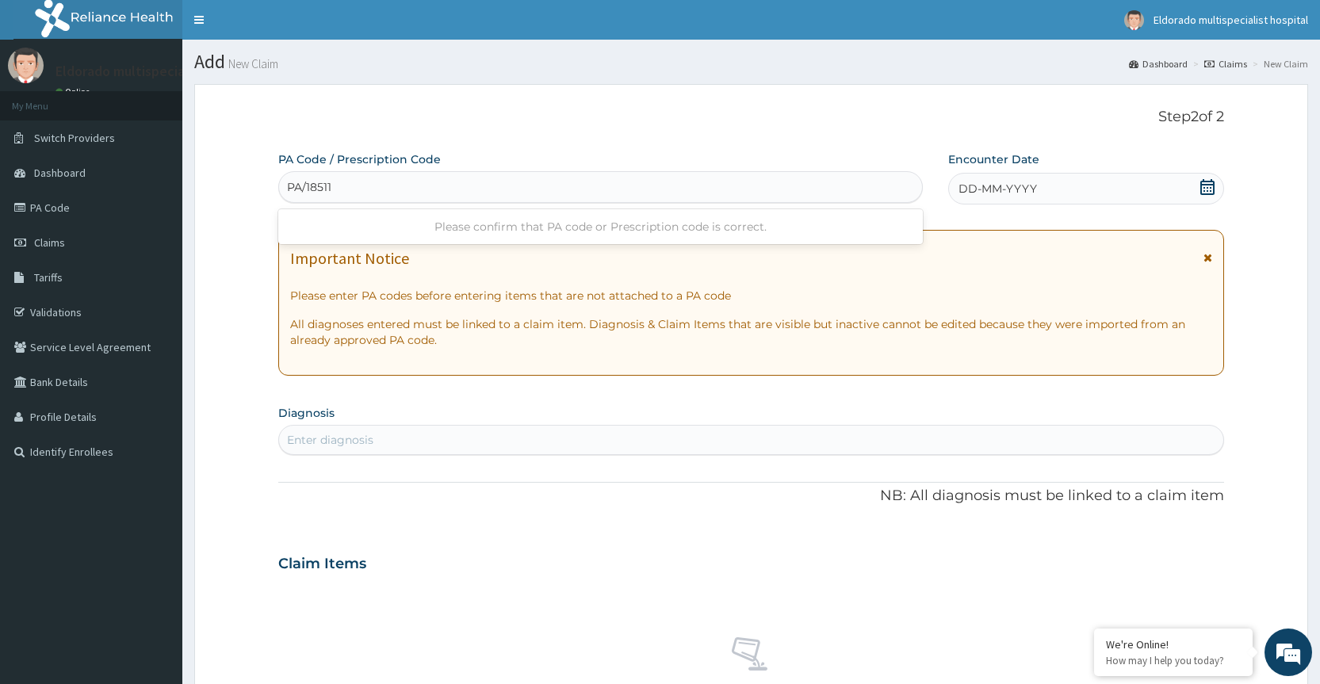
type input "PA/185119"
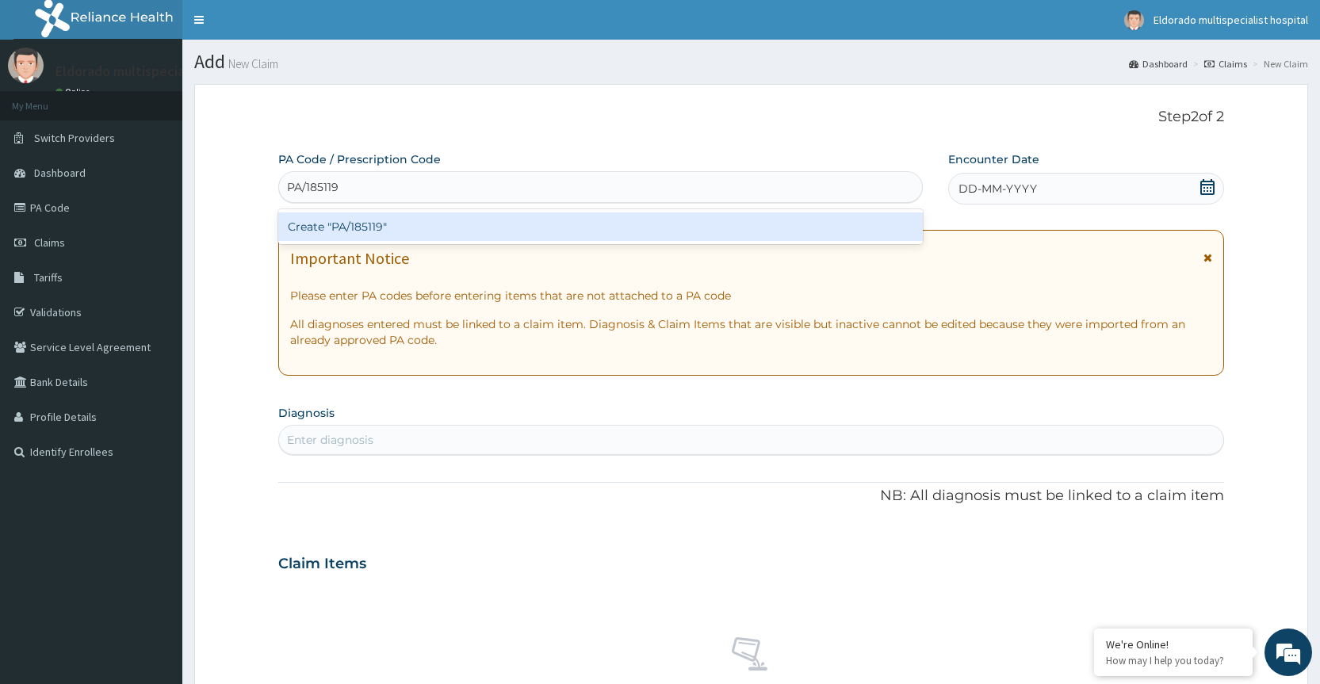
click at [368, 228] on div "Create "PA/185119"" at bounding box center [600, 226] width 644 height 29
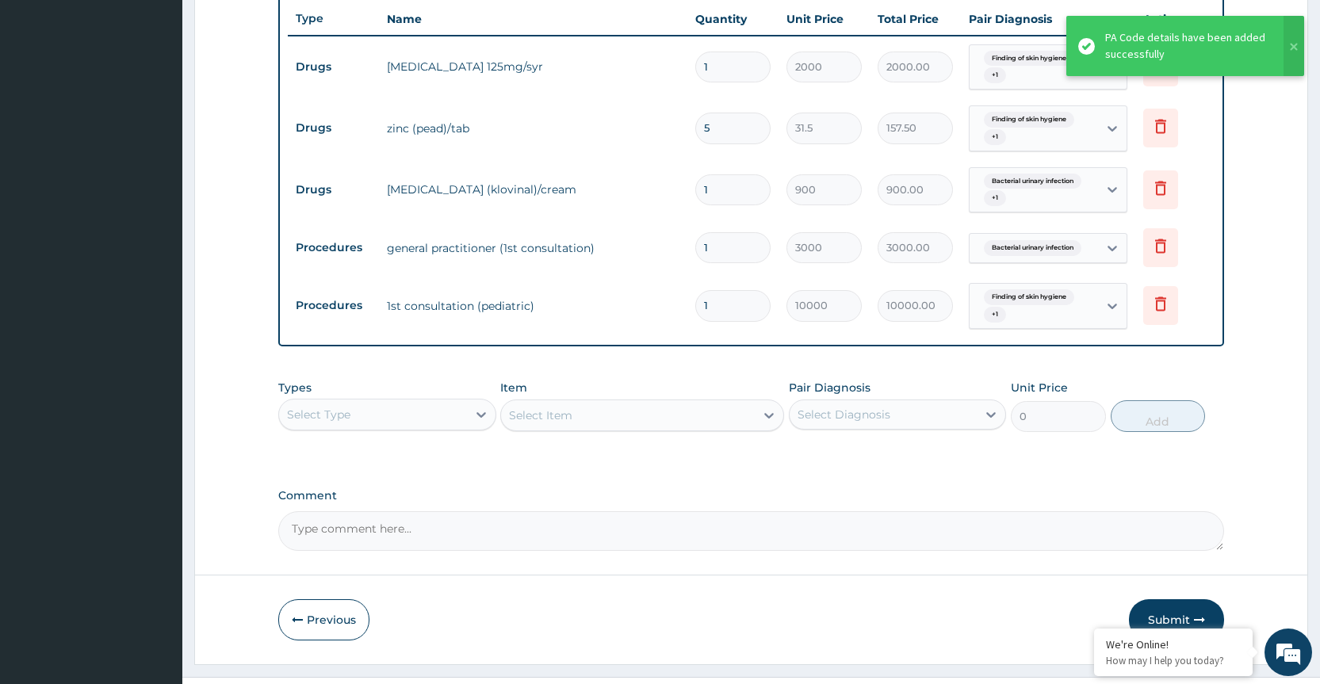
scroll to position [629, 0]
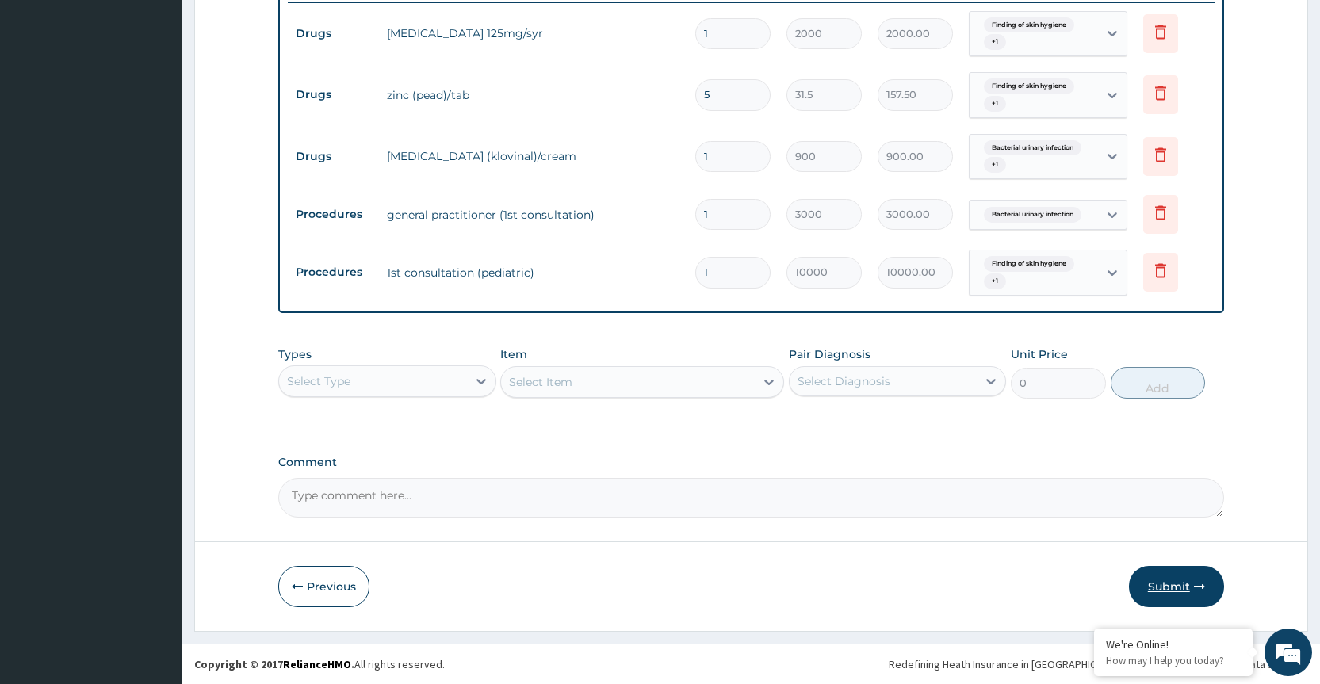
click at [1175, 586] on button "Submit" at bounding box center [1176, 586] width 95 height 41
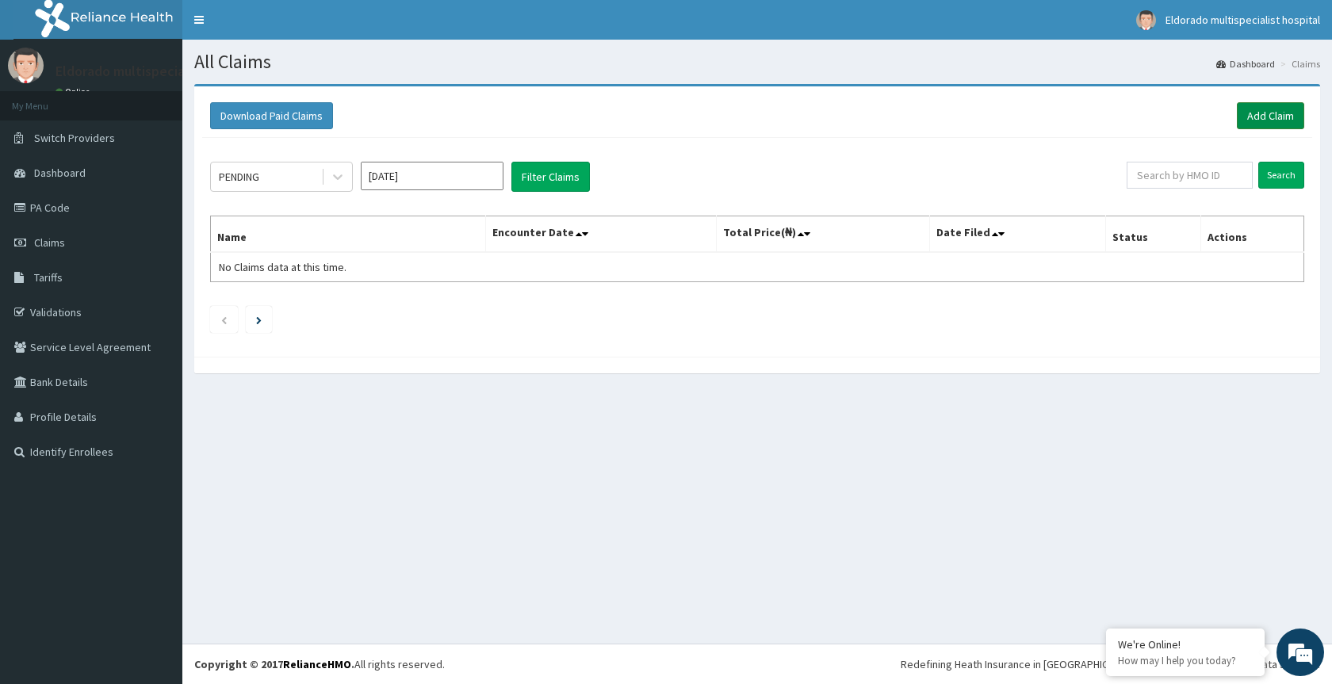
click at [1268, 117] on link "Add Claim" at bounding box center [1270, 115] width 67 height 27
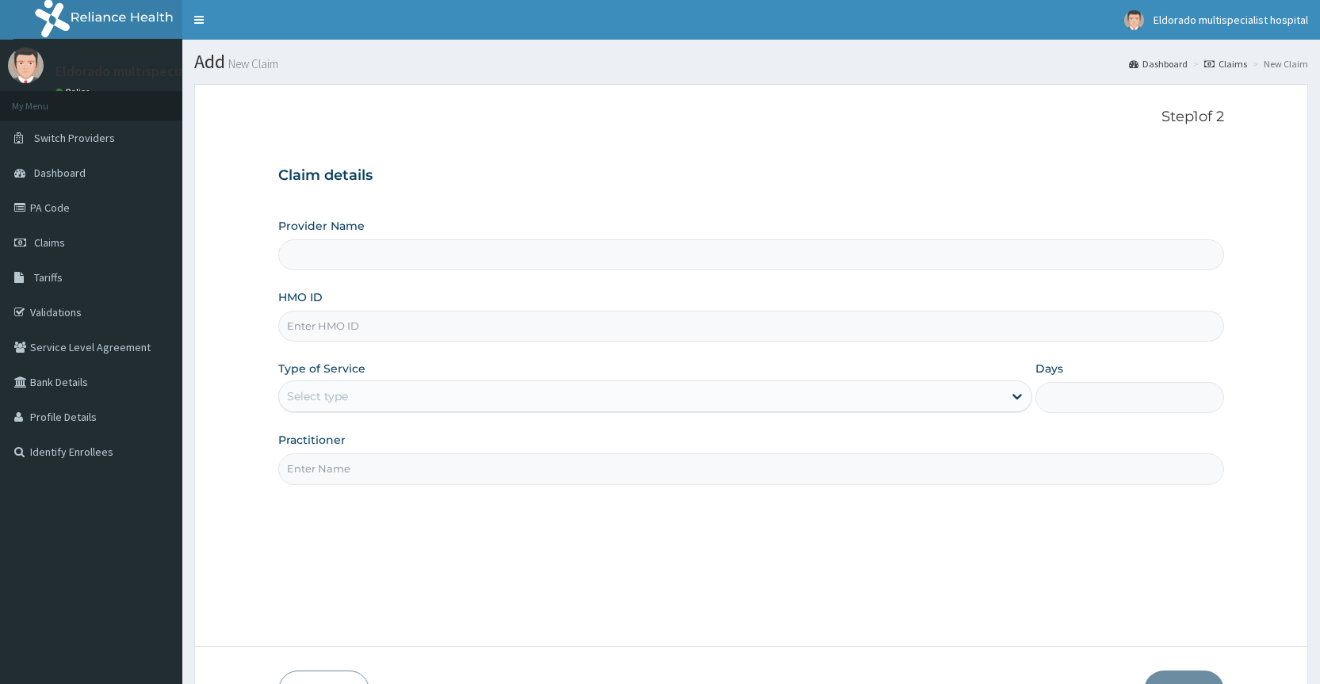
type input "Eldorado Multi Specialist Hospital"
paste input "tap/11435/a"
type input "tap/11435/a"
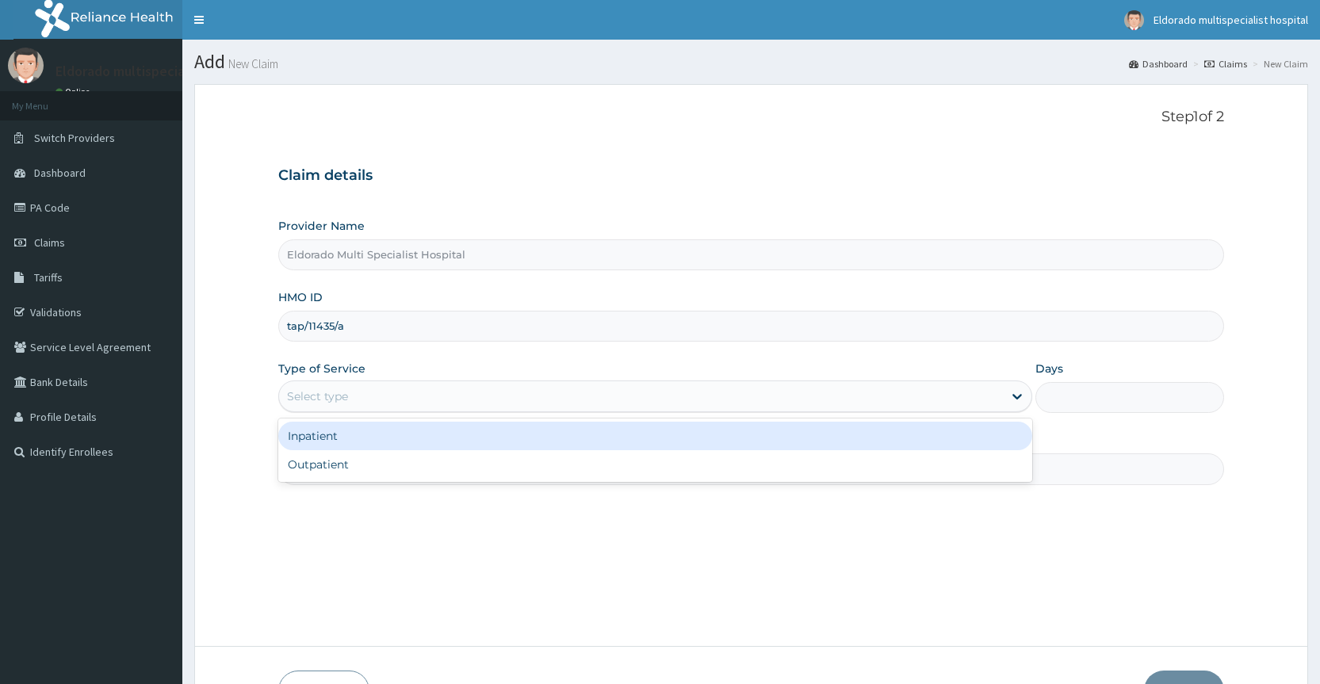
click at [318, 397] on div "Select type" at bounding box center [317, 396] width 61 height 16
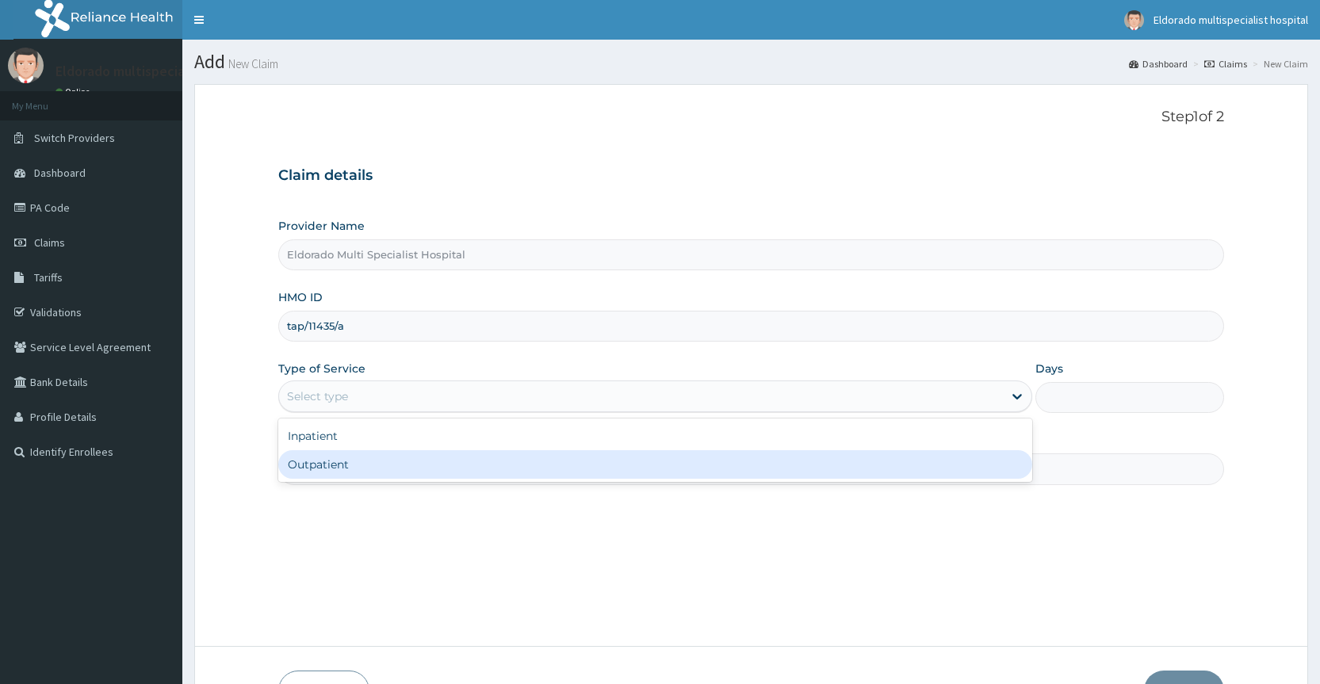
drag, startPoint x: 318, startPoint y: 467, endPoint x: 316, endPoint y: 362, distance: 105.4
click at [318, 466] on div "Outpatient" at bounding box center [655, 464] width 754 height 29
type input "1"
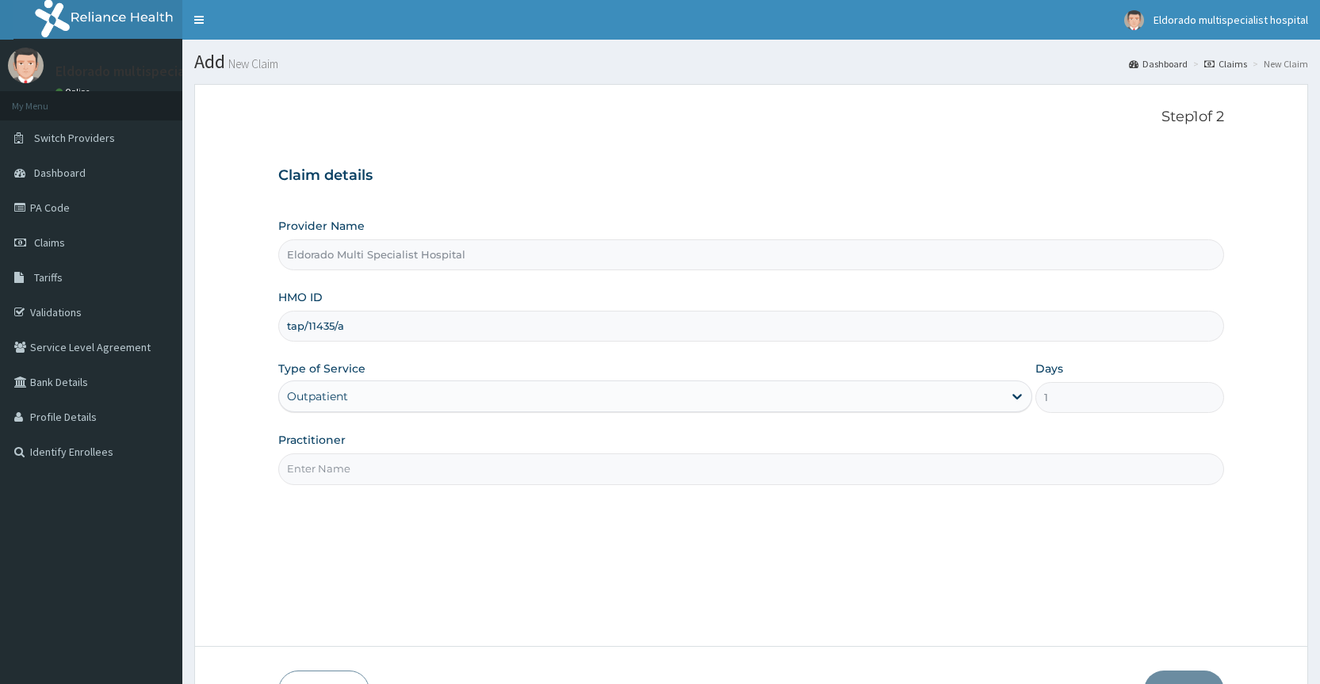
click at [321, 472] on input "Practitioner" at bounding box center [751, 468] width 946 height 31
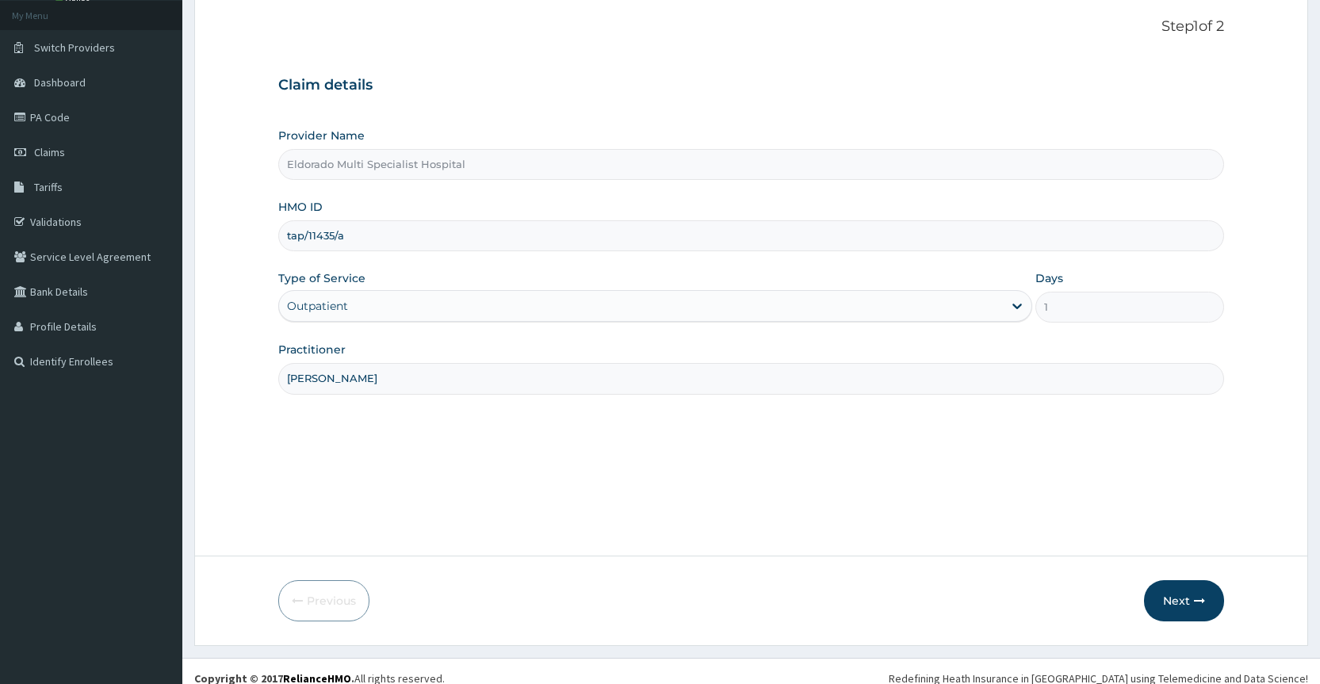
scroll to position [105, 0]
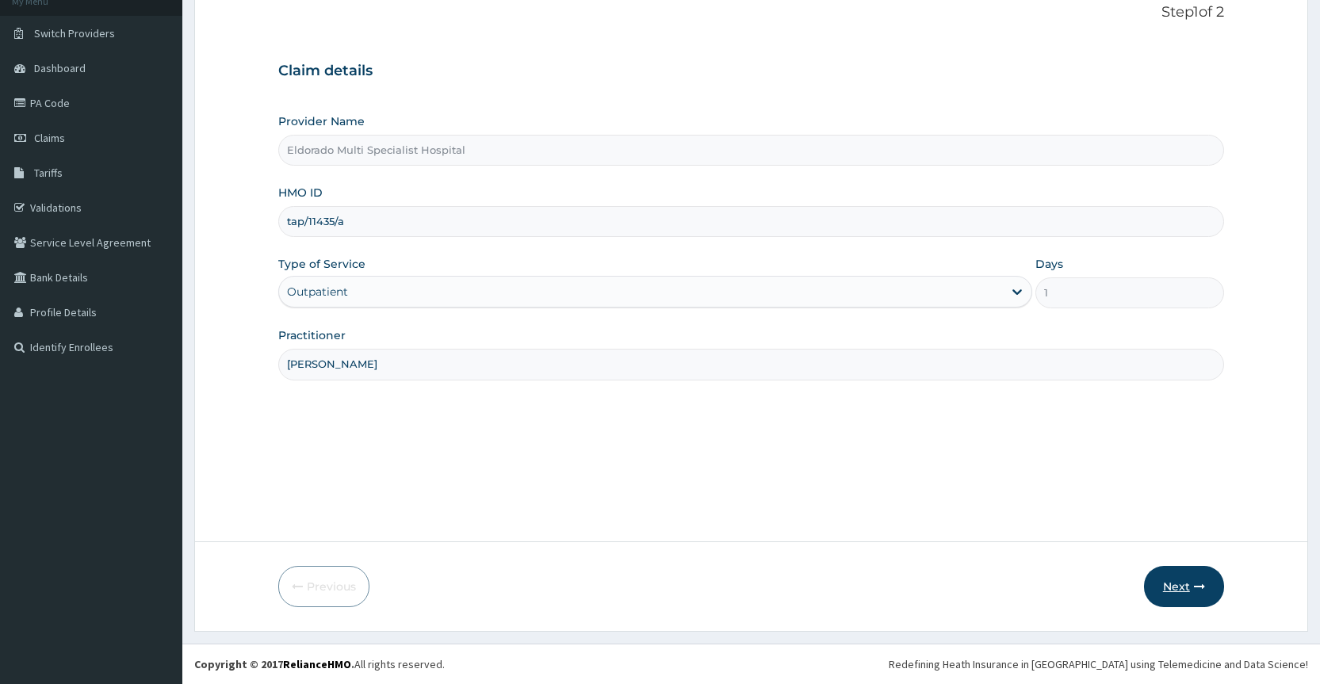
type input "DR UCHE"
click at [1181, 588] on button "Next" at bounding box center [1184, 586] width 80 height 41
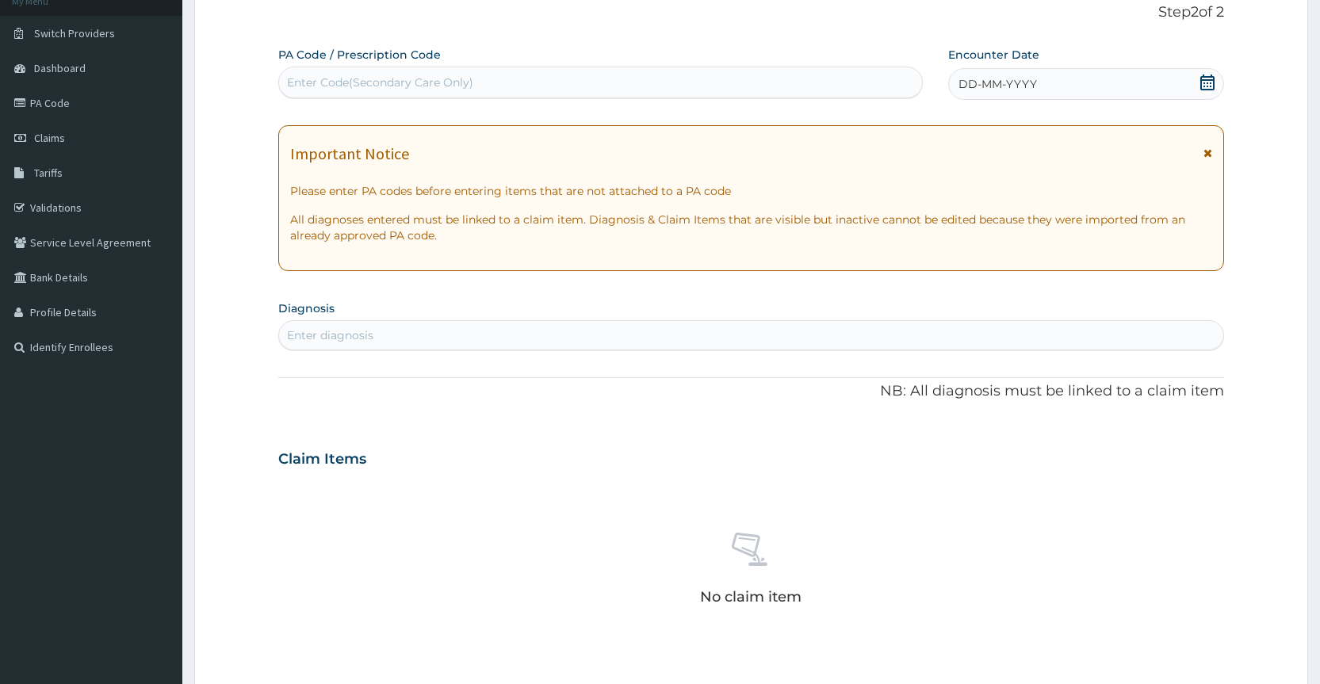
click at [300, 83] on div "Enter Code(Secondary Care Only)" at bounding box center [380, 83] width 186 height 16
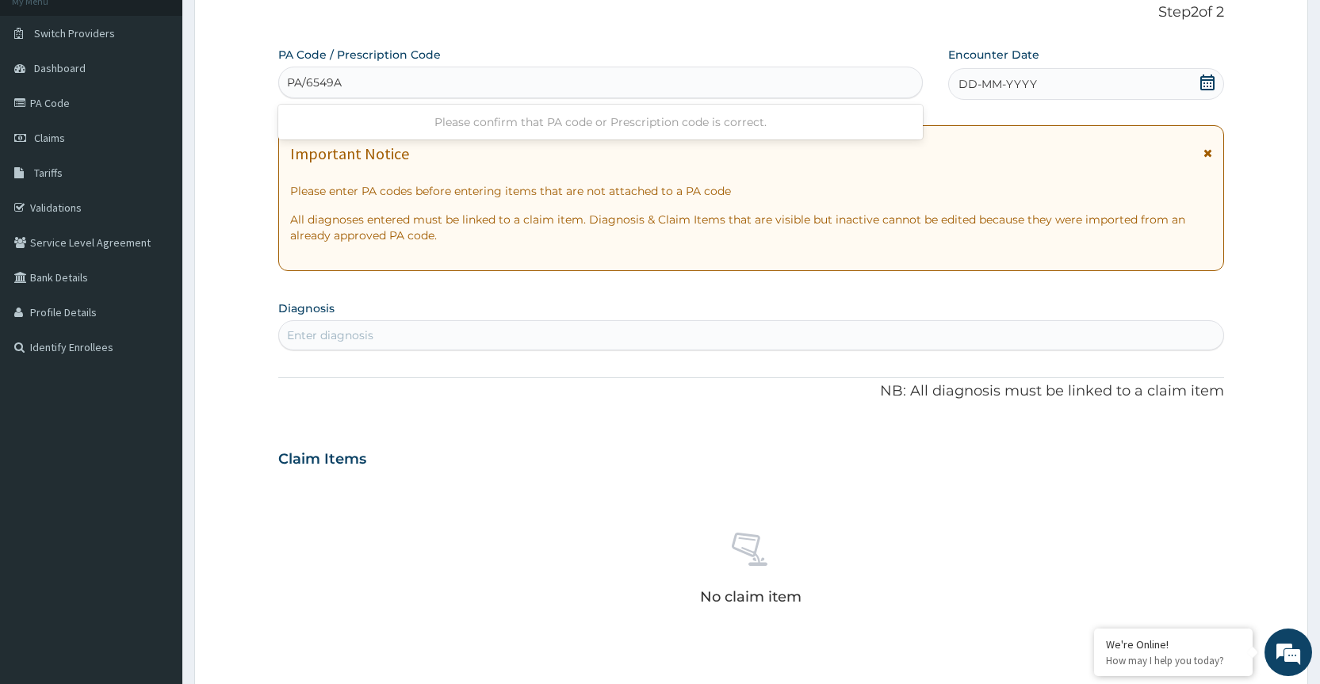
scroll to position [0, 0]
type input "PA/6549A"
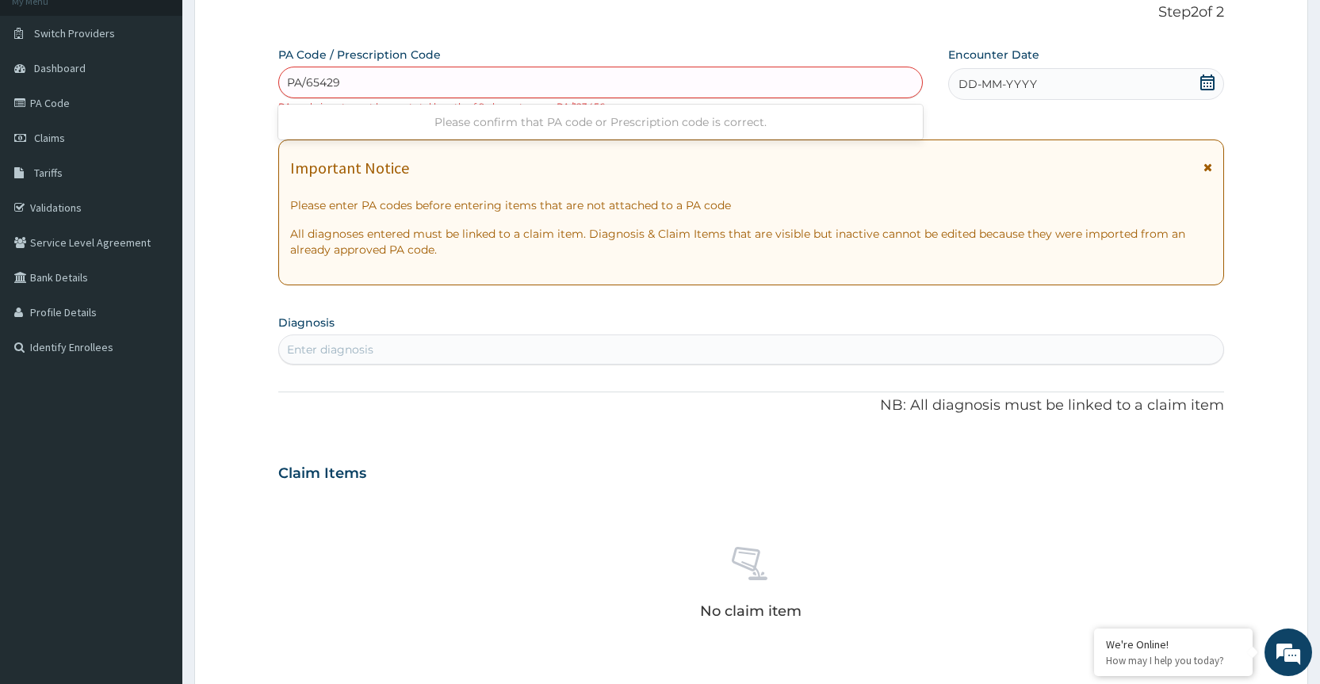
type input "PA/65429A"
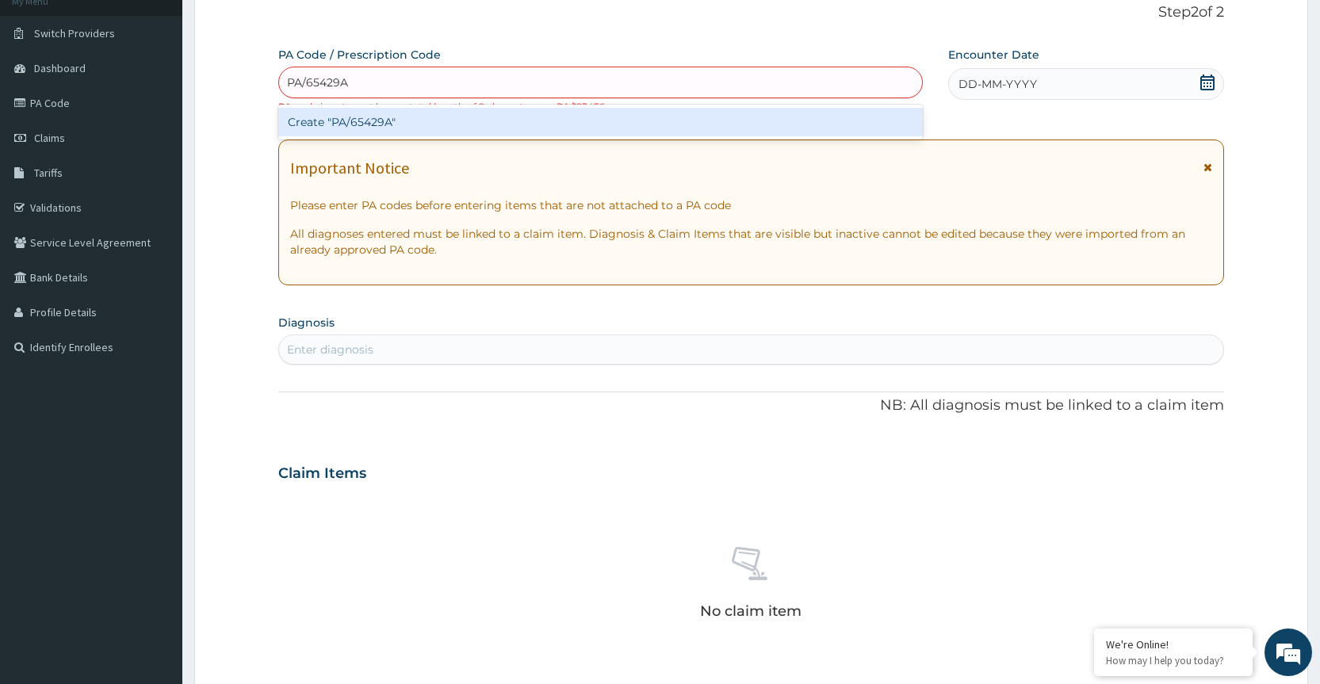
click at [527, 129] on div "Create "PA/65429A"" at bounding box center [600, 122] width 644 height 29
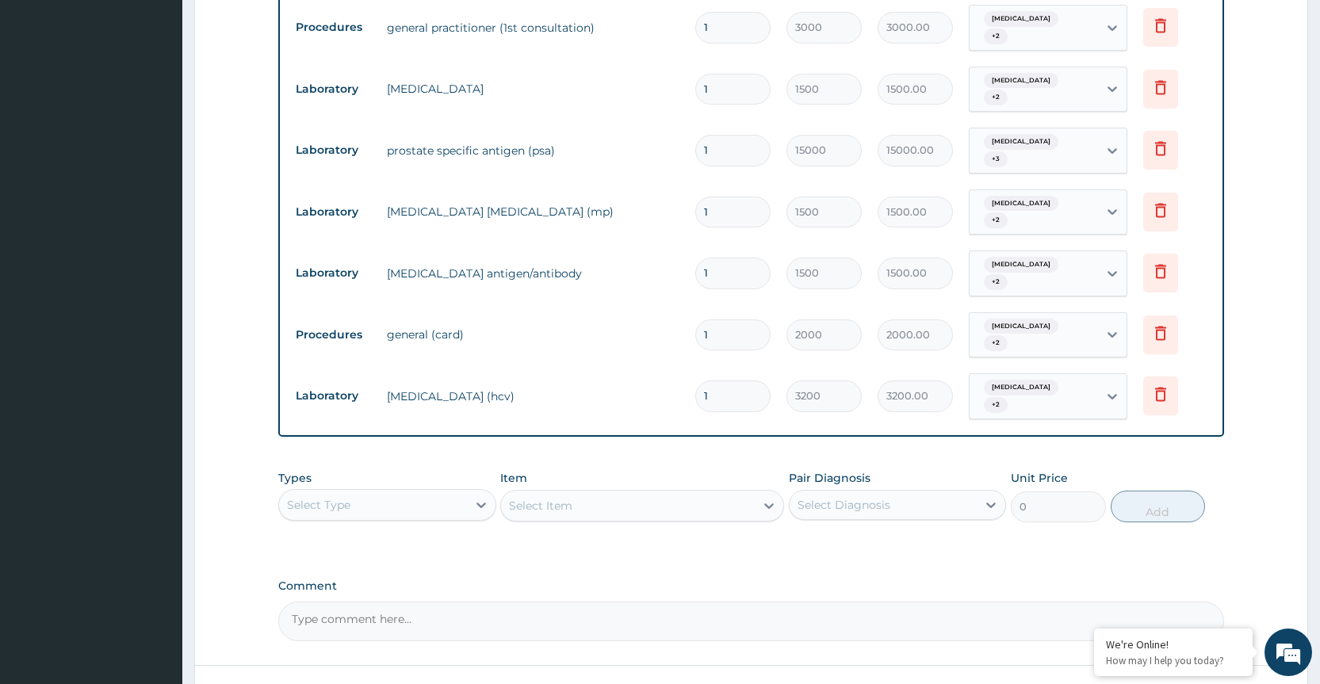
scroll to position [1039, 0]
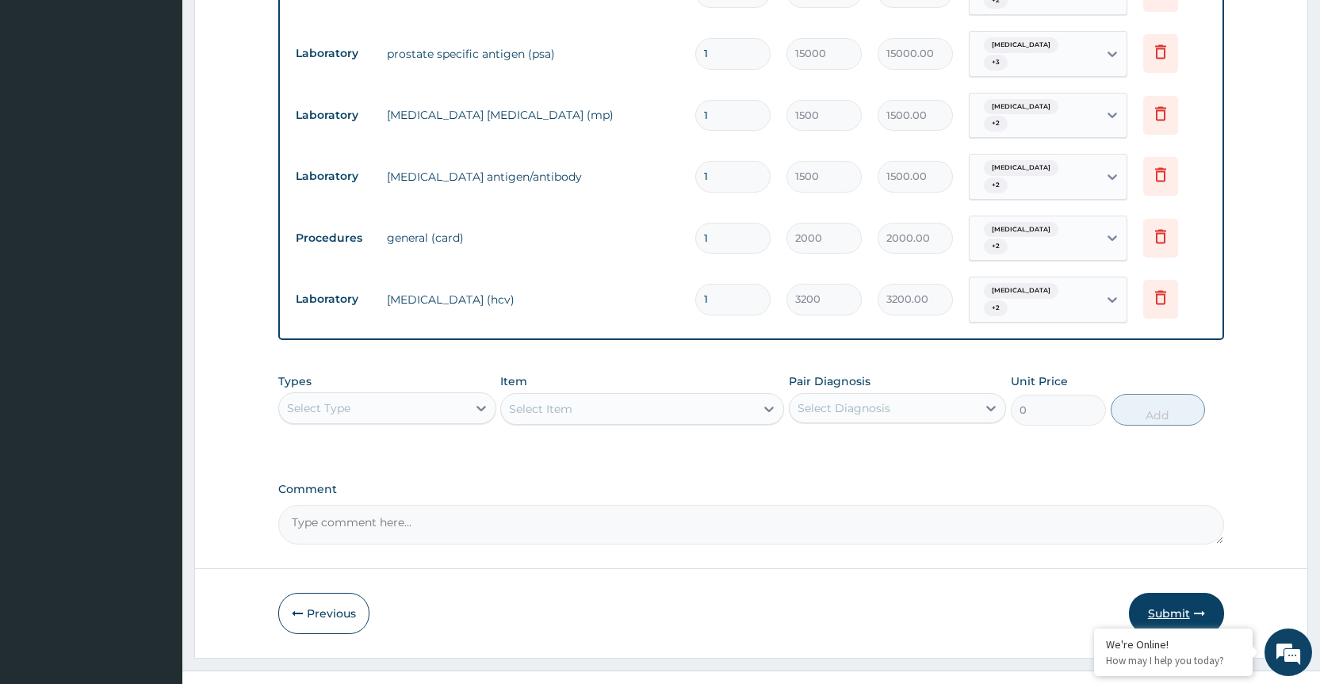
click at [1158, 593] on button "Submit" at bounding box center [1176, 613] width 95 height 41
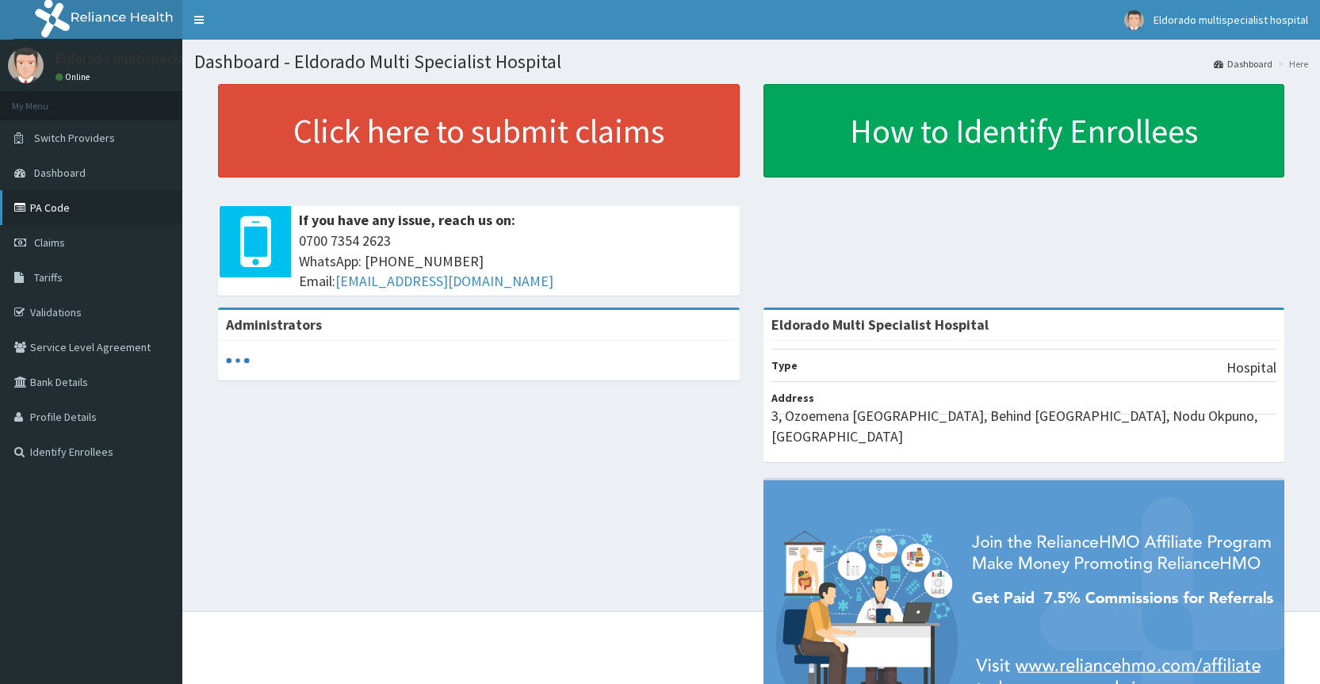
click at [42, 212] on link "PA Code" at bounding box center [91, 207] width 182 height 35
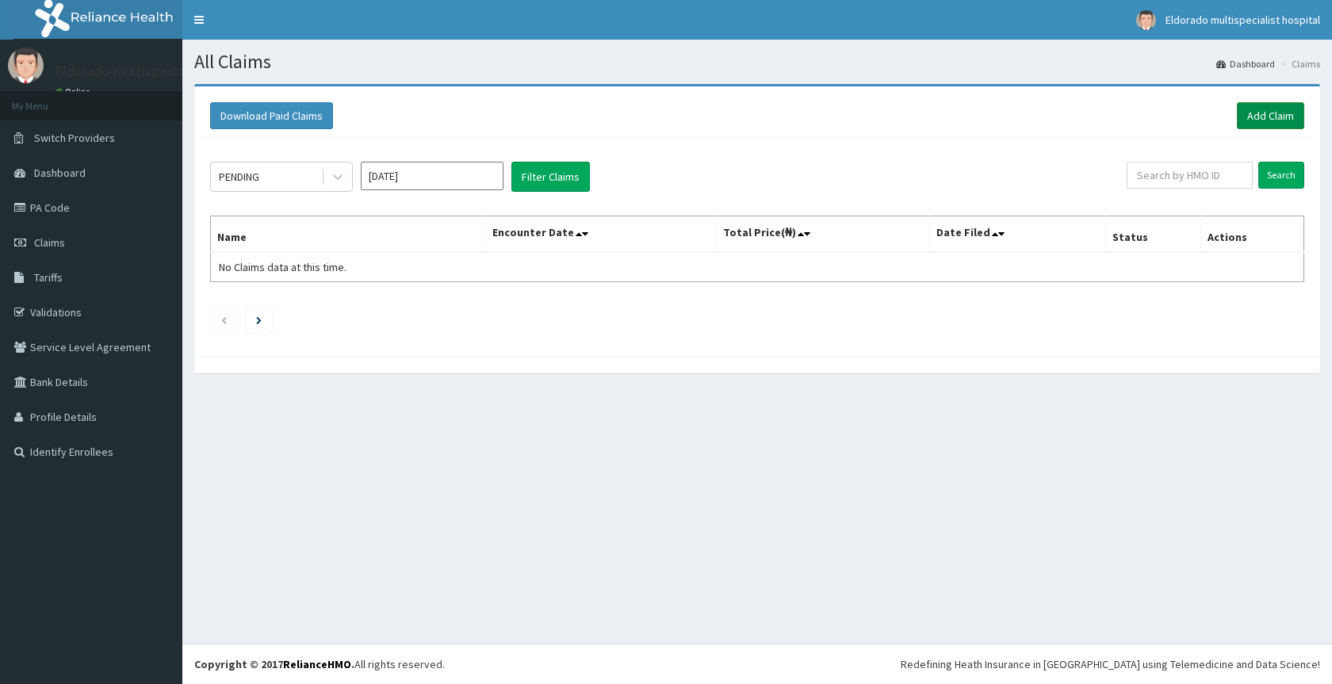
click at [1272, 117] on link "Add Claim" at bounding box center [1270, 115] width 67 height 27
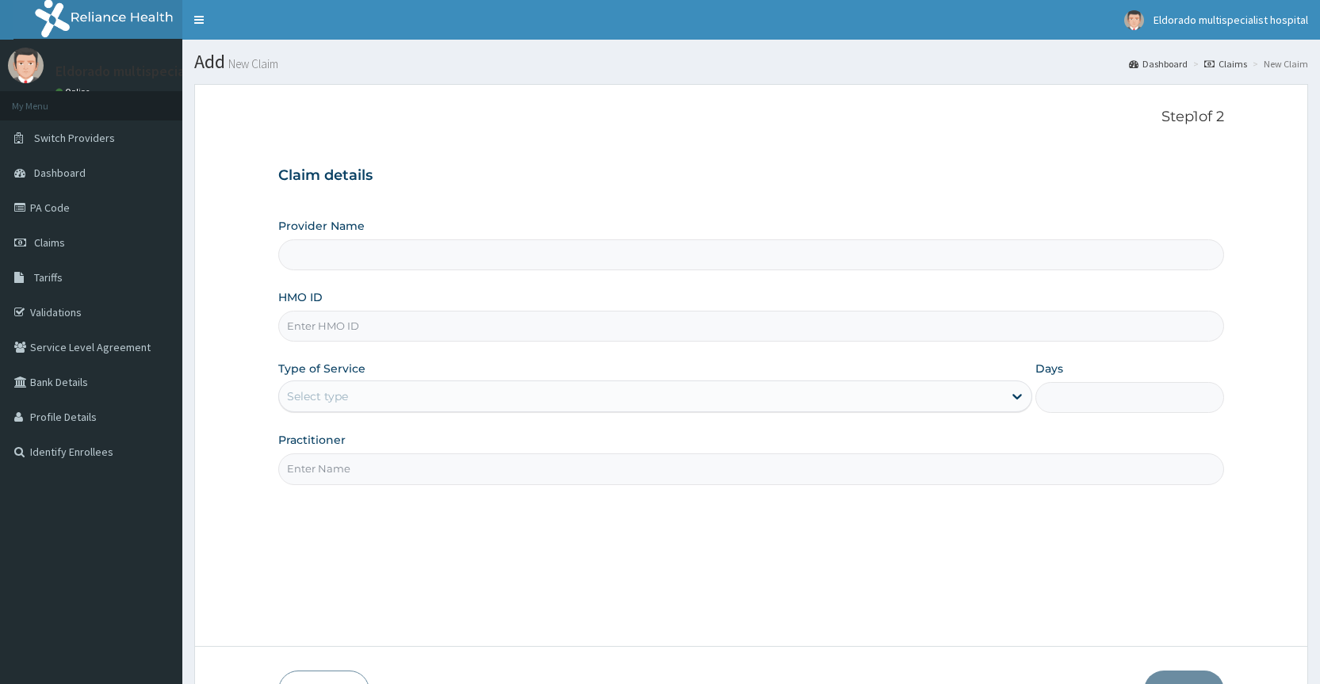
click at [339, 327] on input "HMO ID" at bounding box center [751, 326] width 946 height 31
type input "Eldorado Multi Specialist Hospital"
click at [307, 394] on div "Select type" at bounding box center [317, 396] width 61 height 16
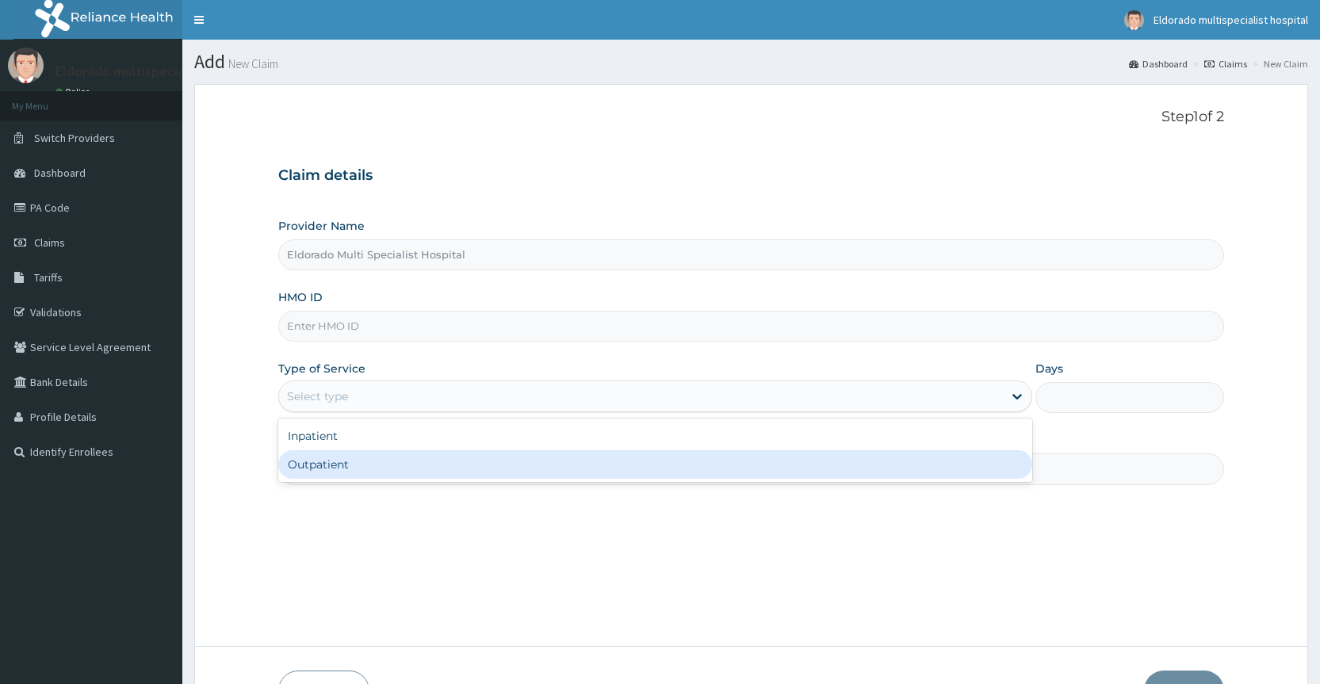
click at [302, 472] on div "Outpatient" at bounding box center [655, 464] width 754 height 29
type input "1"
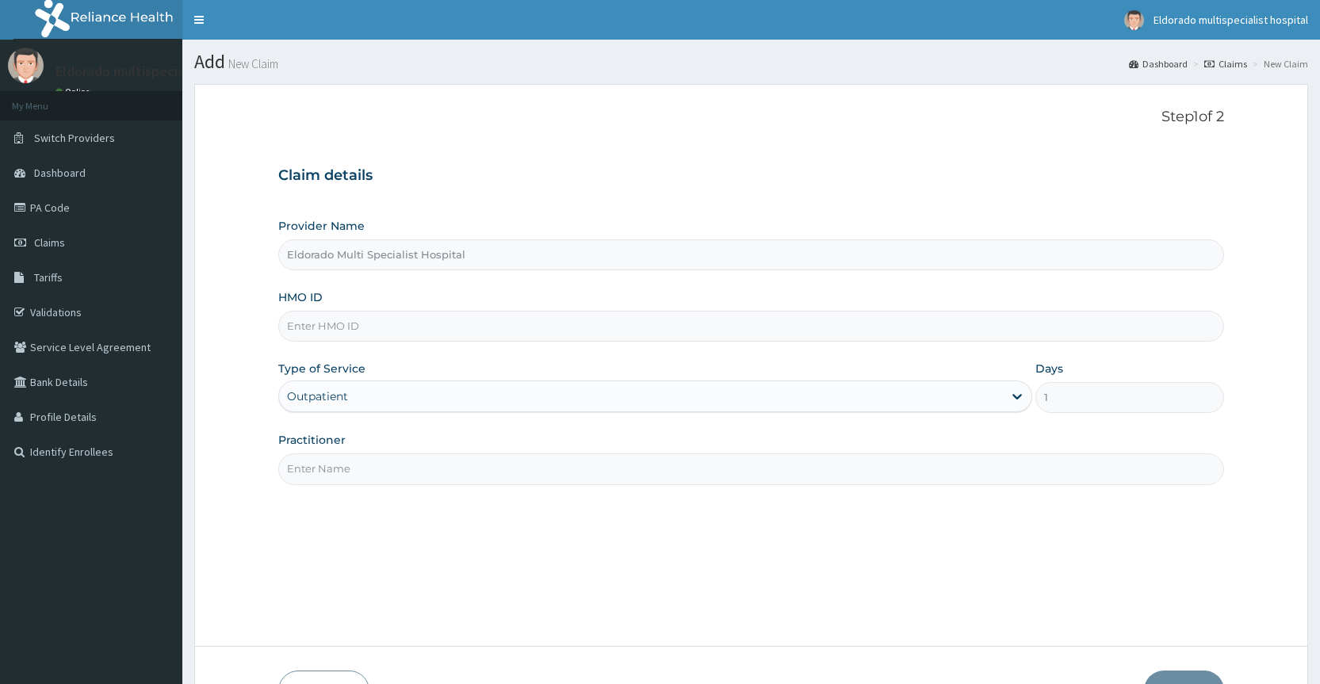
click at [323, 332] on input "HMO ID" at bounding box center [751, 326] width 946 height 31
paste input "TAP/11435/A"
type input "TAP/11435/A"
click at [298, 475] on input "Practitioner" at bounding box center [751, 468] width 946 height 31
type input "d"
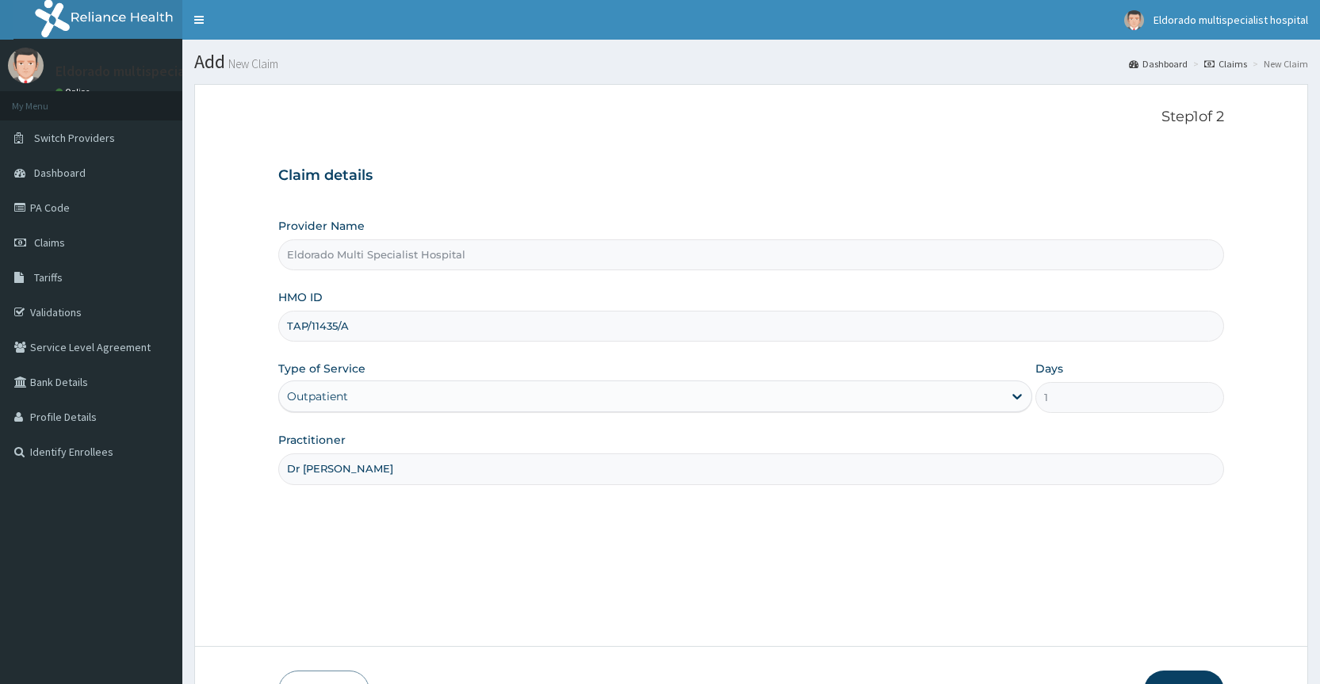
click at [312, 469] on input "Dr amuluche" at bounding box center [751, 468] width 946 height 31
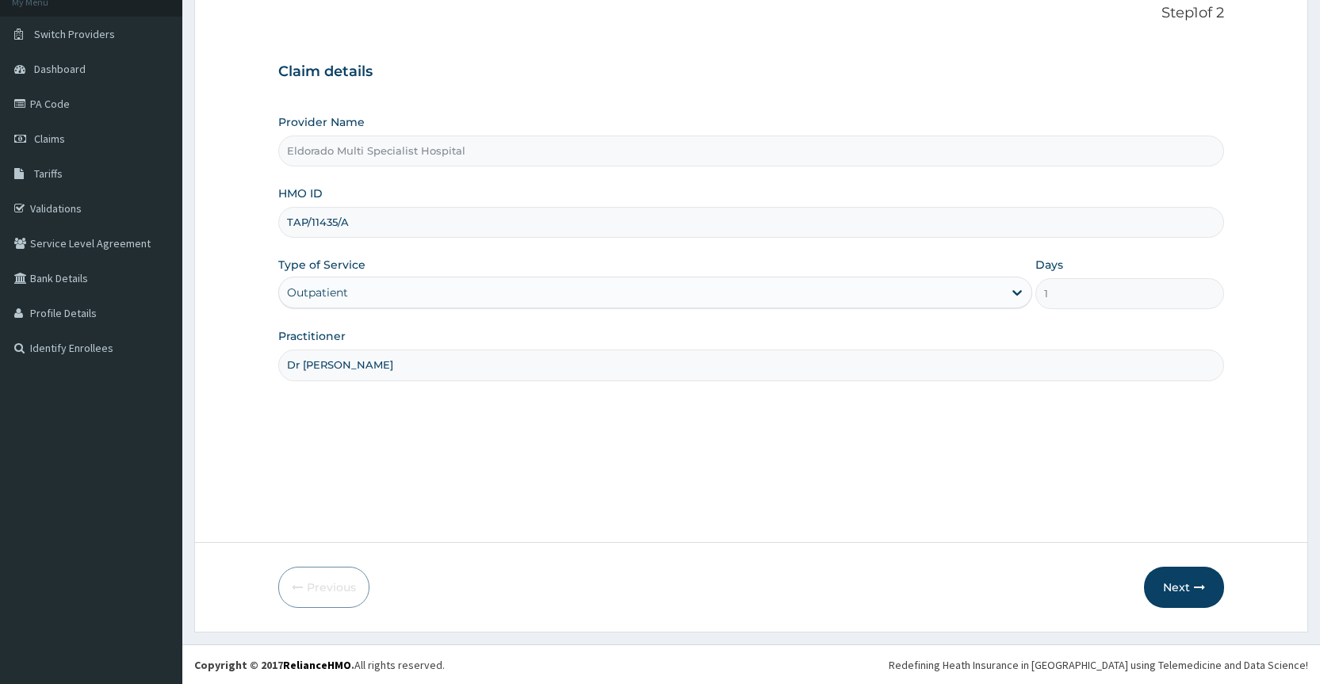
scroll to position [105, 0]
type input "Dr Amuluche"
click at [1189, 587] on button "Next" at bounding box center [1184, 586] width 80 height 41
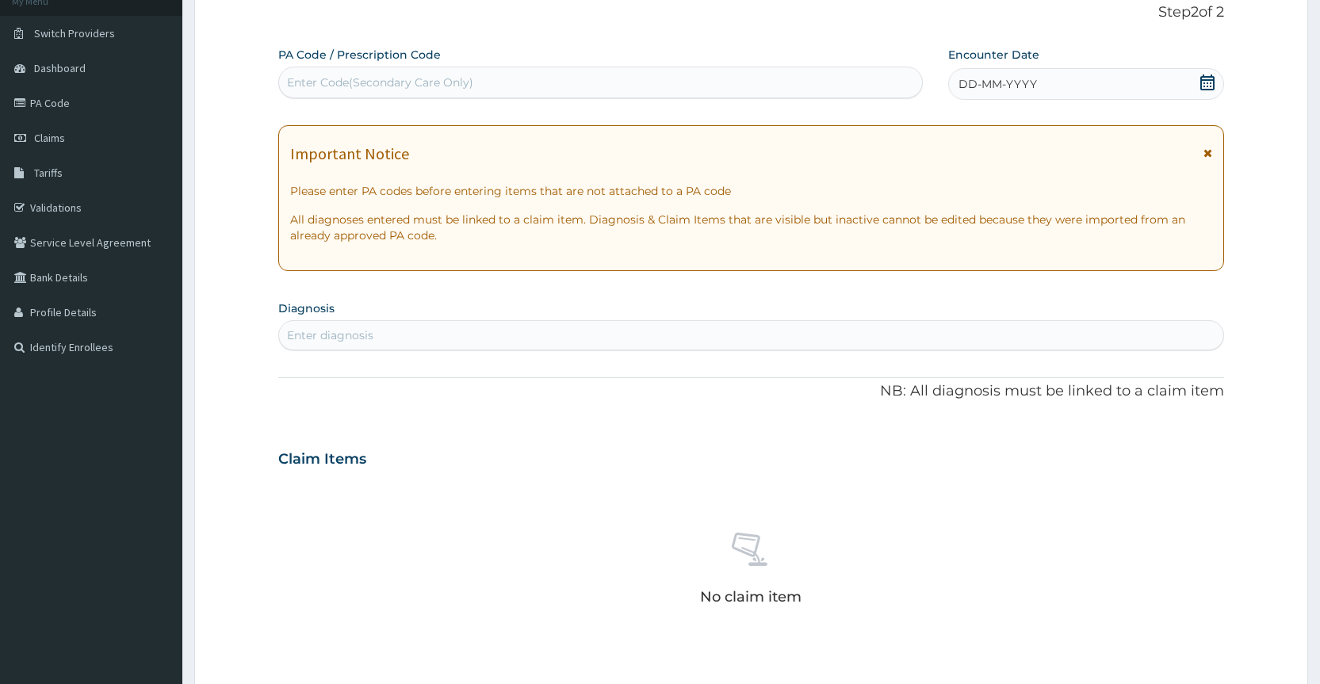
click at [310, 82] on div "Enter Code(Secondary Care Only)" at bounding box center [380, 83] width 186 height 16
type input "PA/C4E995"
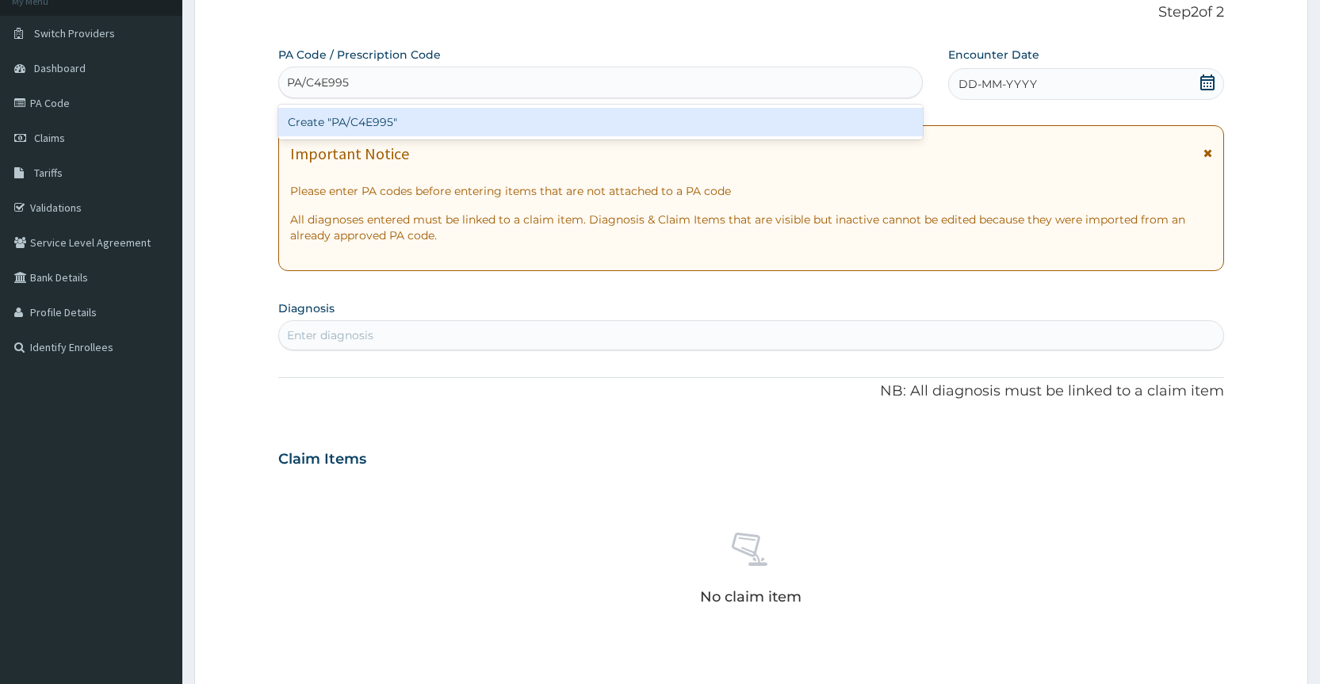
click at [312, 120] on div "Create "PA/C4E995"" at bounding box center [600, 122] width 644 height 29
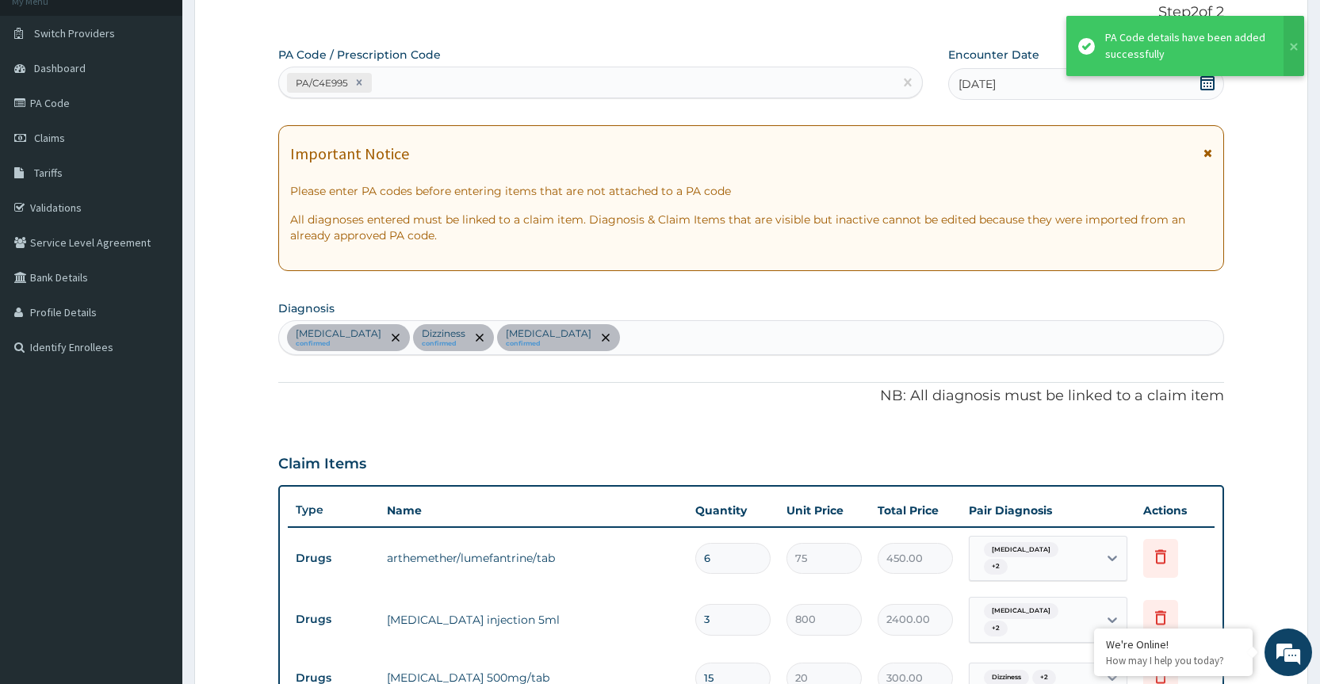
scroll to position [492, 0]
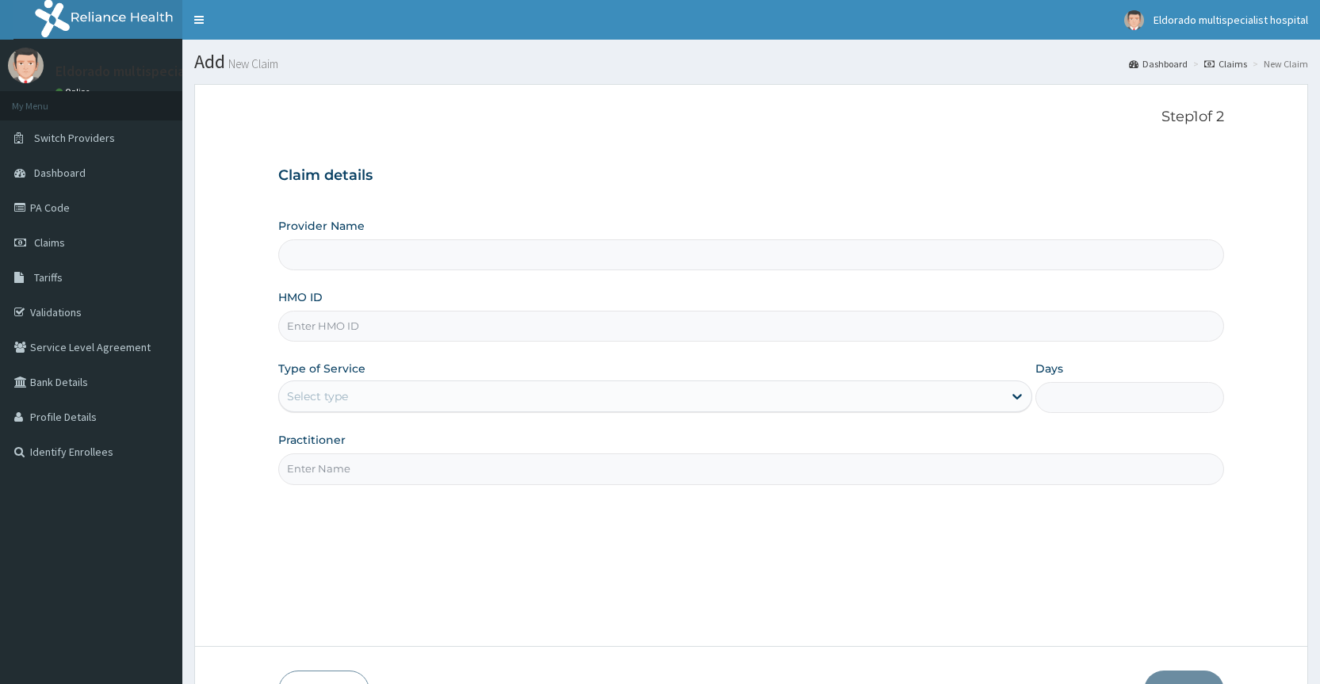
type input "Eldorado Multi Specialist Hospital"
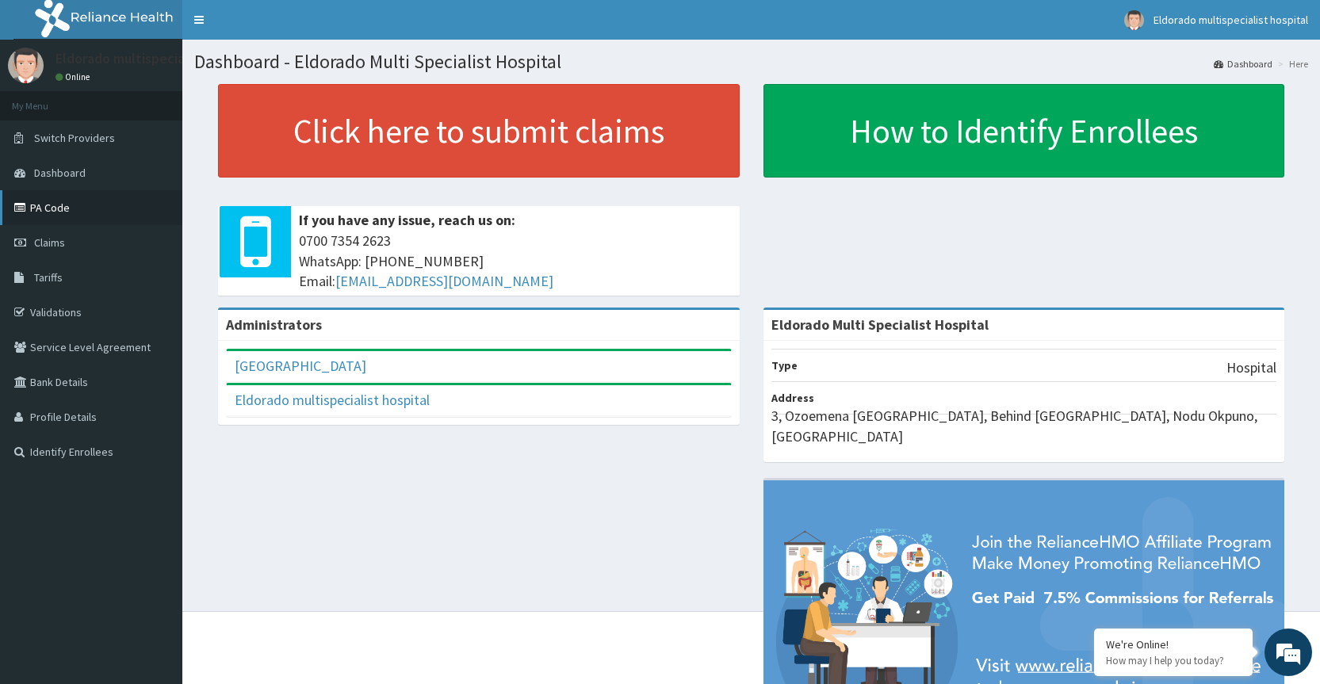
click at [96, 205] on link "PA Code" at bounding box center [91, 207] width 182 height 35
click at [96, 206] on link "PA Code" at bounding box center [91, 207] width 182 height 35
